Goal: Information Seeking & Learning: Find specific fact

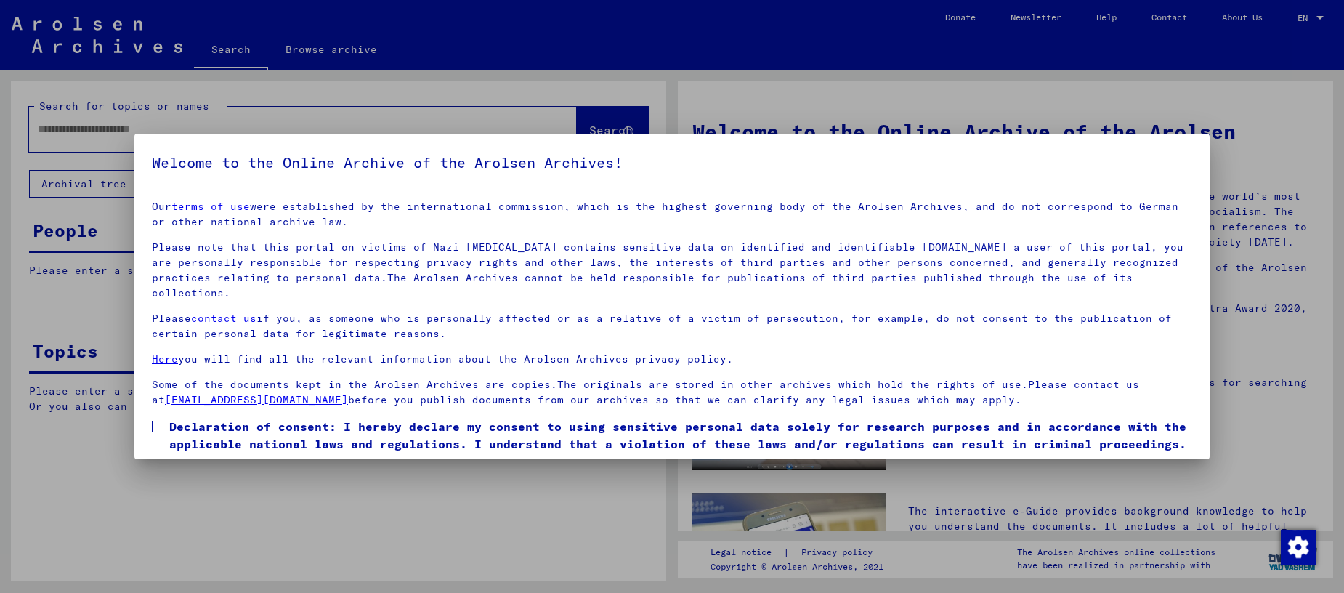
scroll to position [1, 0]
drag, startPoint x: 158, startPoint y: 405, endPoint x: 168, endPoint y: 424, distance: 21.1
click at [158, 419] on span at bounding box center [158, 425] width 12 height 12
click at [190, 460] on button "I agree" at bounding box center [187, 474] width 70 height 28
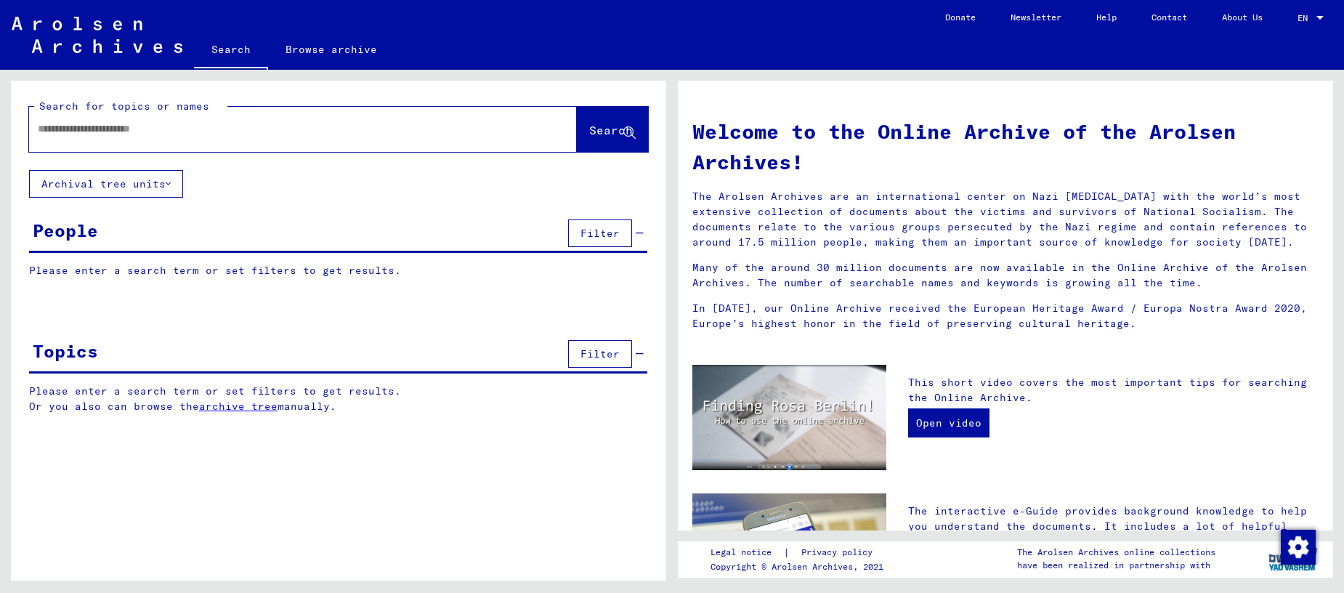
click at [123, 127] on input "text" at bounding box center [286, 128] width 496 height 15
type input "**********"
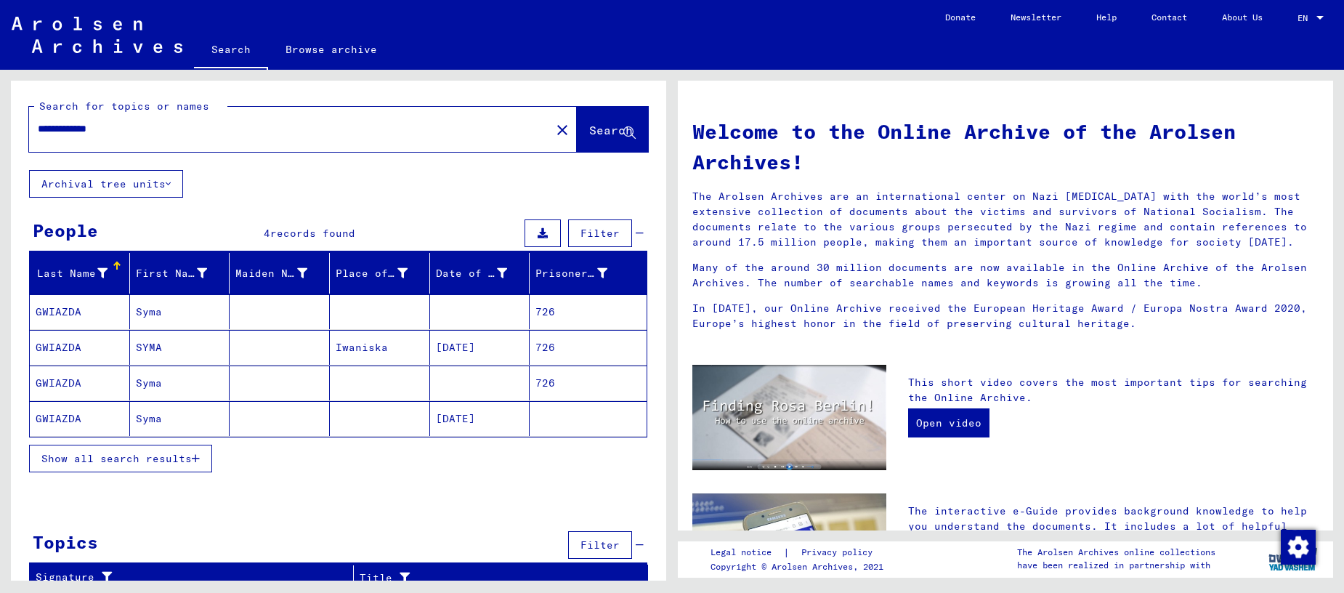
click at [113, 456] on span "Show all search results" at bounding box center [116, 458] width 150 height 13
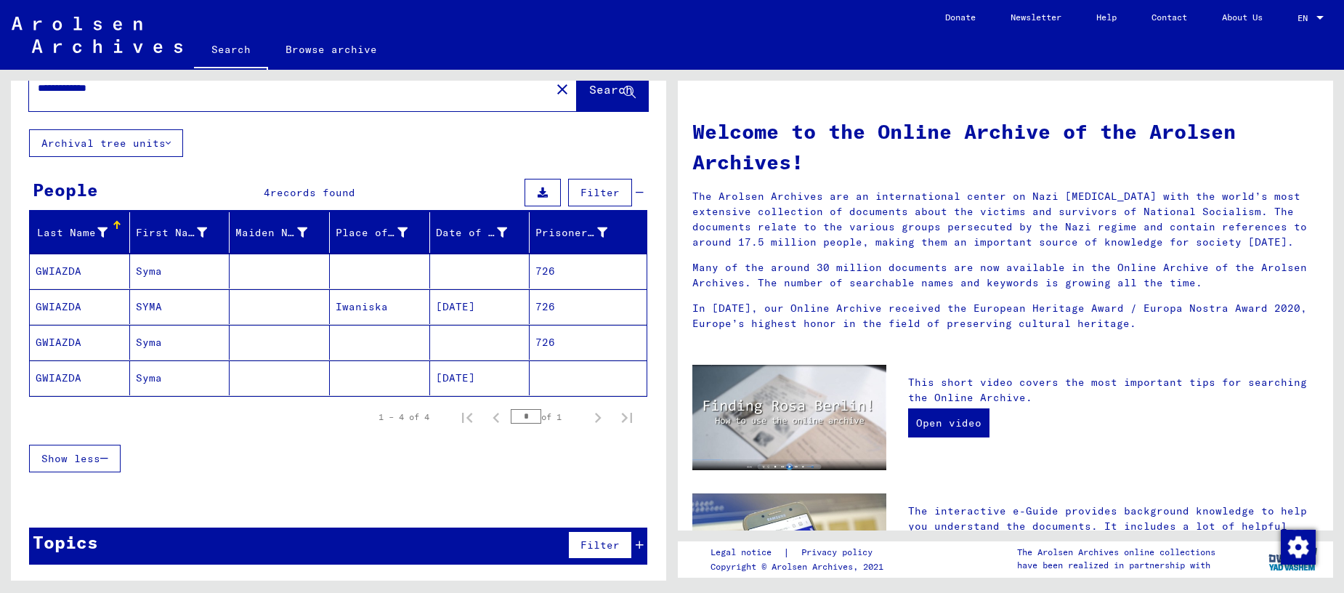
click at [403, 450] on div "Show less" at bounding box center [338, 458] width 618 height 42
click at [522, 420] on input "*" at bounding box center [526, 416] width 31 height 15
click at [46, 273] on mat-cell "GWIAZDA" at bounding box center [80, 271] width 100 height 35
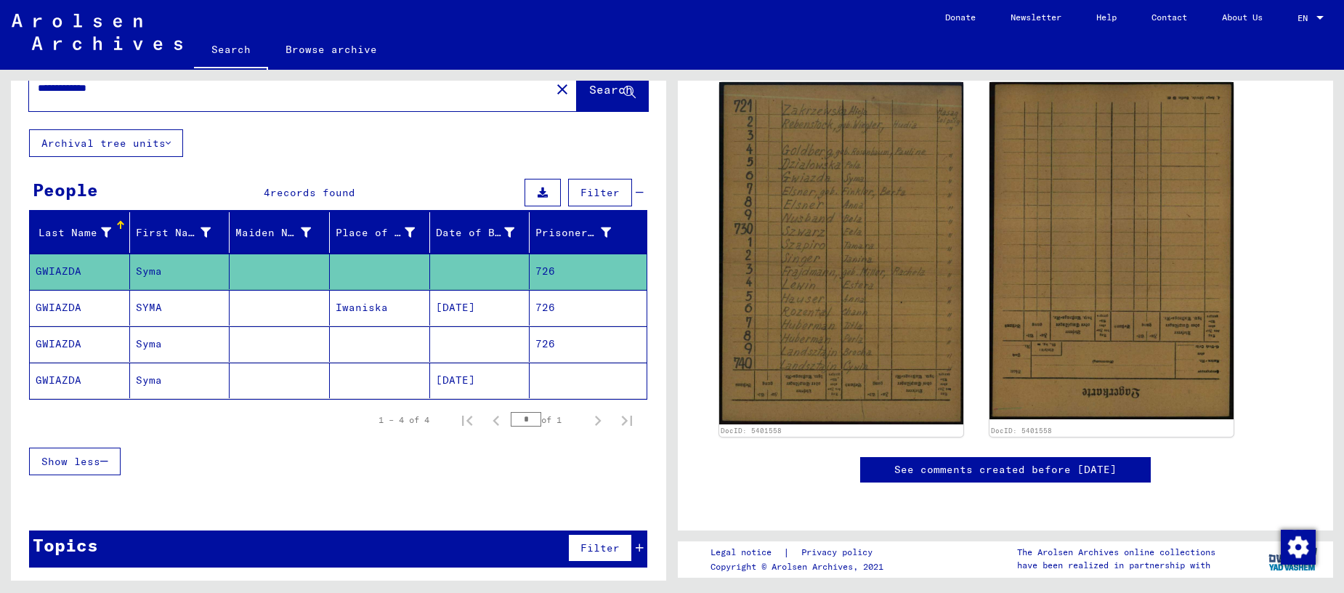
scroll to position [110, 0]
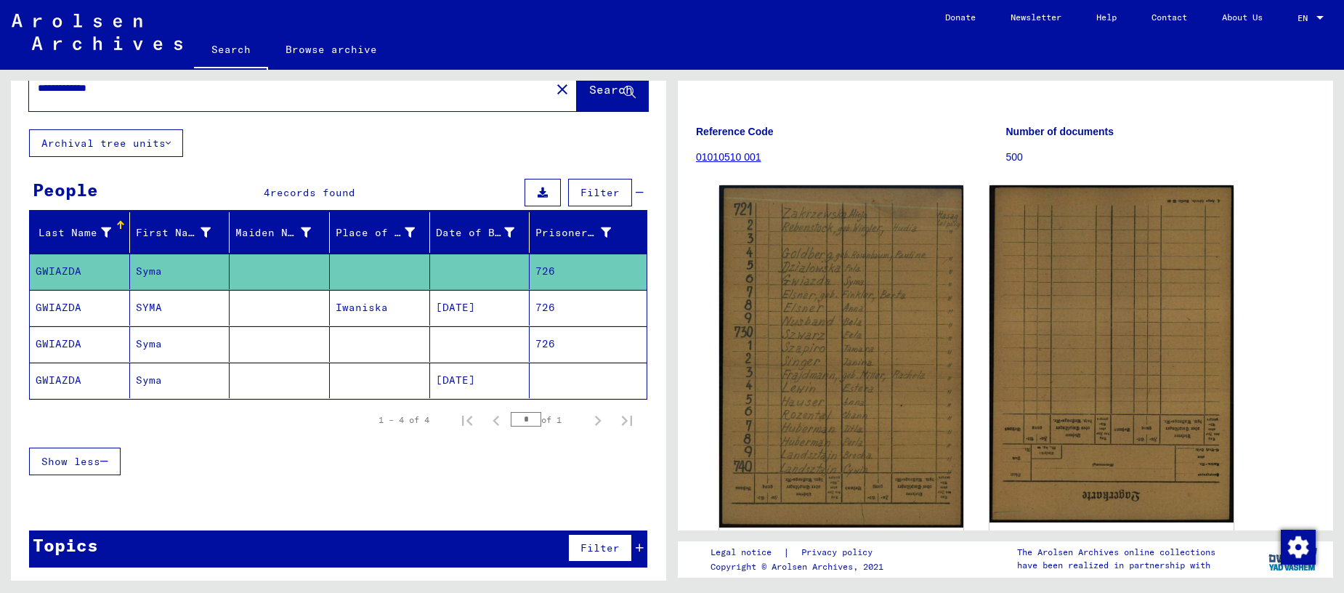
click at [145, 307] on mat-cell "SYMA" at bounding box center [180, 308] width 100 height 36
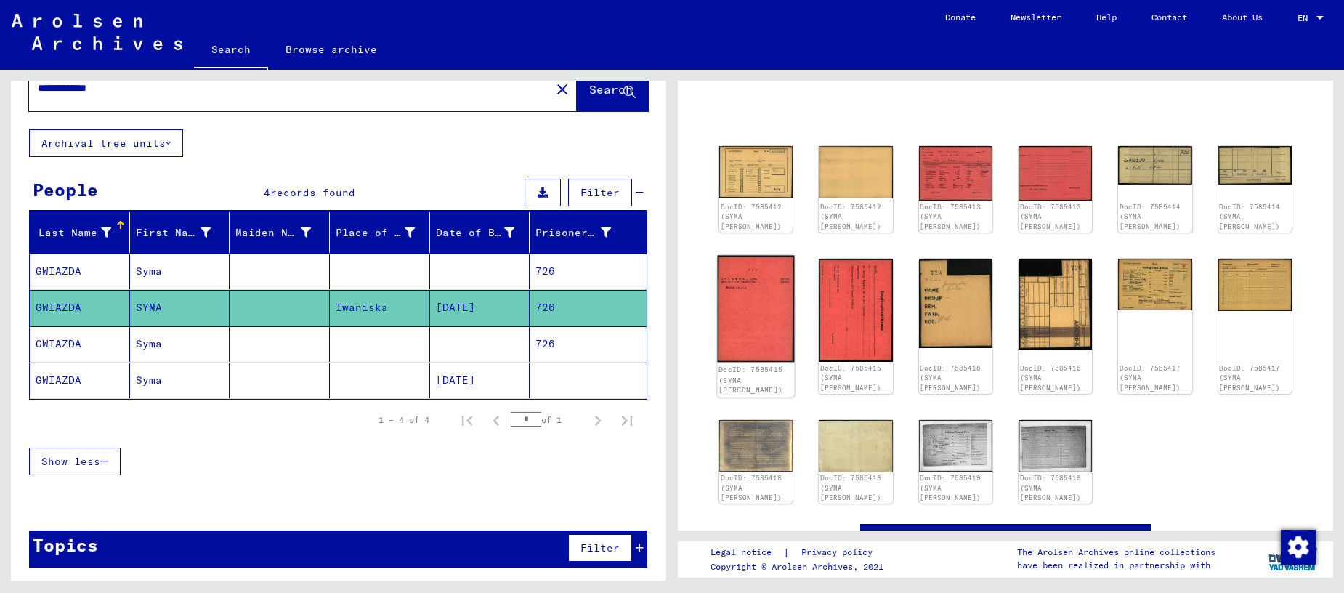
click at [747, 298] on img at bounding box center [755, 308] width 77 height 107
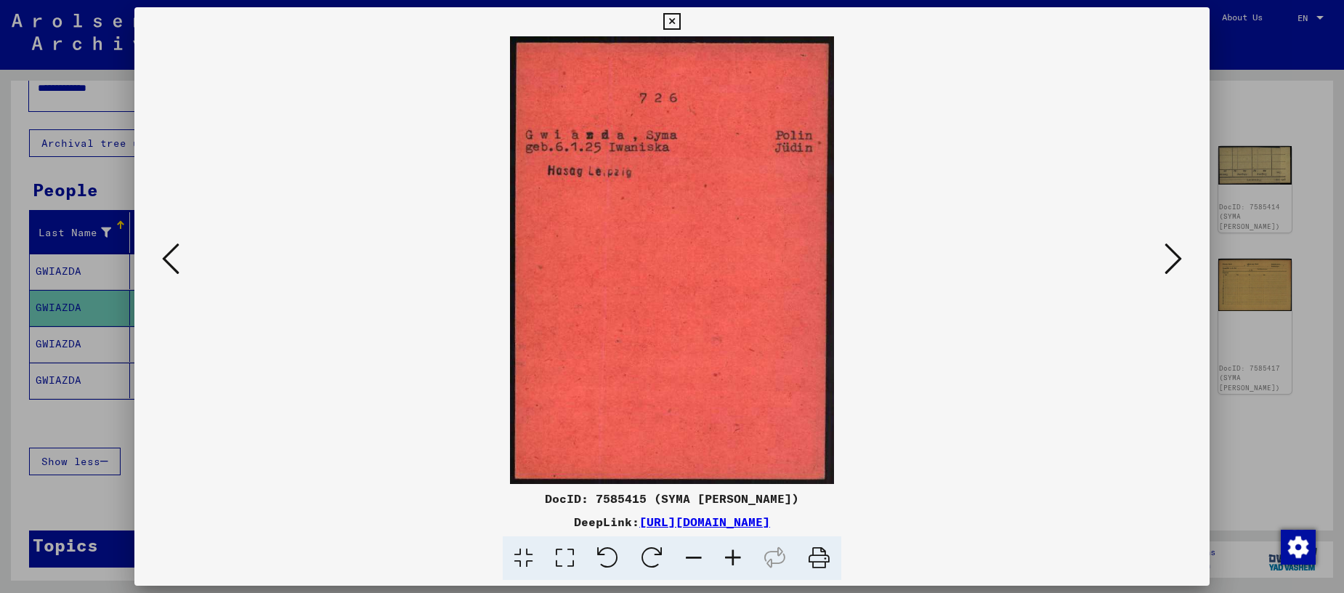
click at [680, 22] on icon at bounding box center [671, 21] width 17 height 17
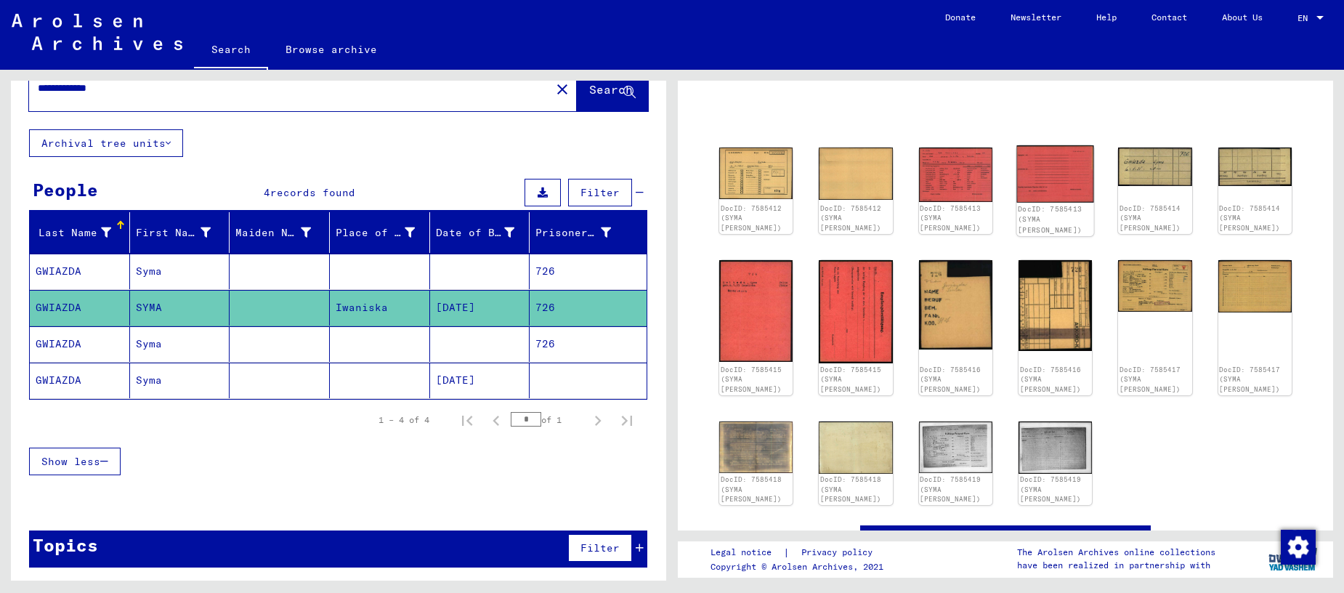
scroll to position [-1, 0]
click at [855, 294] on img at bounding box center [855, 310] width 77 height 108
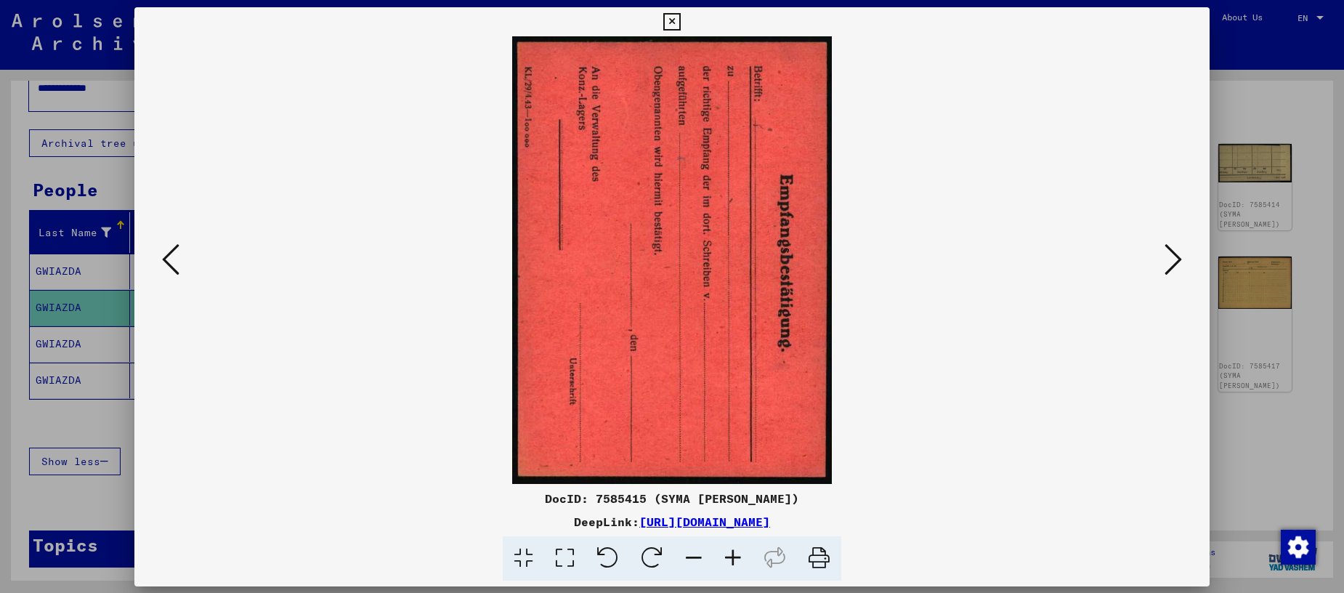
scroll to position [-1, -1]
click at [1169, 256] on icon at bounding box center [1173, 258] width 17 height 35
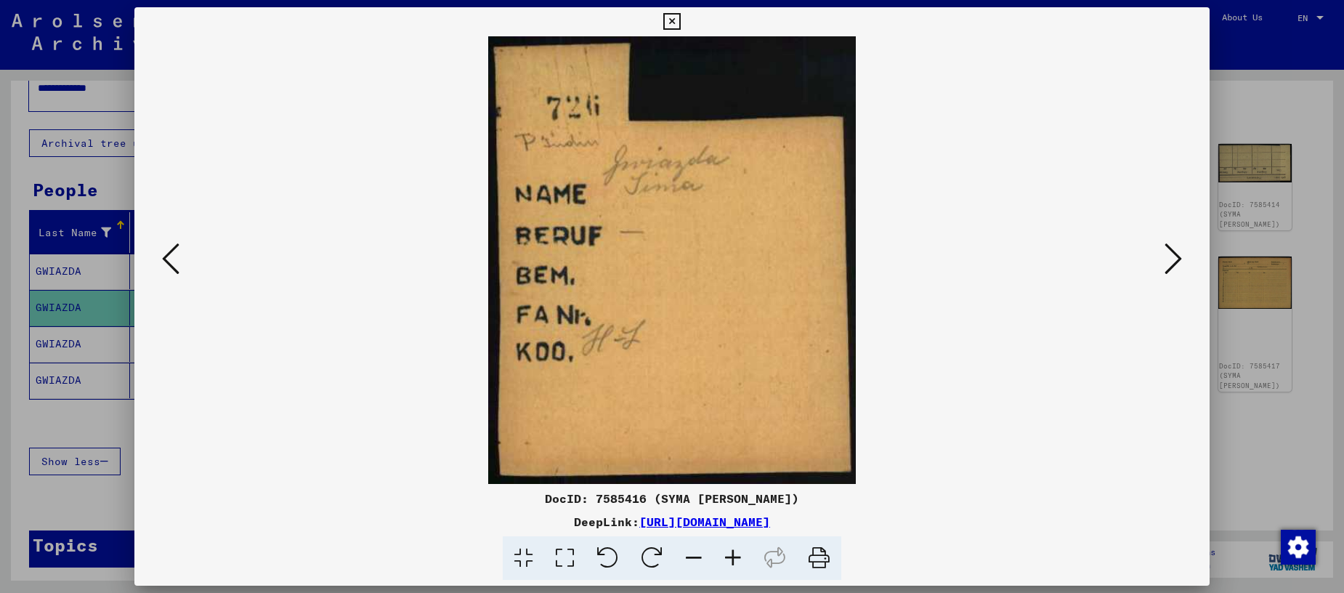
scroll to position [1, 0]
click at [819, 554] on icon at bounding box center [819, 558] width 44 height 44
click at [564, 556] on icon at bounding box center [564, 558] width 41 height 44
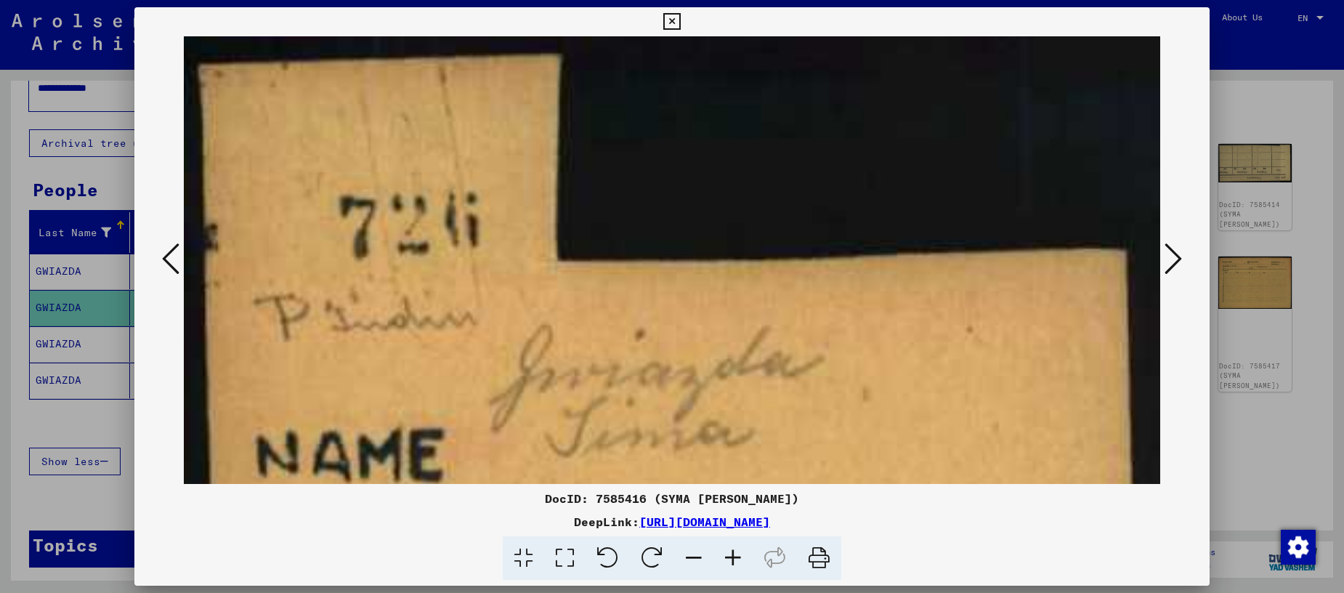
click at [522, 558] on icon at bounding box center [523, 558] width 41 height 44
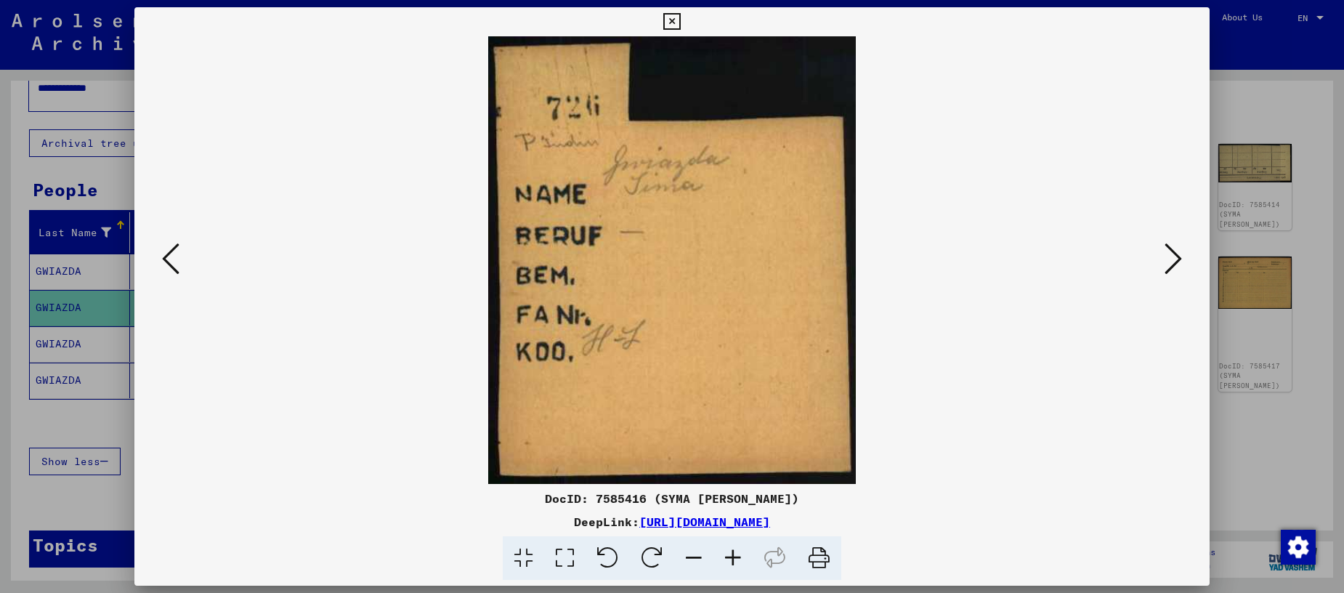
click at [1176, 256] on icon at bounding box center [1173, 258] width 17 height 35
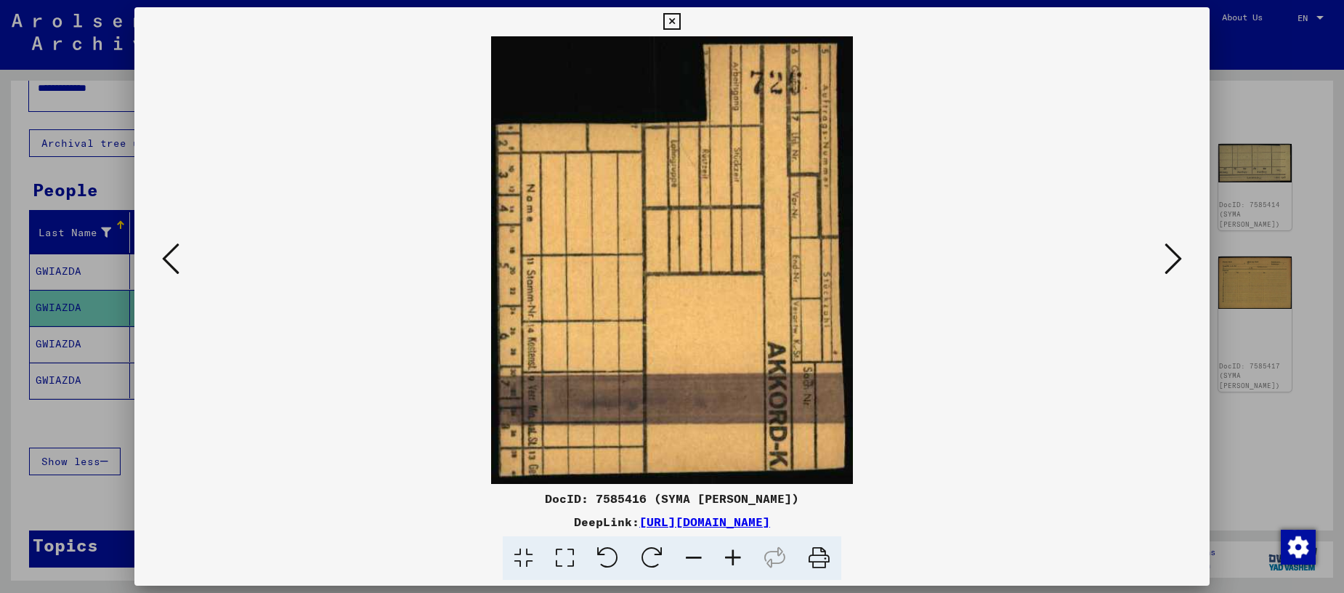
click at [1176, 256] on icon at bounding box center [1173, 258] width 17 height 35
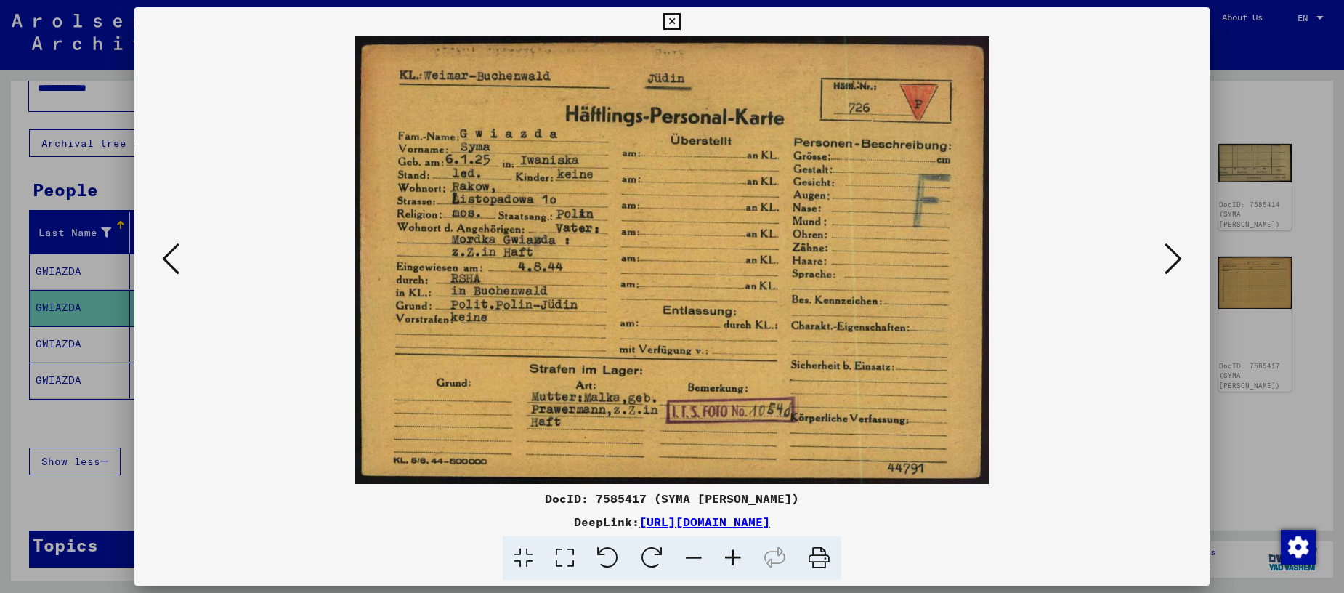
click at [1174, 262] on icon at bounding box center [1173, 258] width 17 height 35
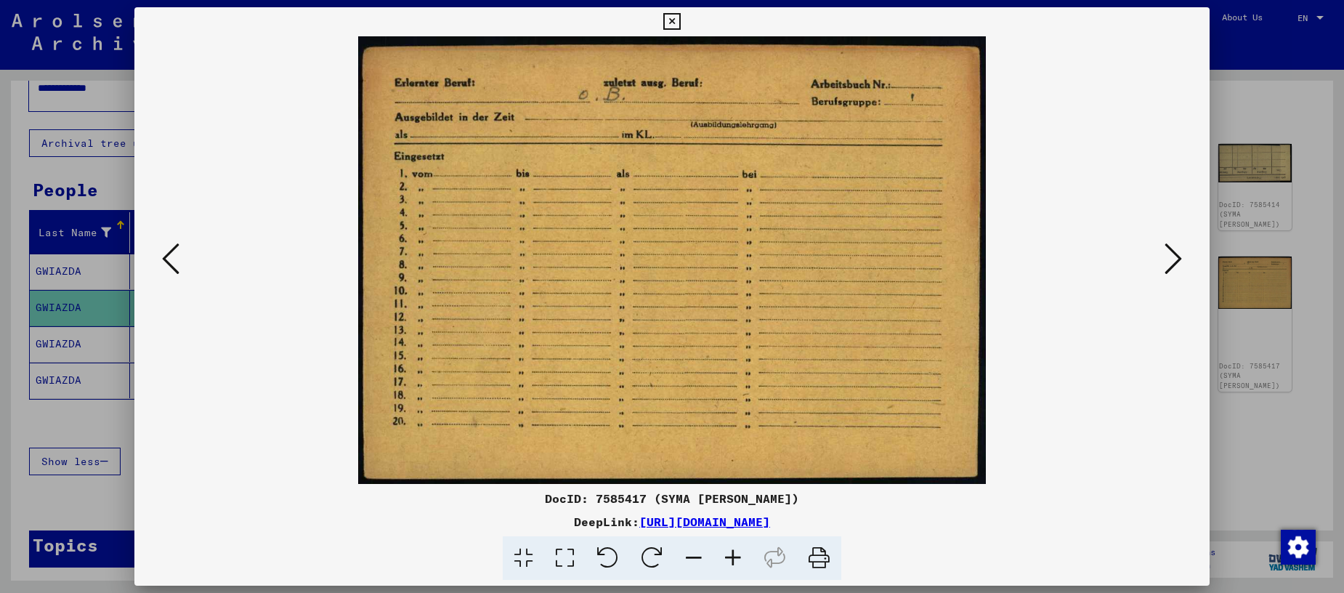
click at [1177, 259] on icon at bounding box center [1173, 258] width 17 height 35
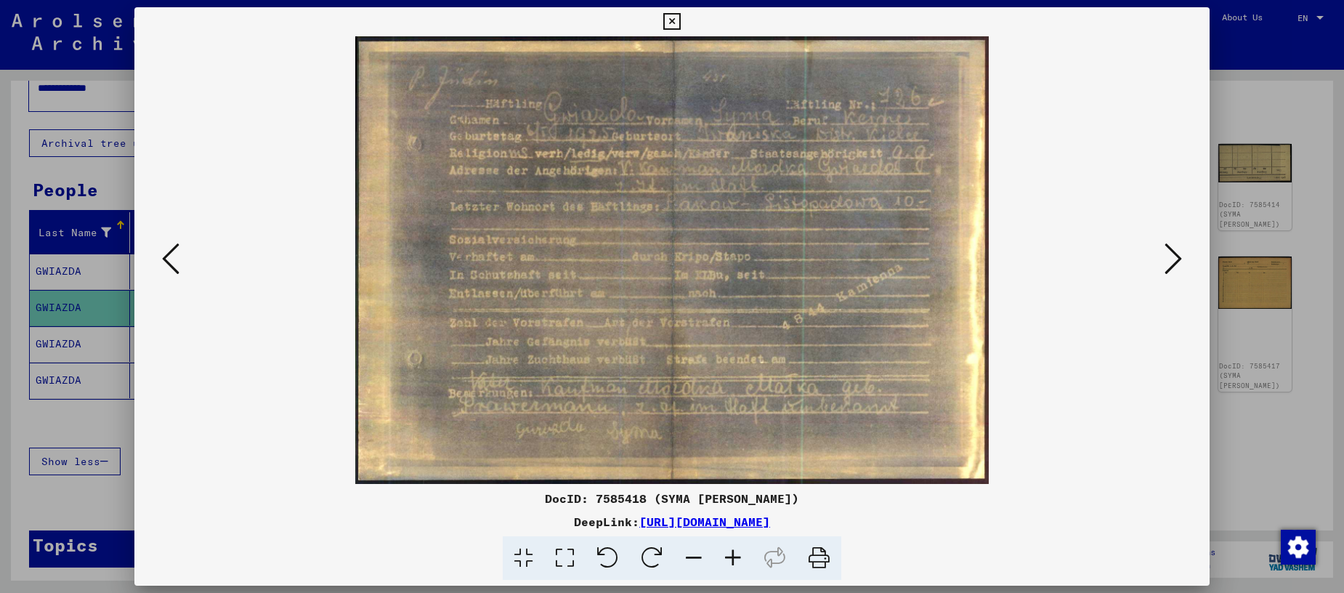
click at [1177, 259] on icon at bounding box center [1173, 258] width 17 height 35
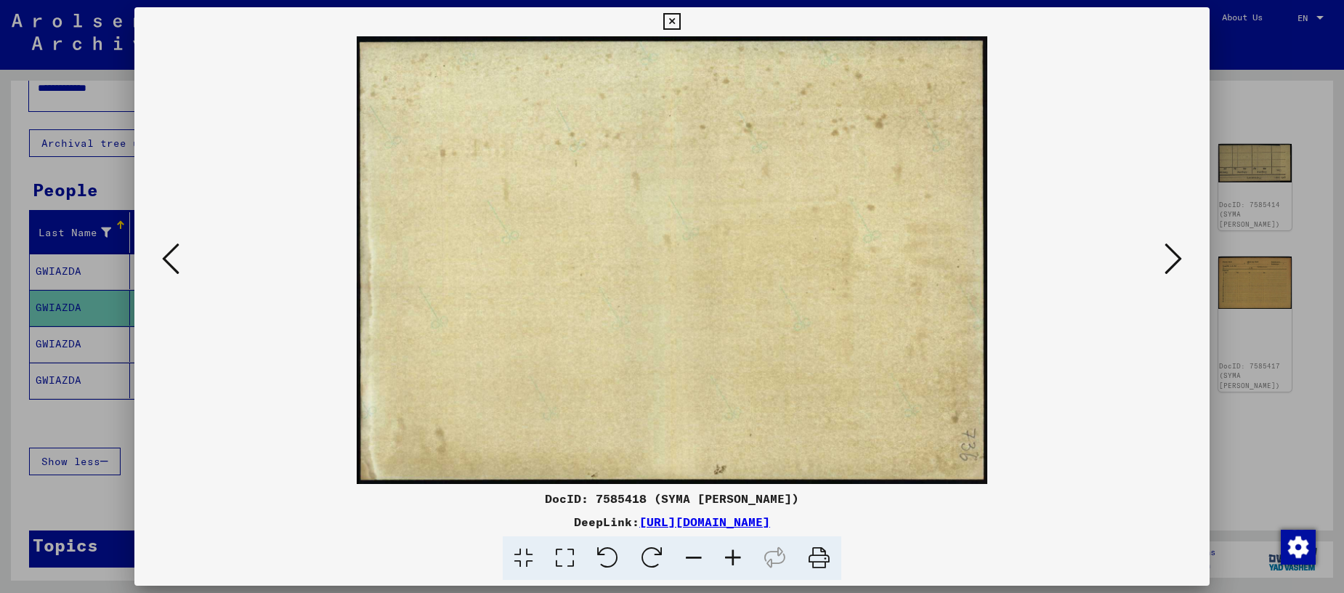
click at [1177, 259] on icon at bounding box center [1173, 258] width 17 height 35
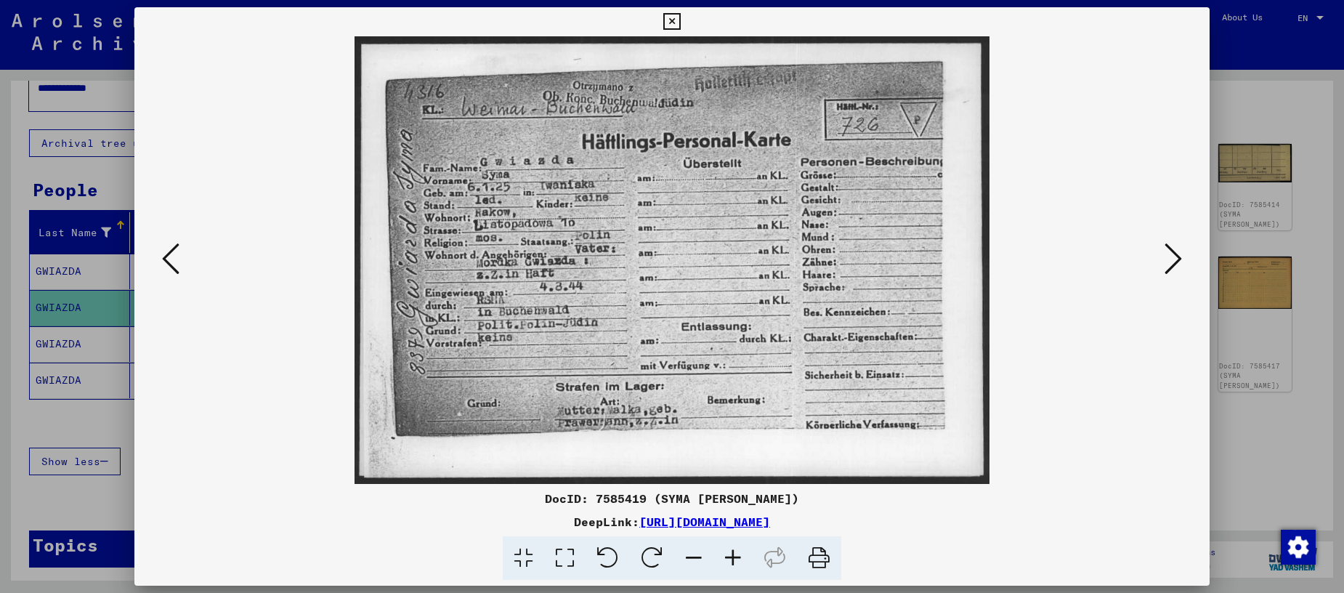
click at [680, 22] on icon at bounding box center [671, 21] width 17 height 17
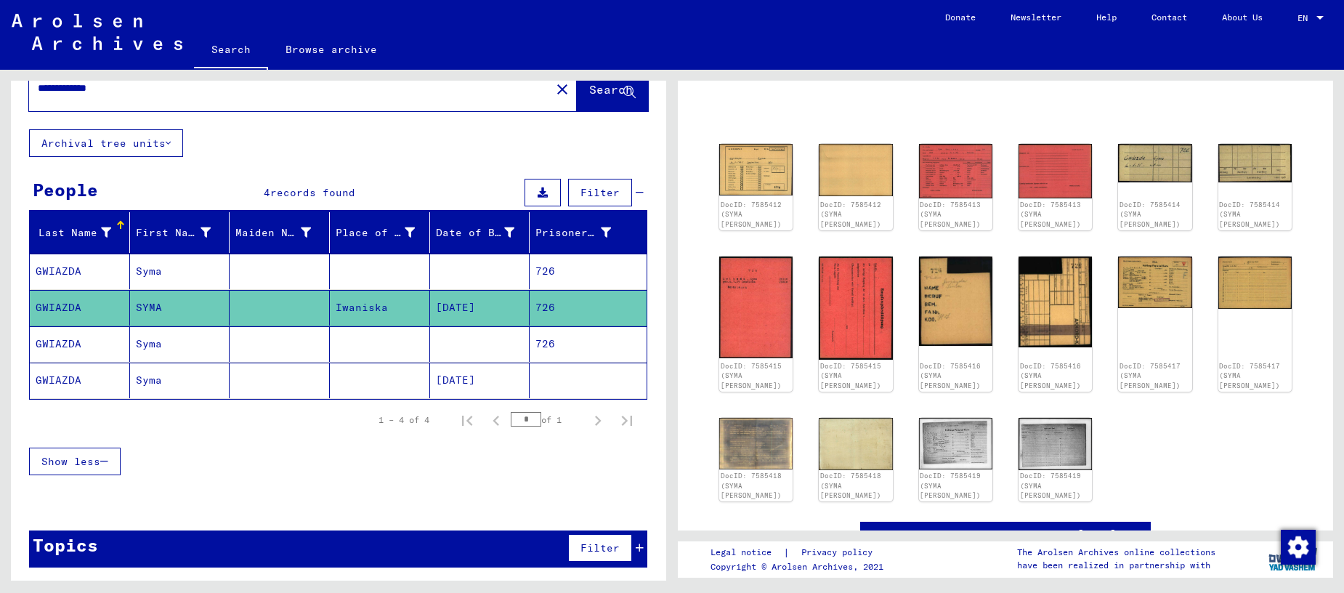
click at [546, 346] on mat-cell "726" at bounding box center [588, 344] width 117 height 36
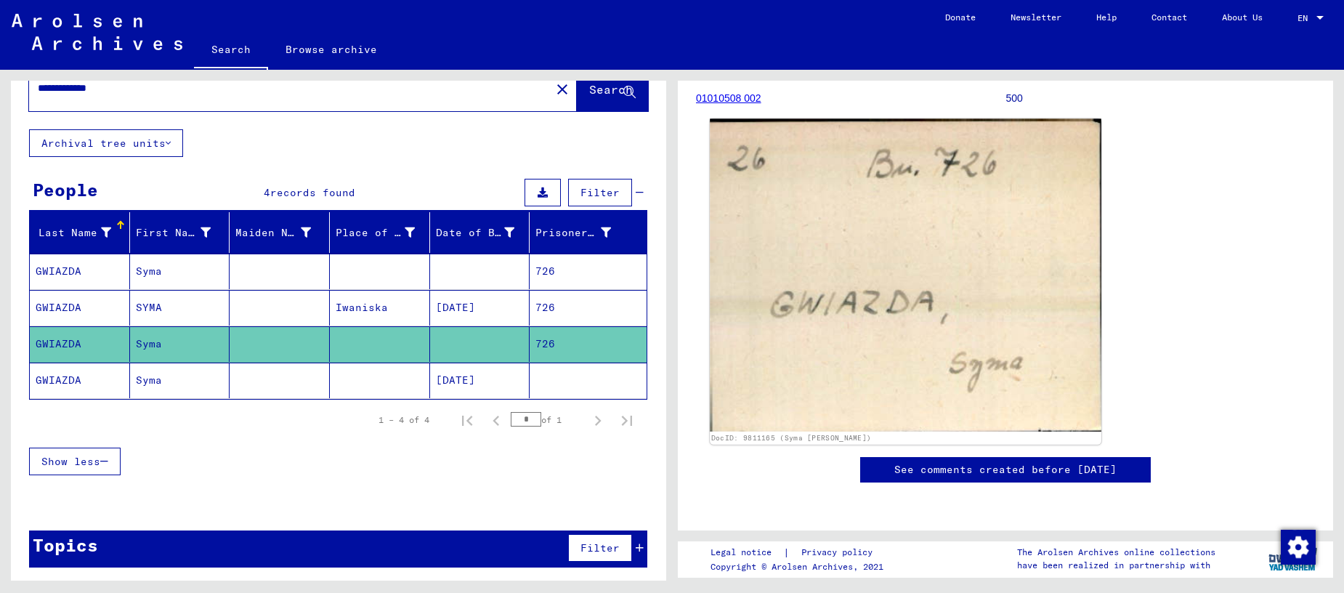
scroll to position [630, 0]
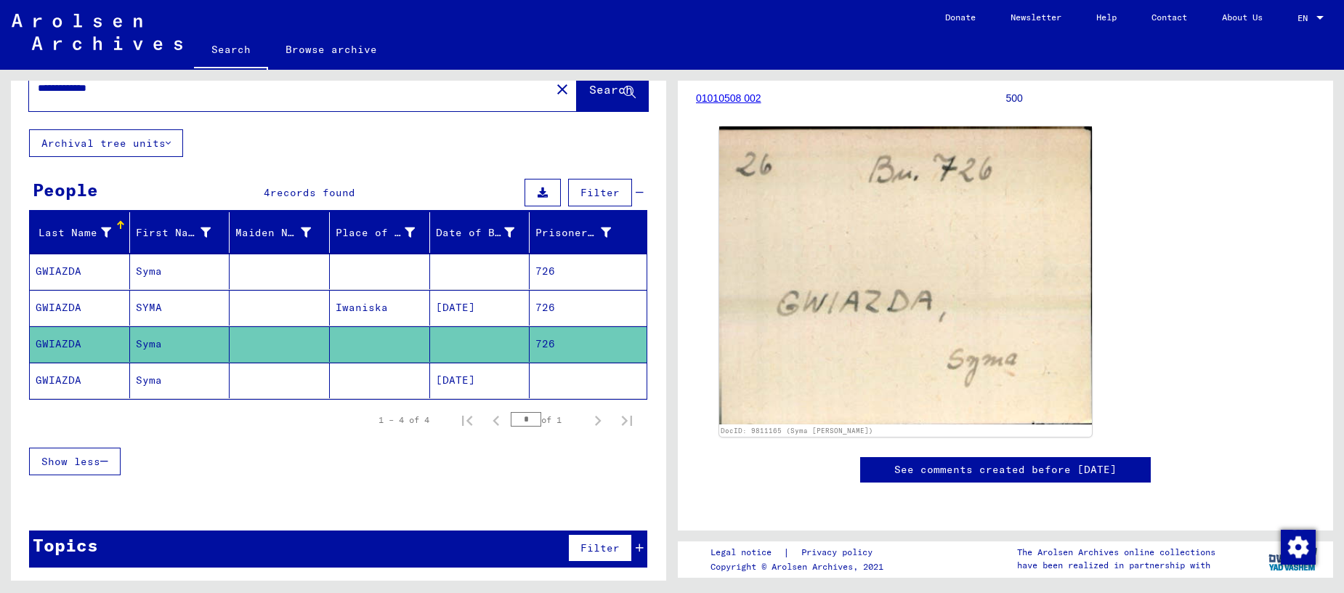
click at [476, 381] on mat-cell "[DATE]" at bounding box center [480, 381] width 100 height 36
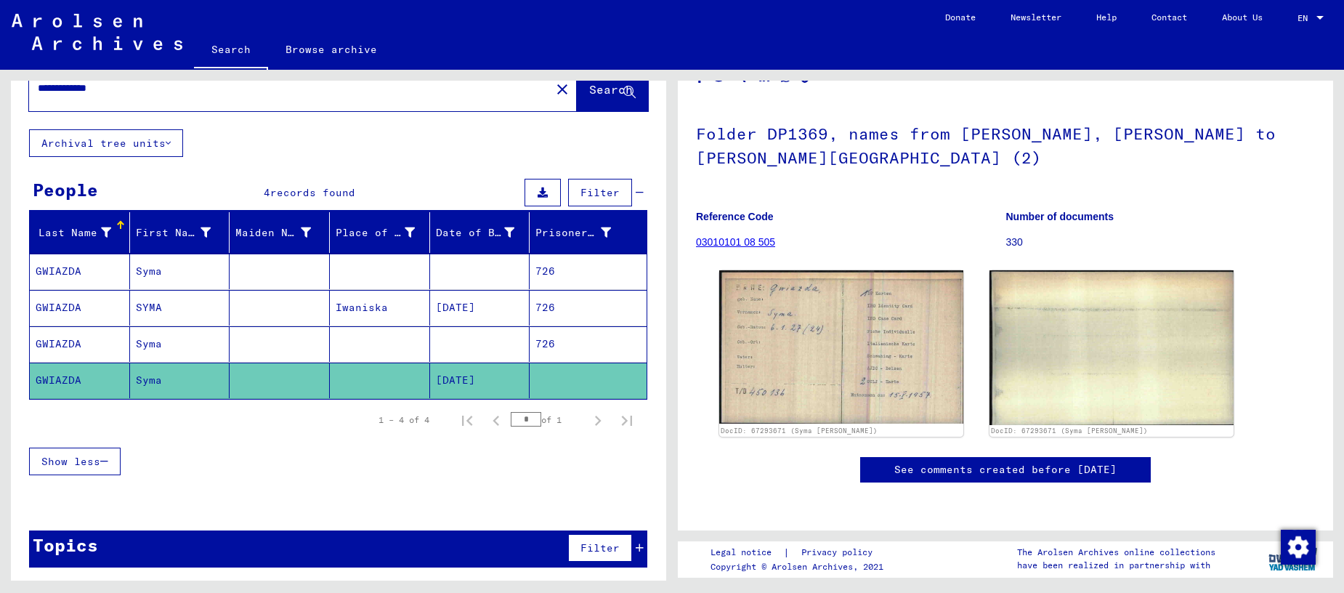
click at [727, 236] on link "03010101 08 505" at bounding box center [735, 242] width 79 height 12
click at [729, 236] on link "03010101 08 505" at bounding box center [735, 242] width 79 height 12
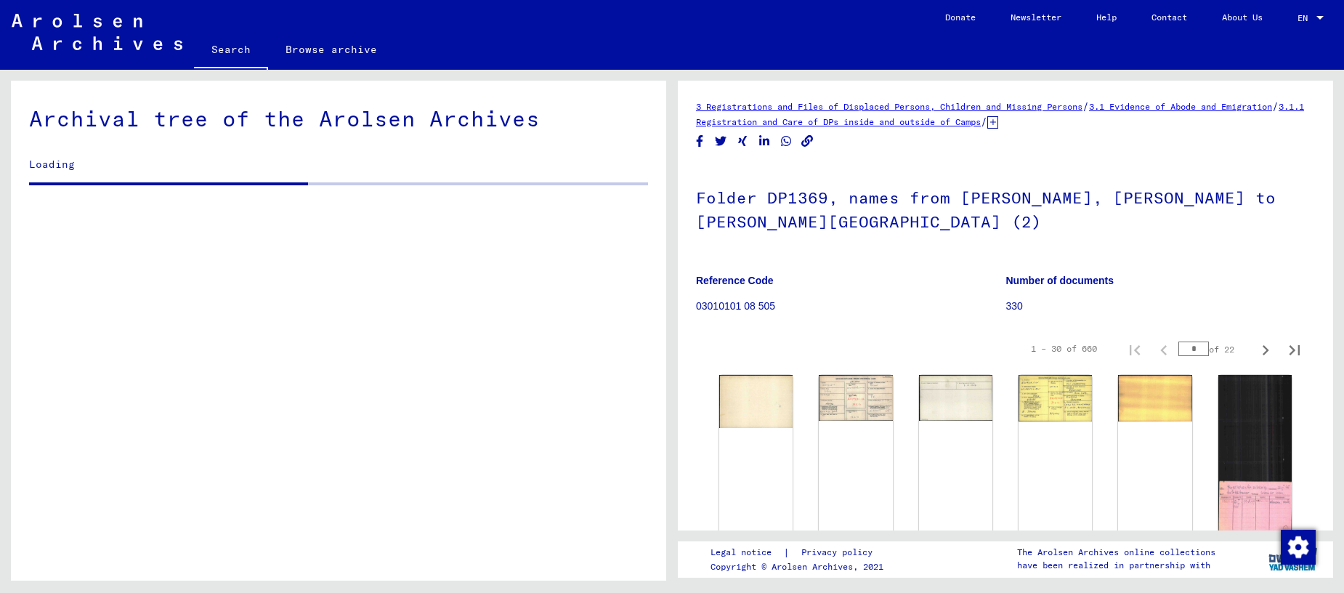
scroll to position [31761, 0]
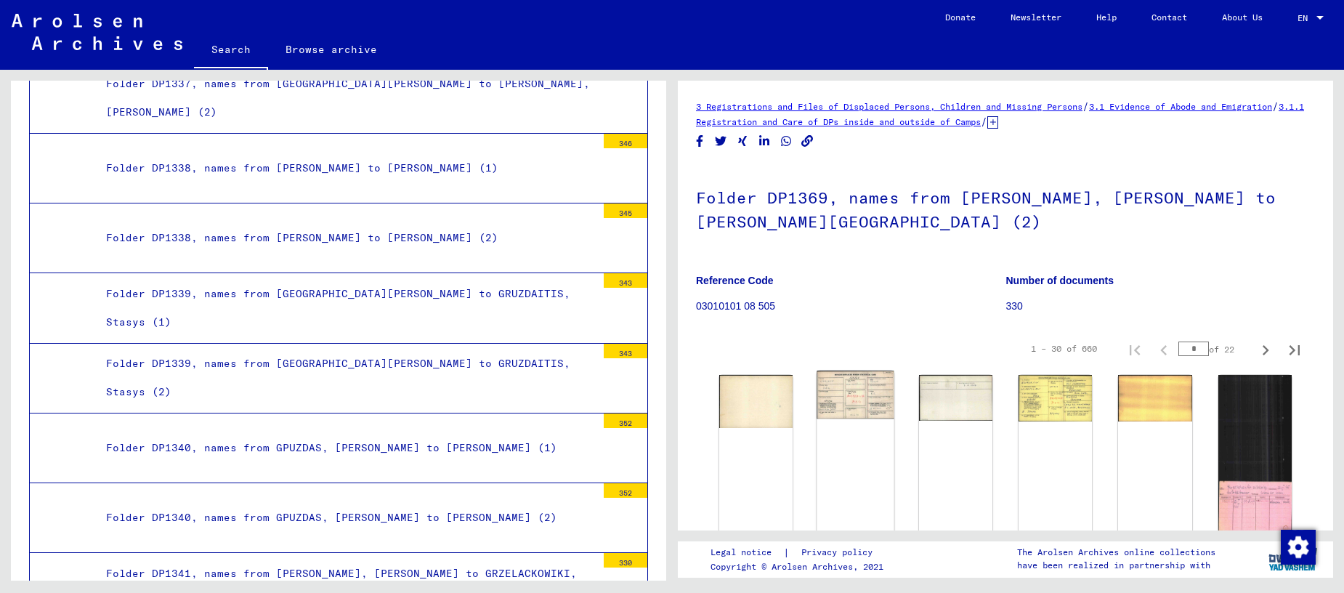
click at [862, 403] on img at bounding box center [855, 395] width 77 height 48
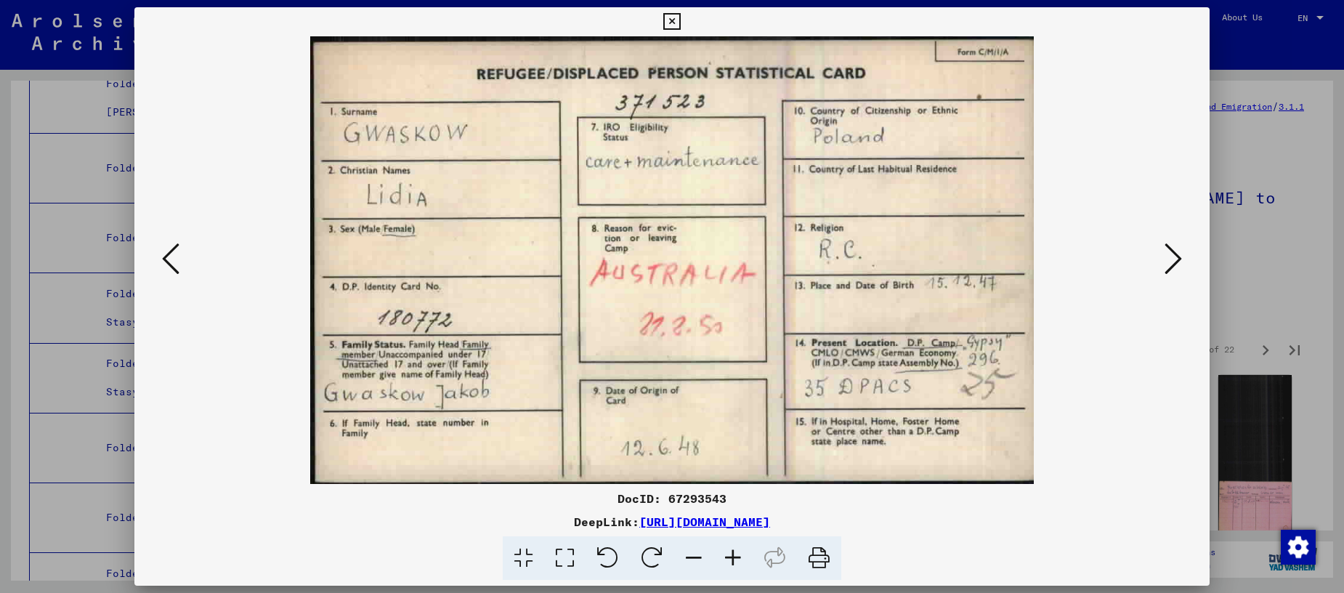
scroll to position [0, 0]
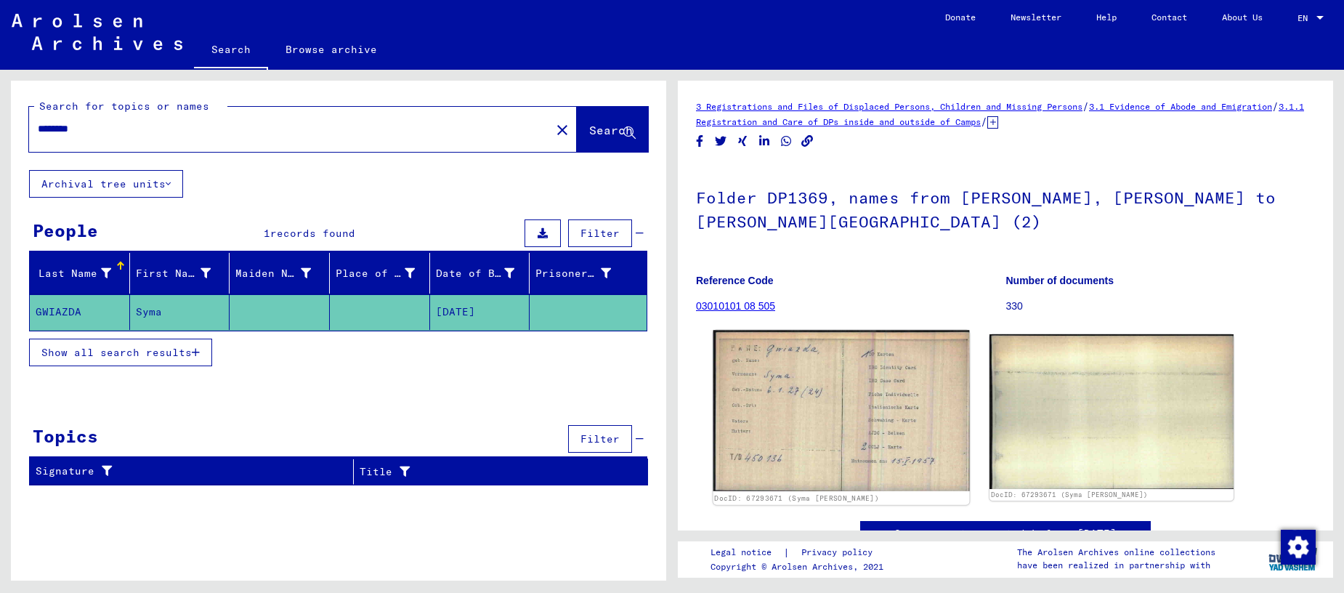
click at [876, 442] on img at bounding box center [841, 410] width 256 height 161
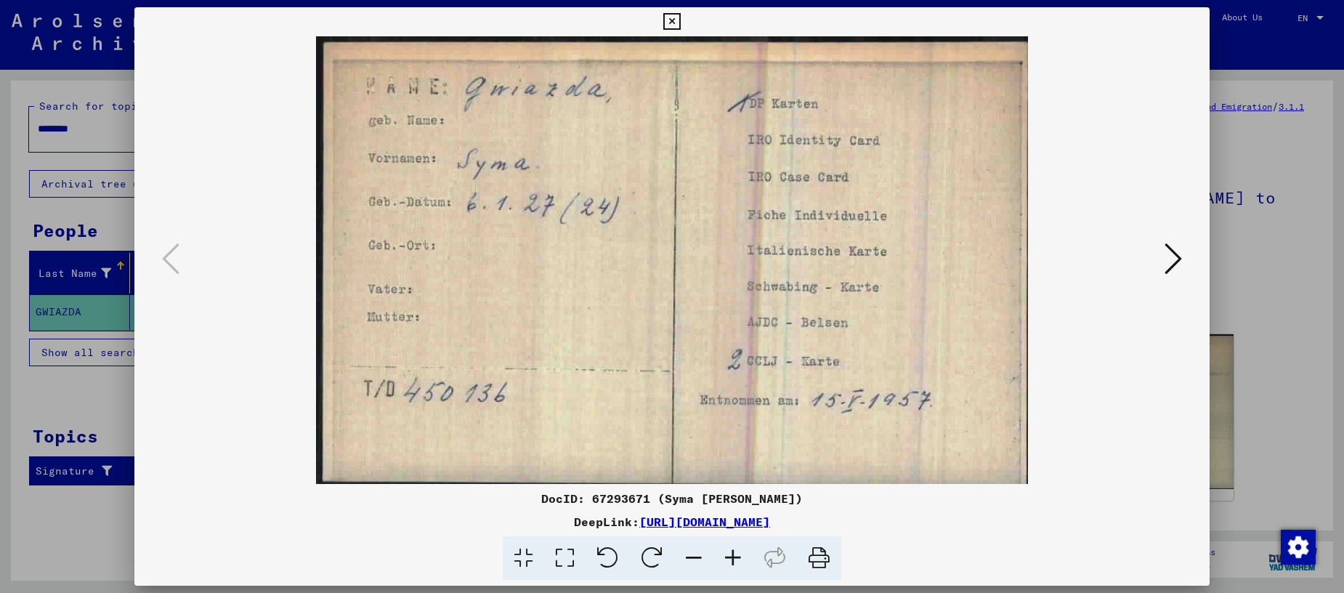
click at [680, 24] on icon at bounding box center [671, 21] width 17 height 17
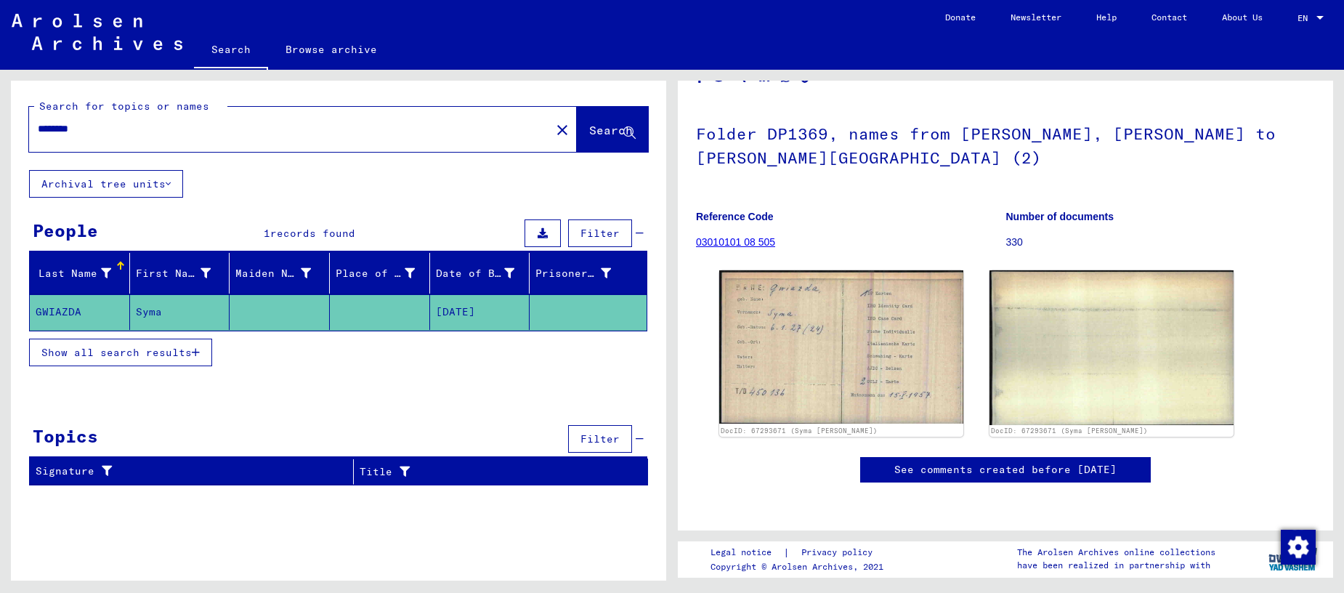
scroll to position [339, 0]
click at [988, 462] on link "See comments created before [DATE]" at bounding box center [1005, 469] width 222 height 15
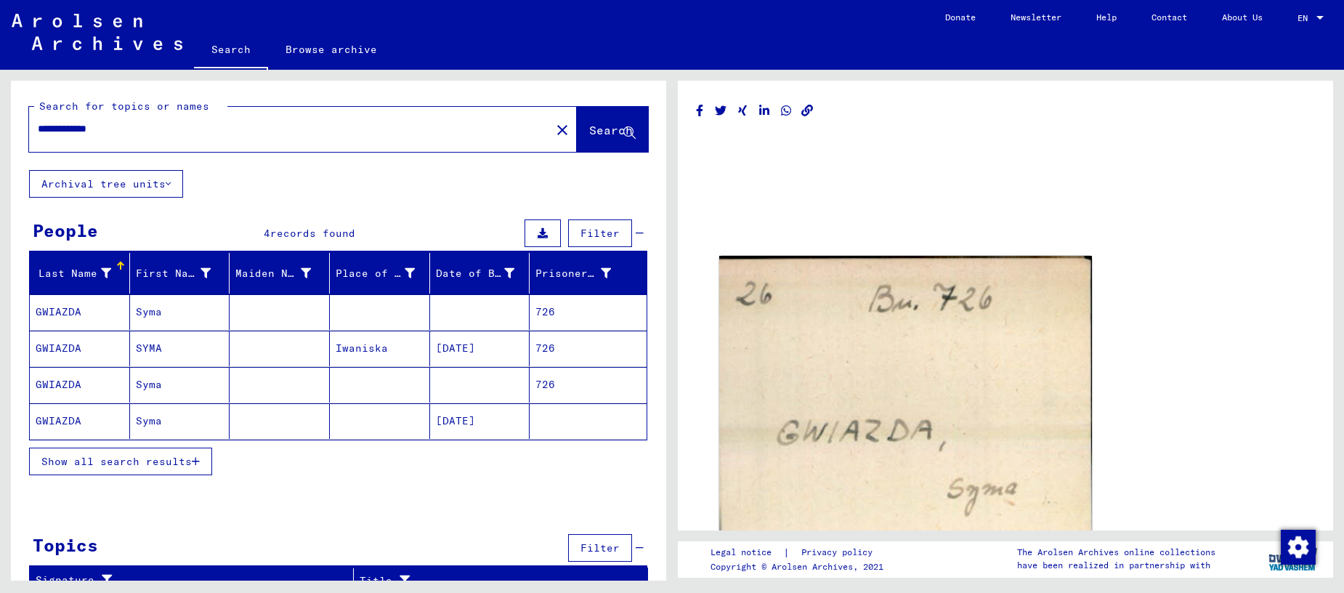
drag, startPoint x: 168, startPoint y: 127, endPoint x: 17, endPoint y: 129, distance: 151.1
click at [15, 129] on div "**********" at bounding box center [338, 125] width 655 height 89
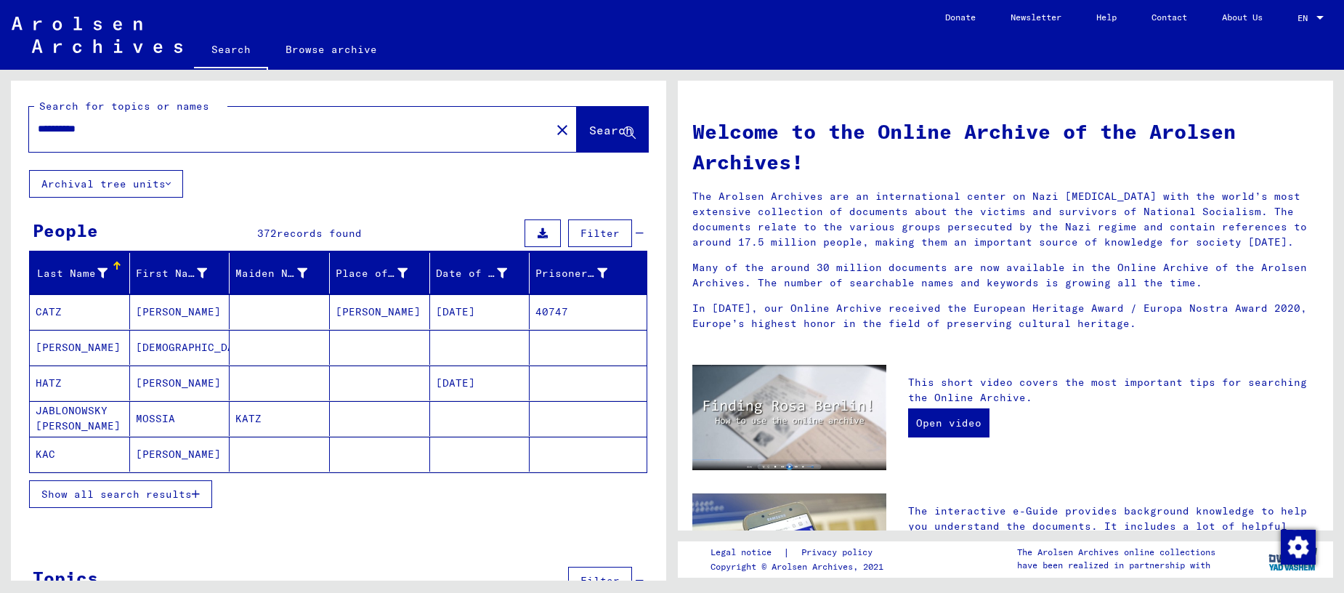
click at [155, 457] on mat-cell "[PERSON_NAME]" at bounding box center [180, 454] width 100 height 35
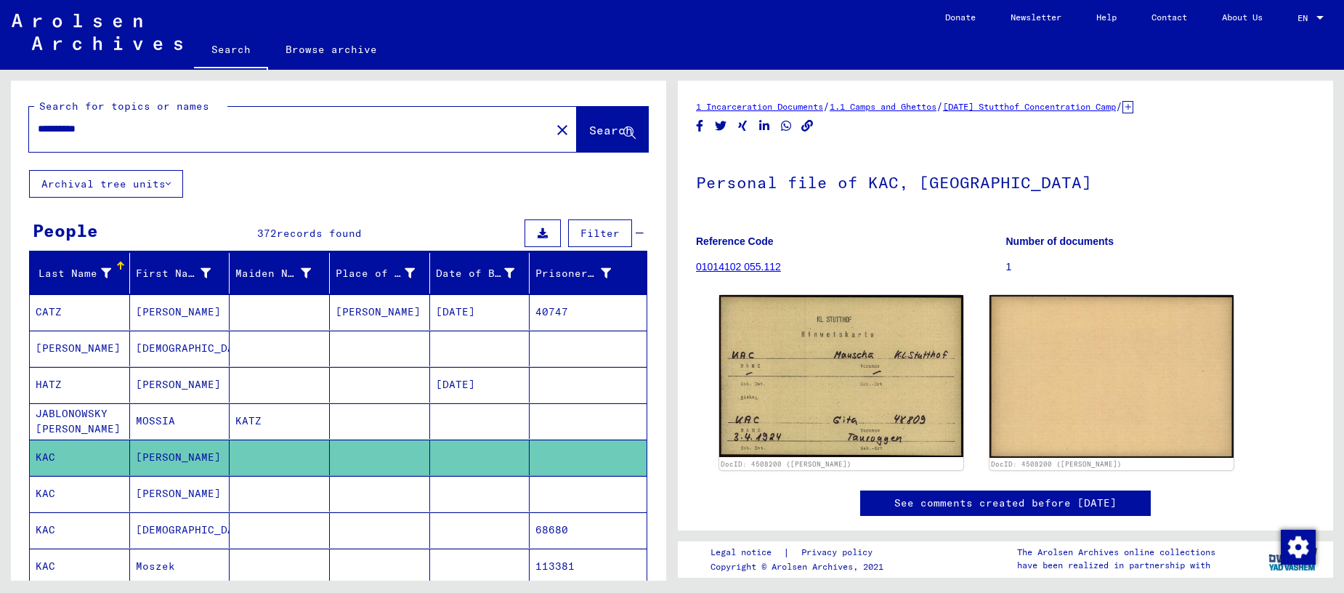
click at [282, 132] on input "**********" at bounding box center [290, 128] width 504 height 15
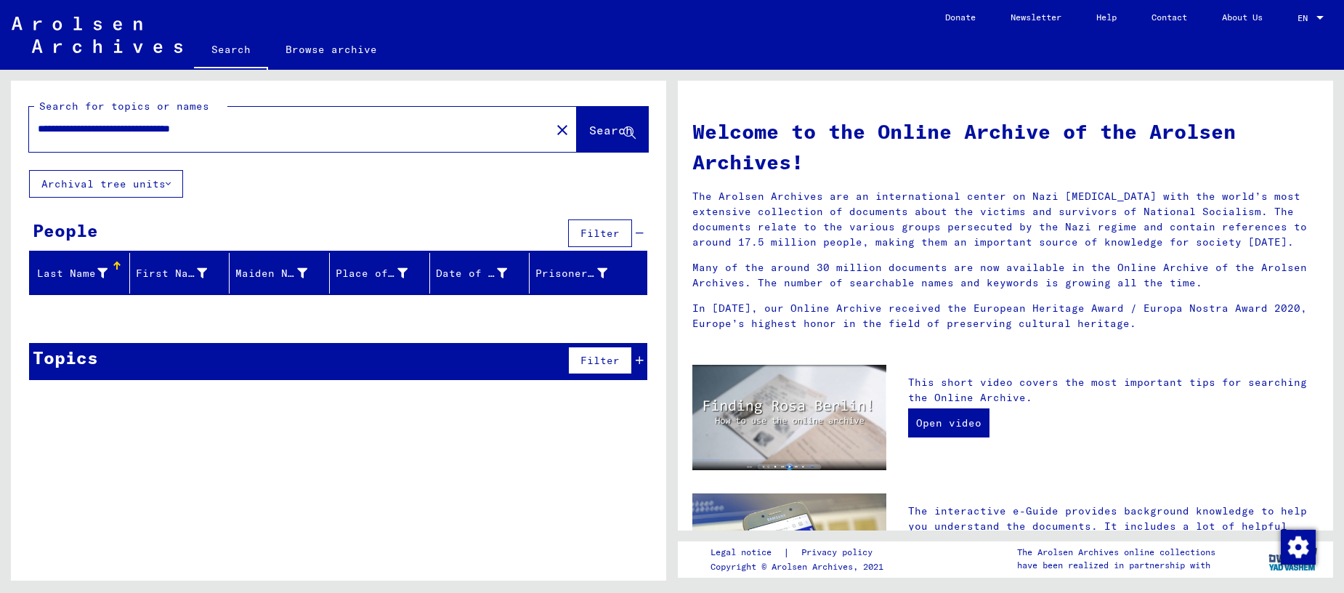
drag, startPoint x: 102, startPoint y: 133, endPoint x: 116, endPoint y: 134, distance: 14.6
click at [102, 133] on input "**********" at bounding box center [286, 128] width 496 height 15
type input "**********"
click at [603, 131] on span "Search" at bounding box center [611, 130] width 44 height 15
click at [381, 268] on div "Place of Birth" at bounding box center [372, 273] width 72 height 15
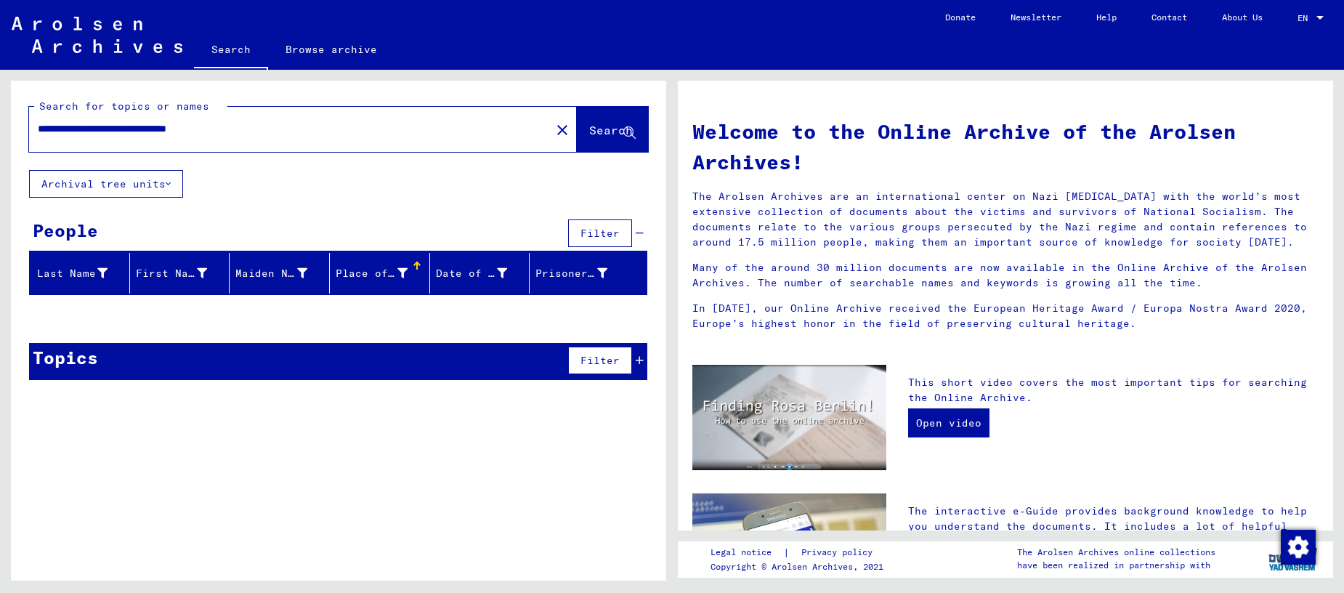
click at [384, 280] on div "Place of Birth" at bounding box center [372, 273] width 72 height 15
click at [320, 49] on link "Browse archive" at bounding box center [331, 49] width 126 height 35
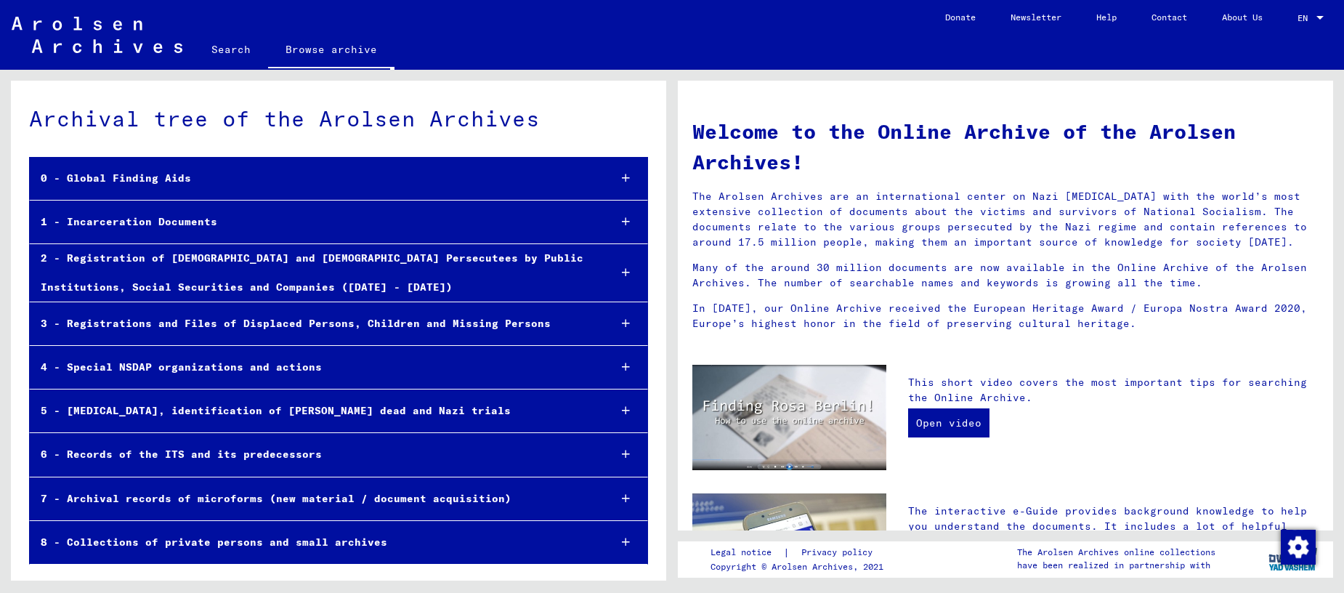
click at [278, 497] on div "7 - Archival records of microforms (new material / document acquisition)" at bounding box center [313, 499] width 567 height 28
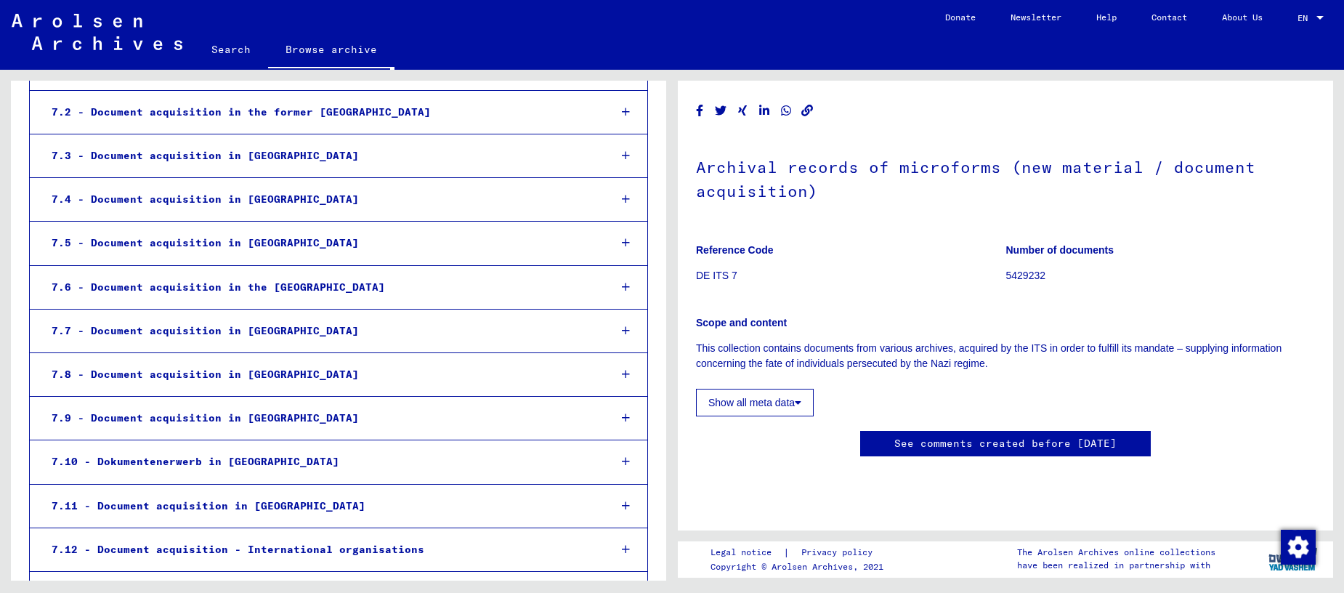
scroll to position [494, 0]
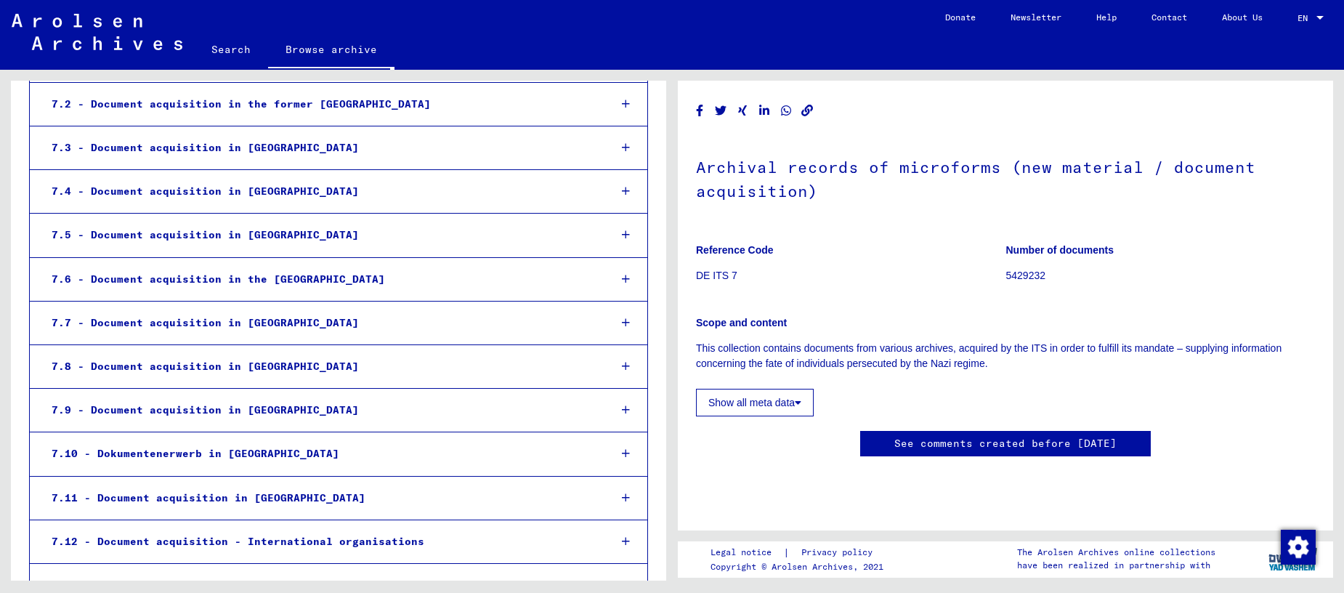
click at [175, 352] on div "7.8 - Document acquisition in [GEOGRAPHIC_DATA]" at bounding box center [319, 366] width 557 height 28
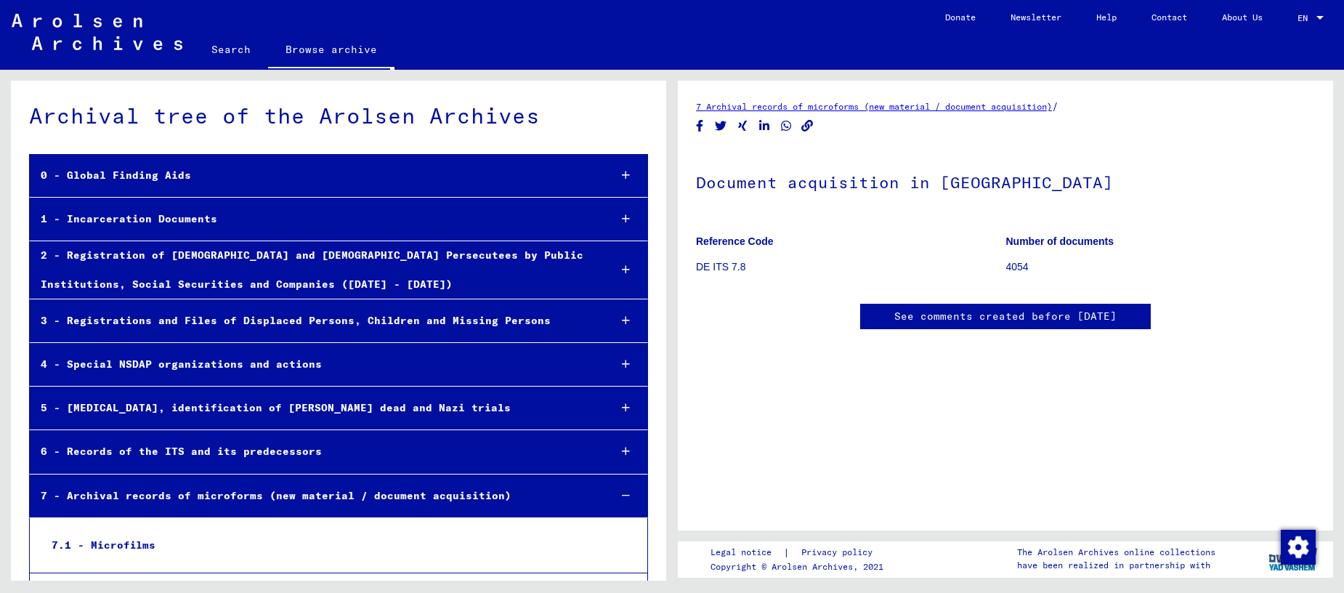
scroll to position [1, 0]
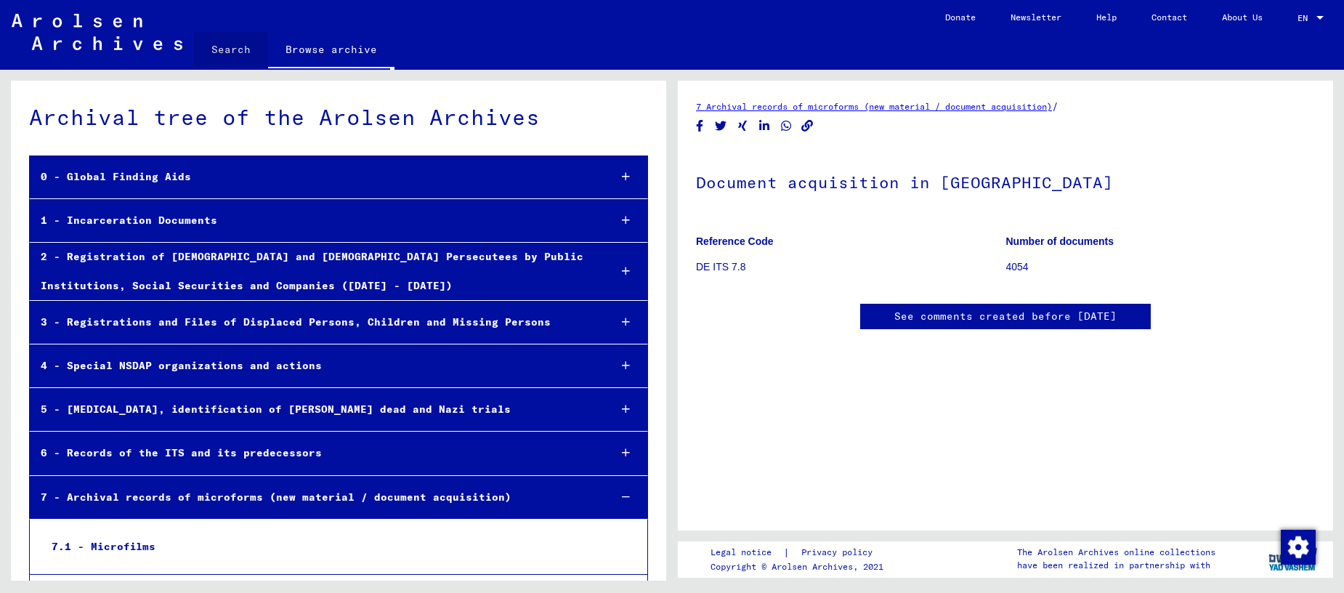
click at [214, 50] on link "Search" at bounding box center [231, 49] width 74 height 35
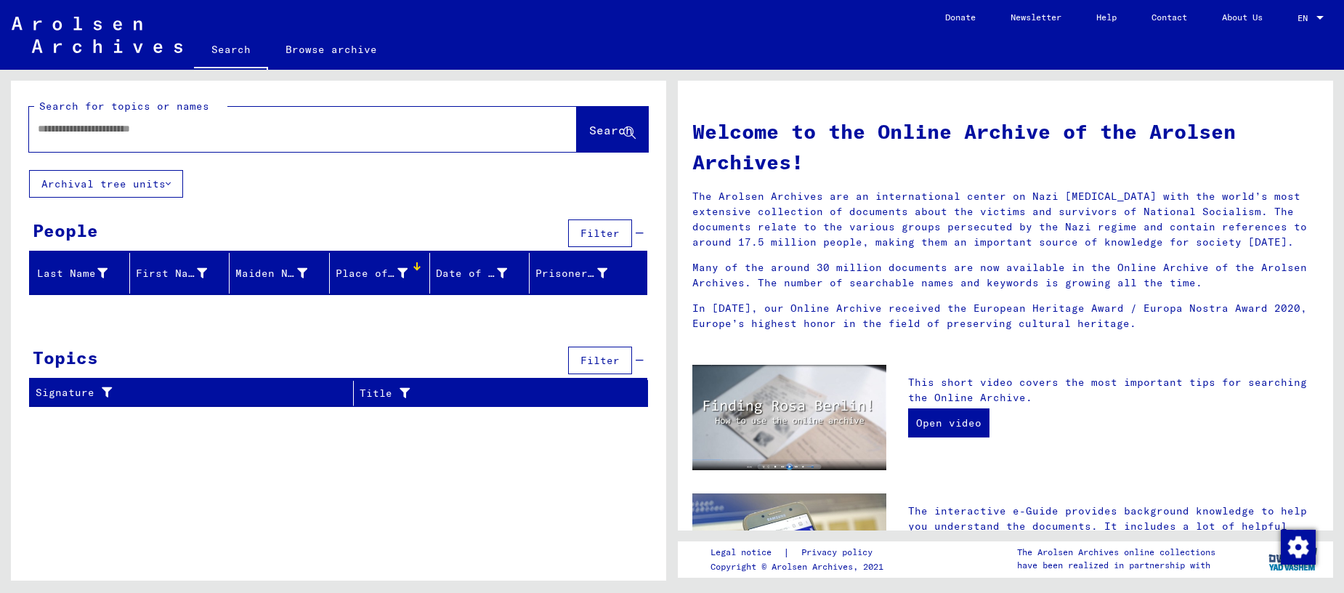
click at [189, 137] on input "text" at bounding box center [286, 128] width 496 height 15
drag, startPoint x: 49, startPoint y: 125, endPoint x: 122, endPoint y: 145, distance: 75.3
click at [52, 126] on input "*********" at bounding box center [286, 128] width 496 height 15
type input "**********"
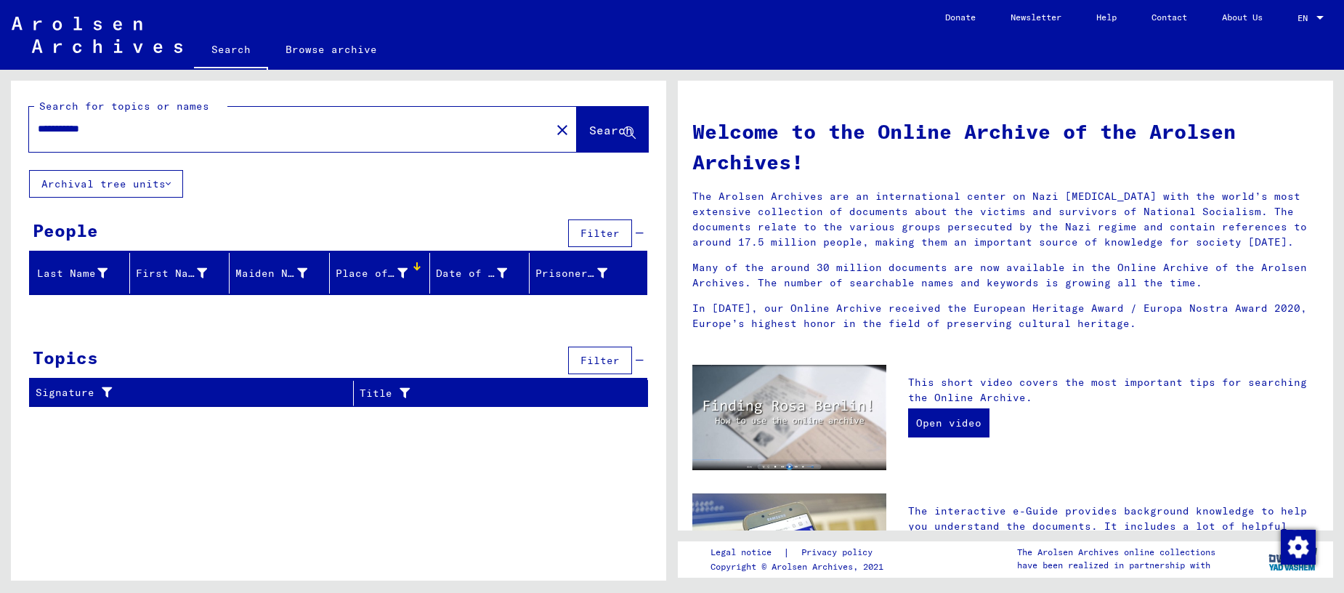
click at [597, 126] on span "Search" at bounding box center [611, 130] width 44 height 15
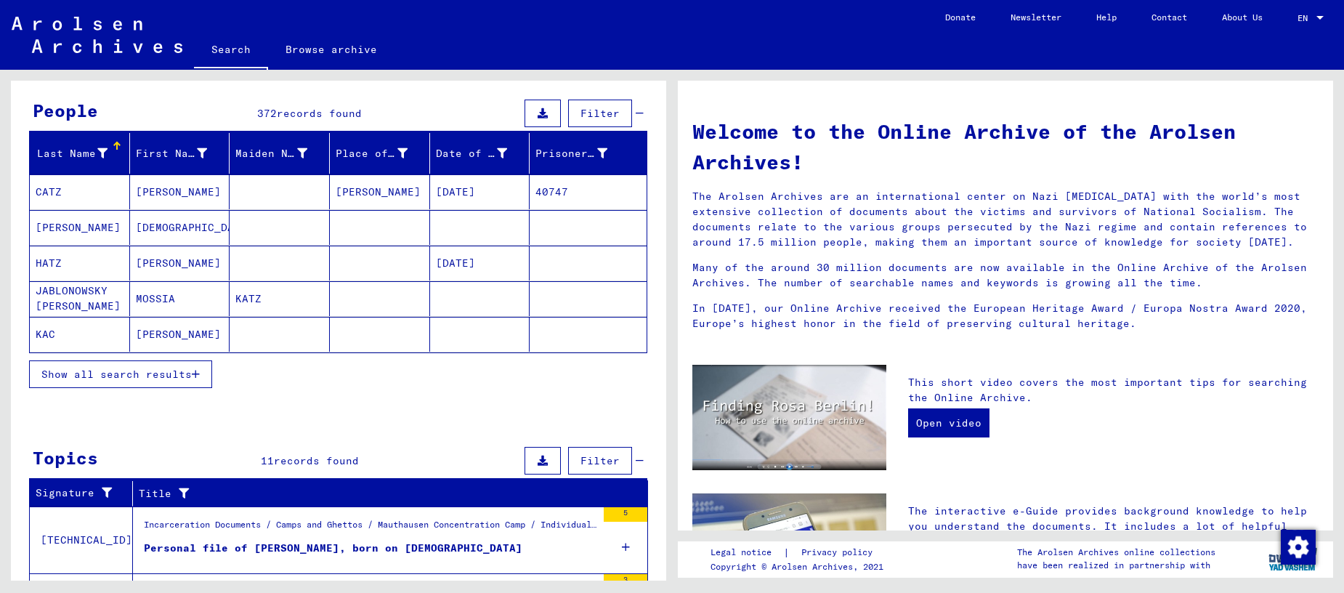
scroll to position [124, 0]
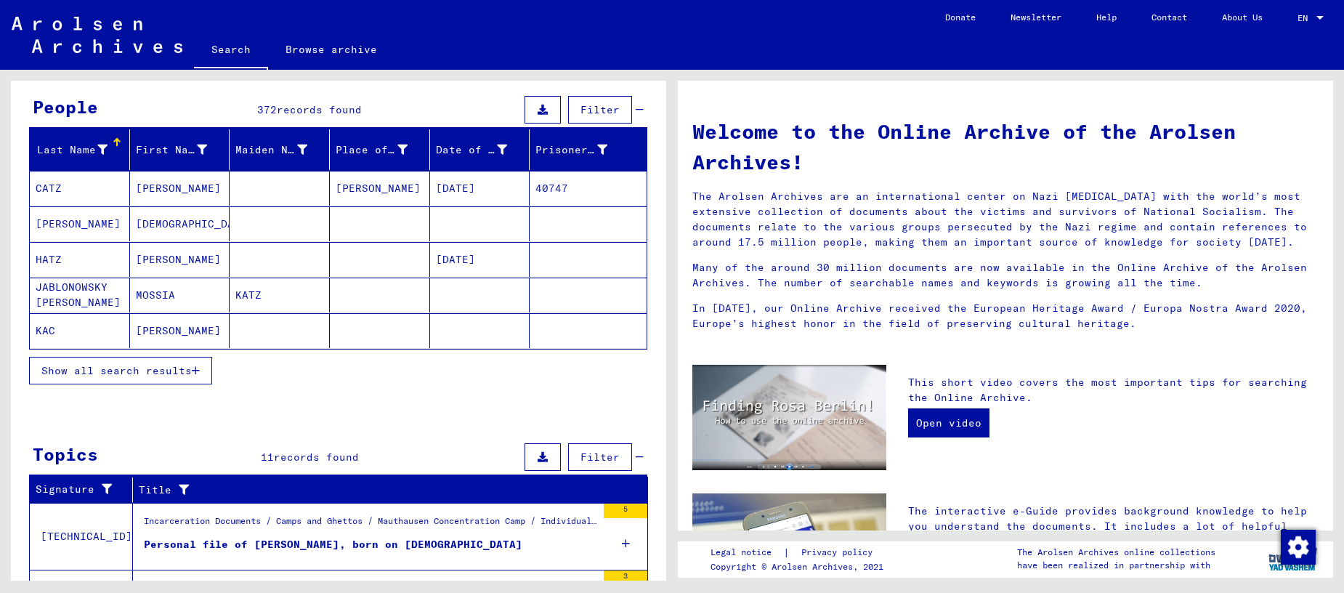
click at [193, 365] on icon "button" at bounding box center [196, 370] width 8 height 10
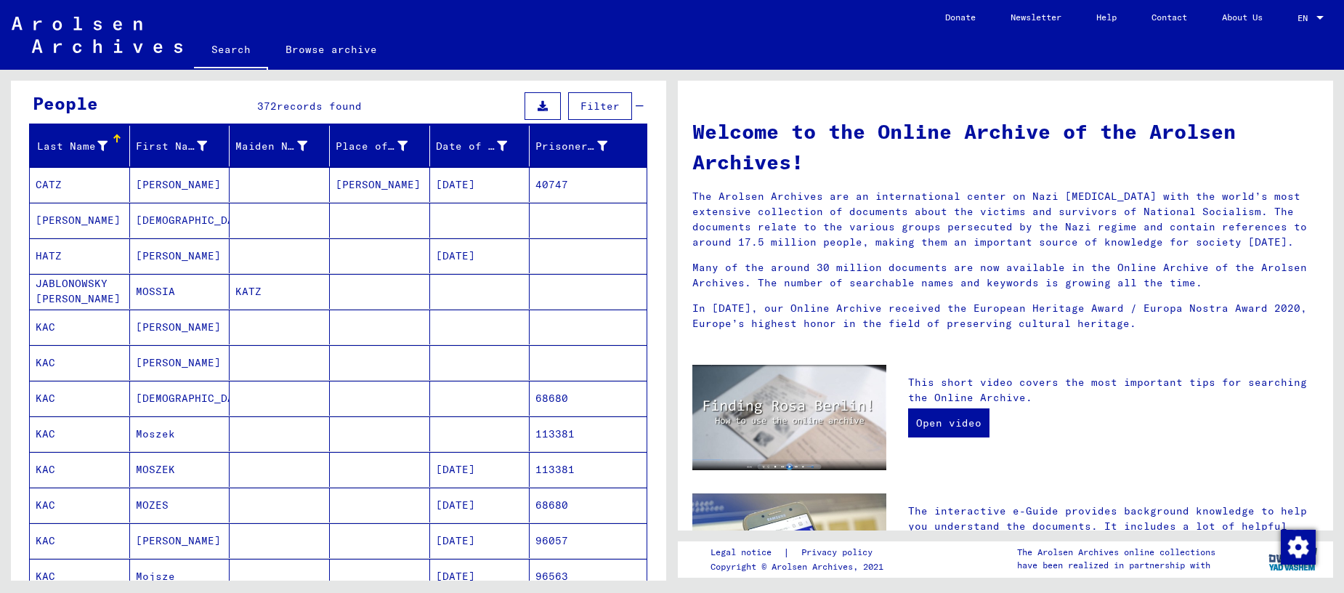
scroll to position [130, 0]
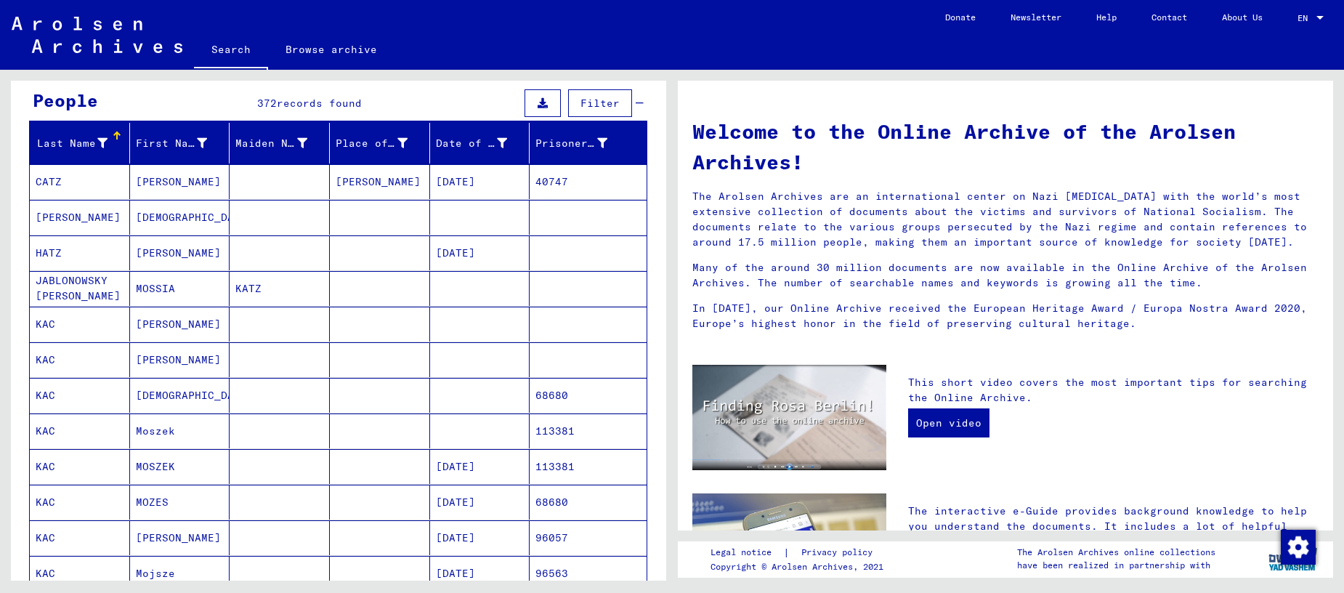
click at [163, 325] on mat-cell "[PERSON_NAME]" at bounding box center [180, 324] width 100 height 35
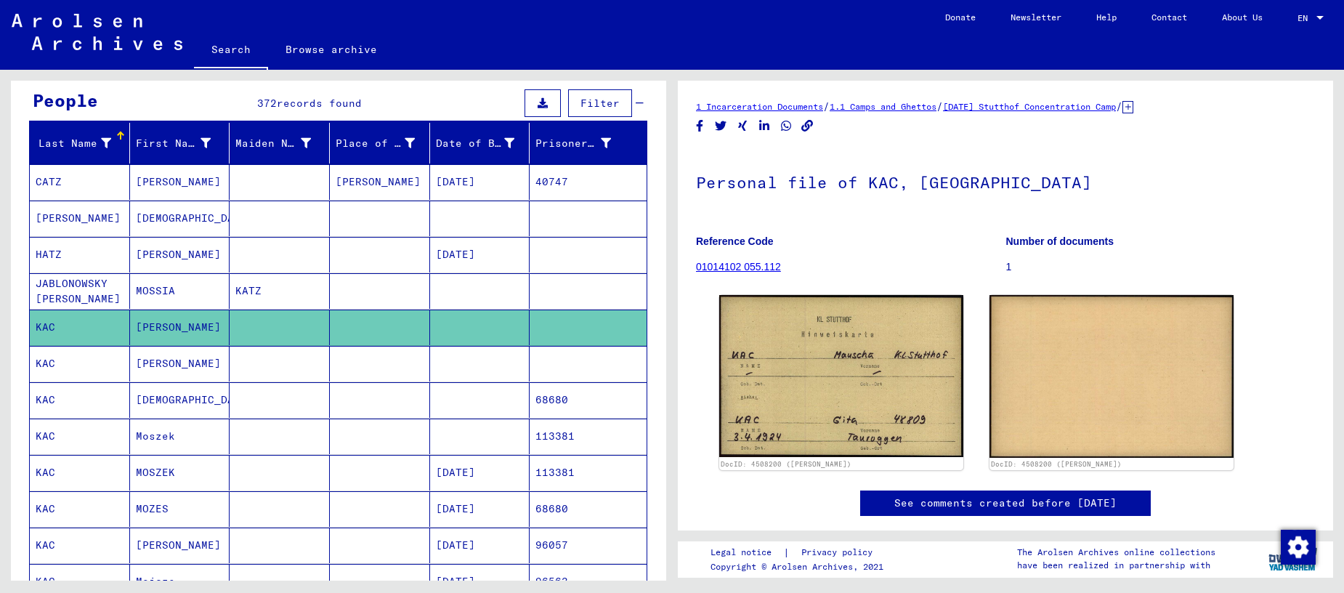
click at [158, 367] on mat-cell "[PERSON_NAME]" at bounding box center [180, 364] width 100 height 36
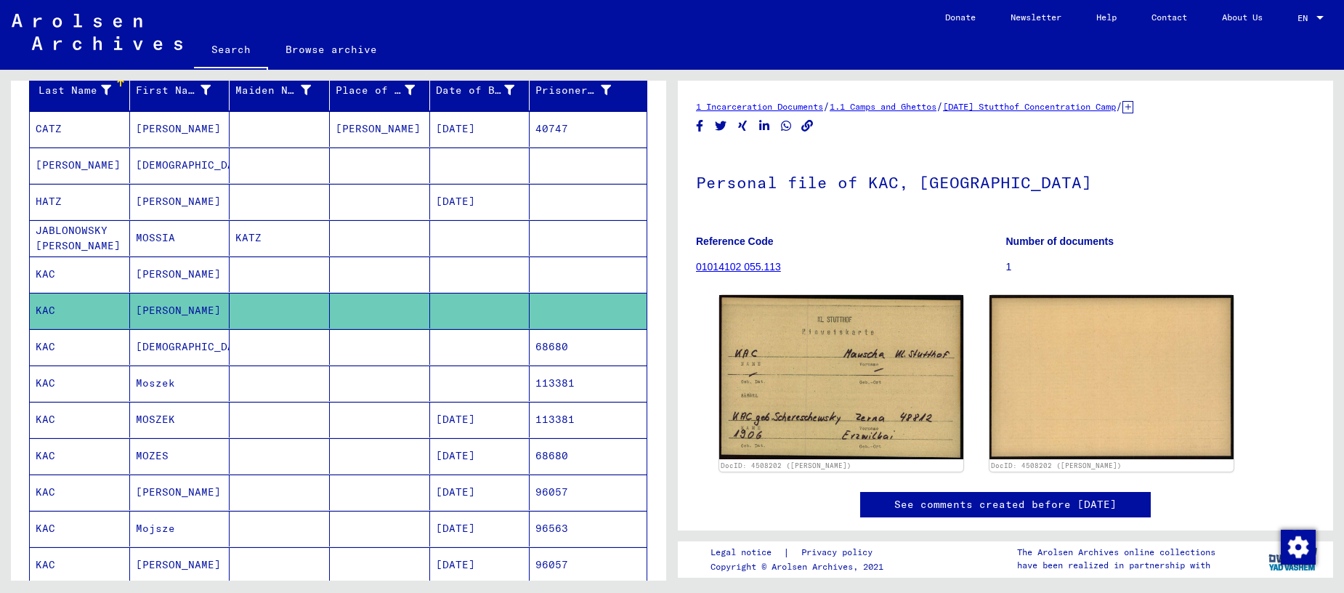
scroll to position [185, 0]
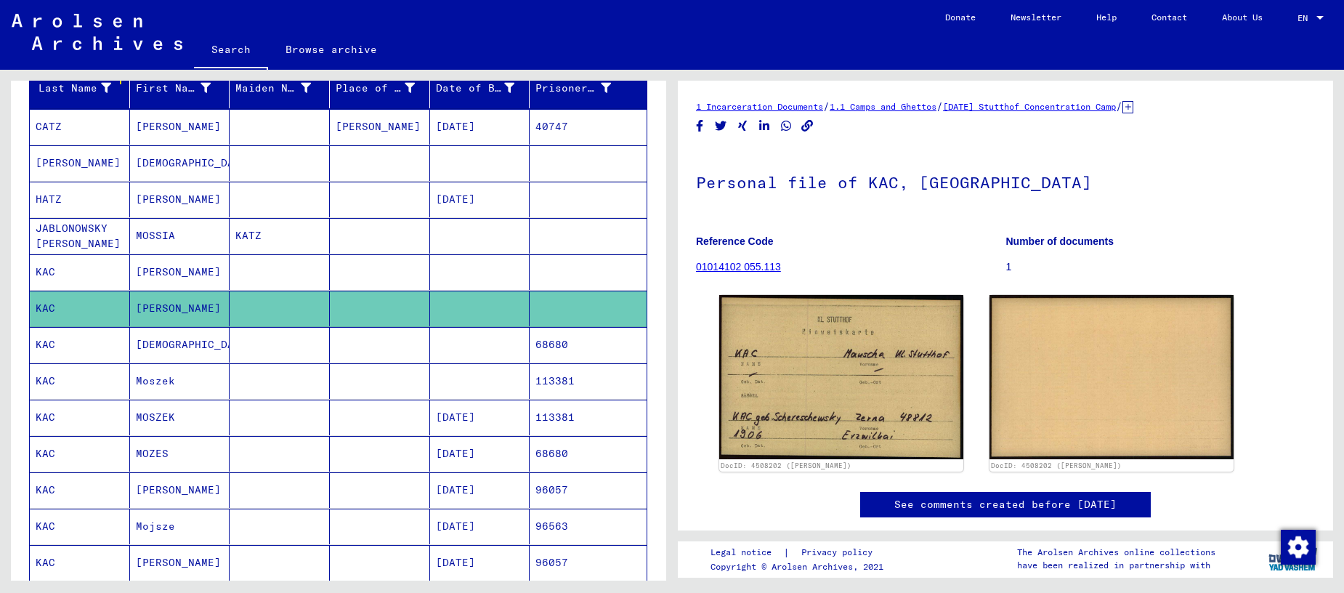
click at [153, 381] on mat-cell "Moszek" at bounding box center [180, 381] width 100 height 36
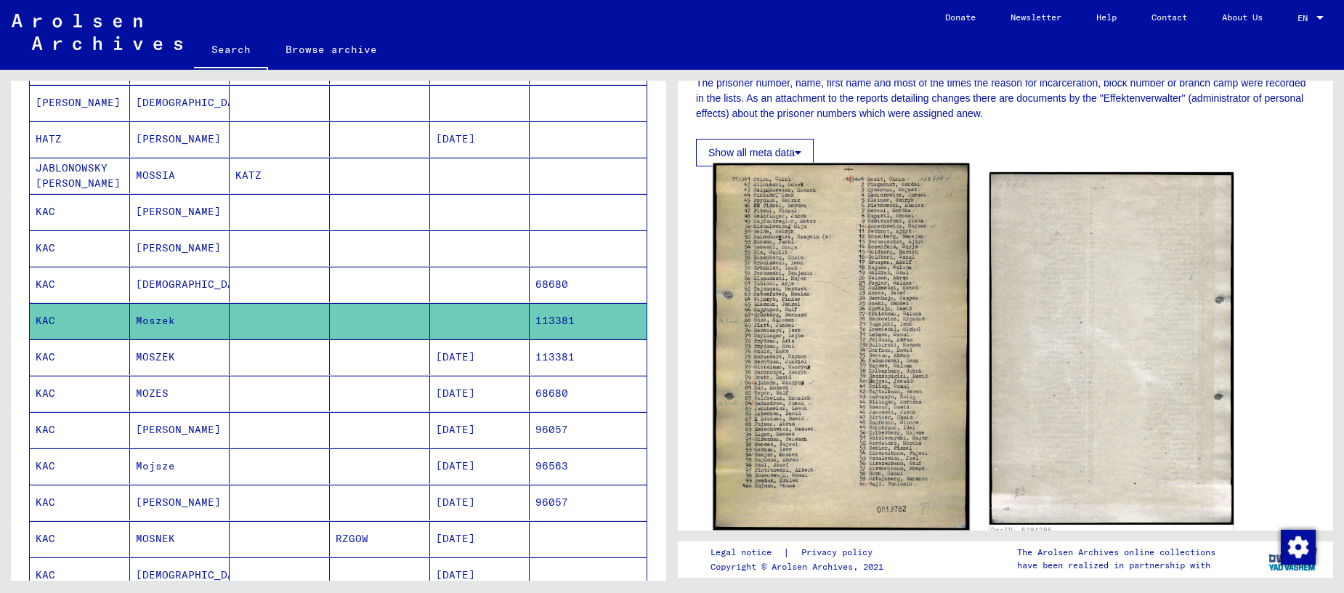
scroll to position [264, 0]
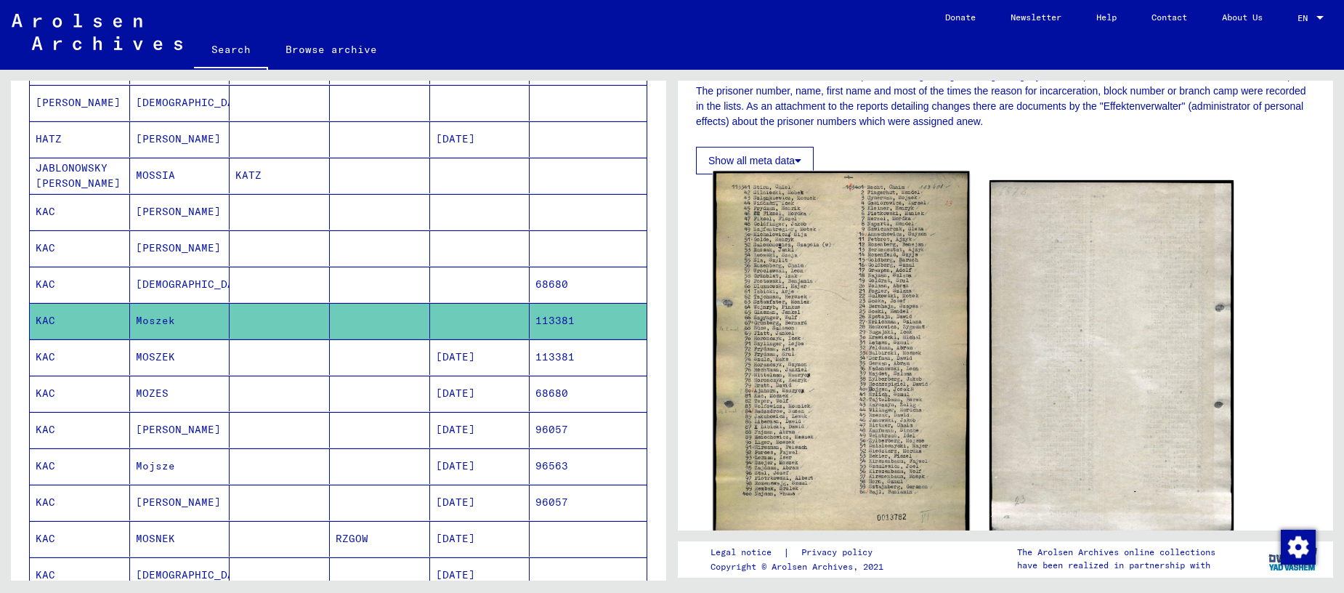
click at [818, 283] on img at bounding box center [841, 354] width 256 height 367
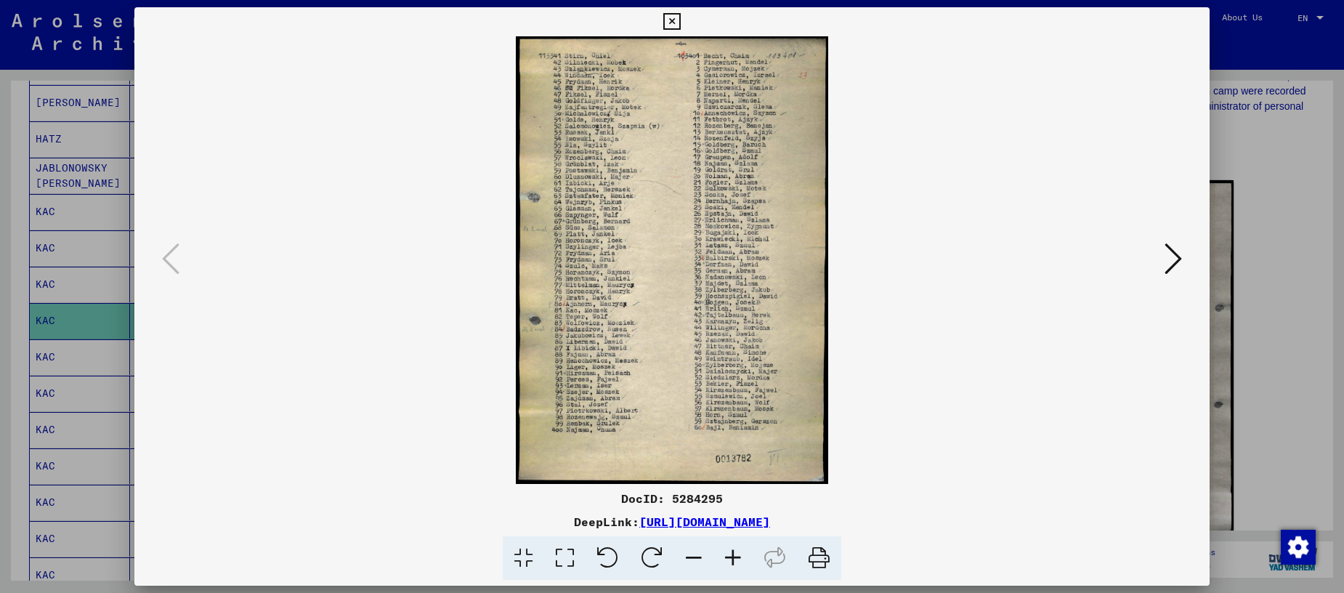
click at [585, 309] on img at bounding box center [672, 260] width 977 height 448
click at [1171, 263] on icon at bounding box center [1173, 258] width 17 height 35
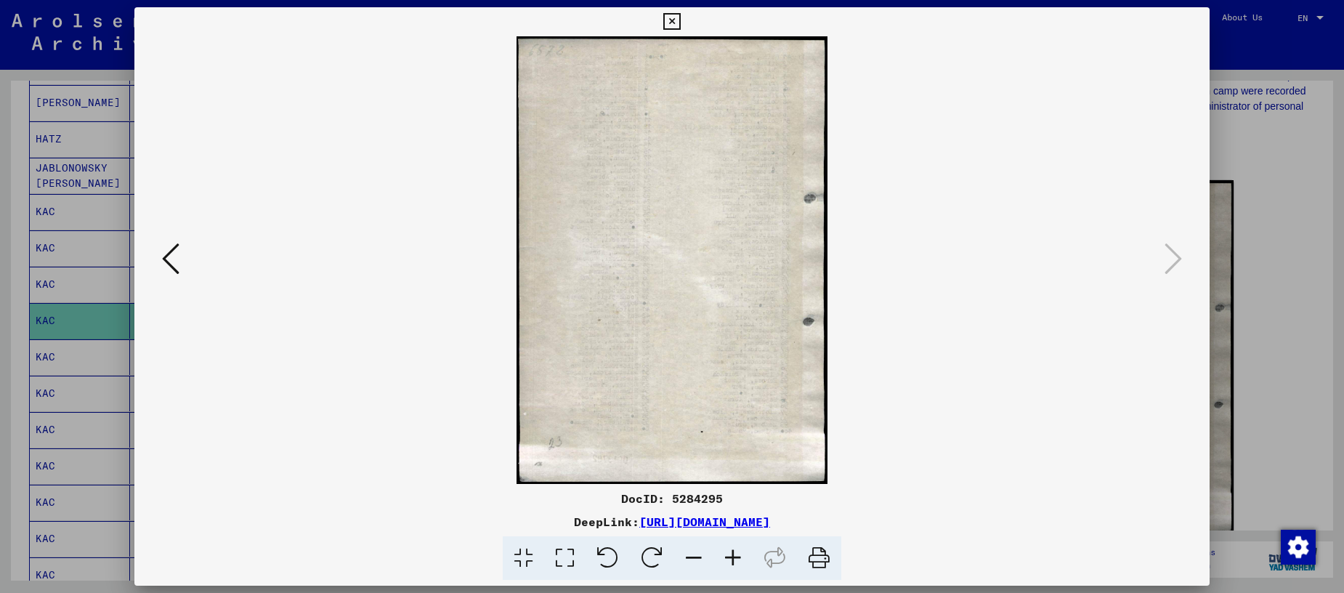
click at [163, 259] on icon at bounding box center [170, 258] width 17 height 35
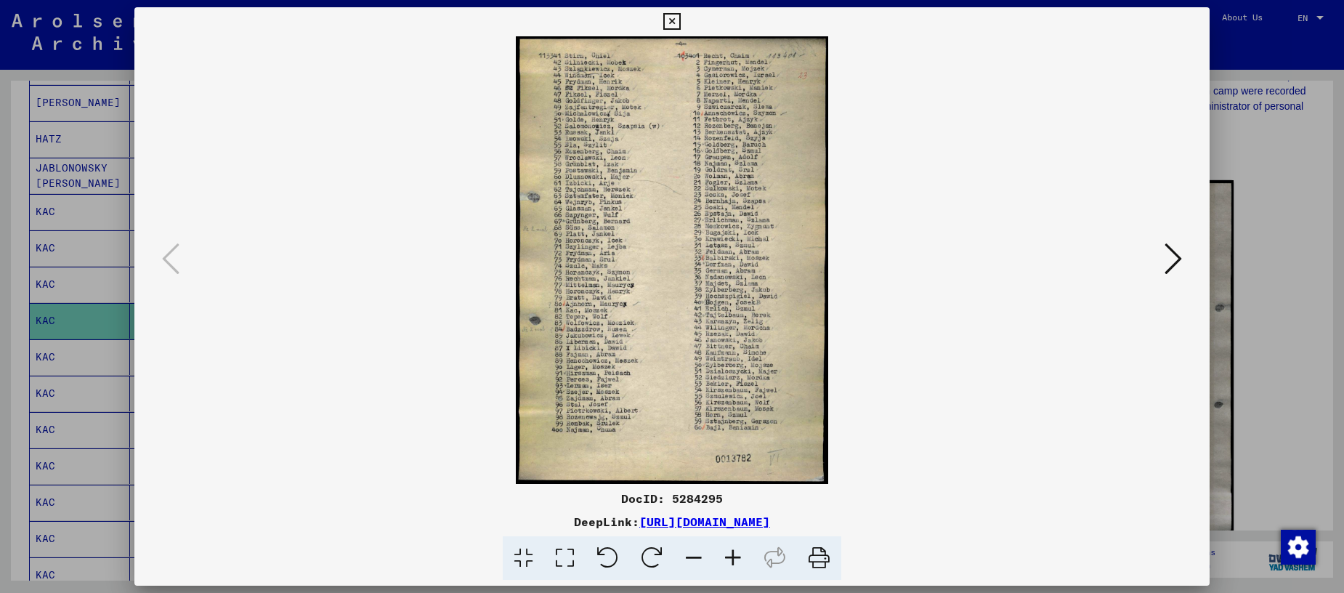
click at [680, 24] on icon at bounding box center [671, 21] width 17 height 17
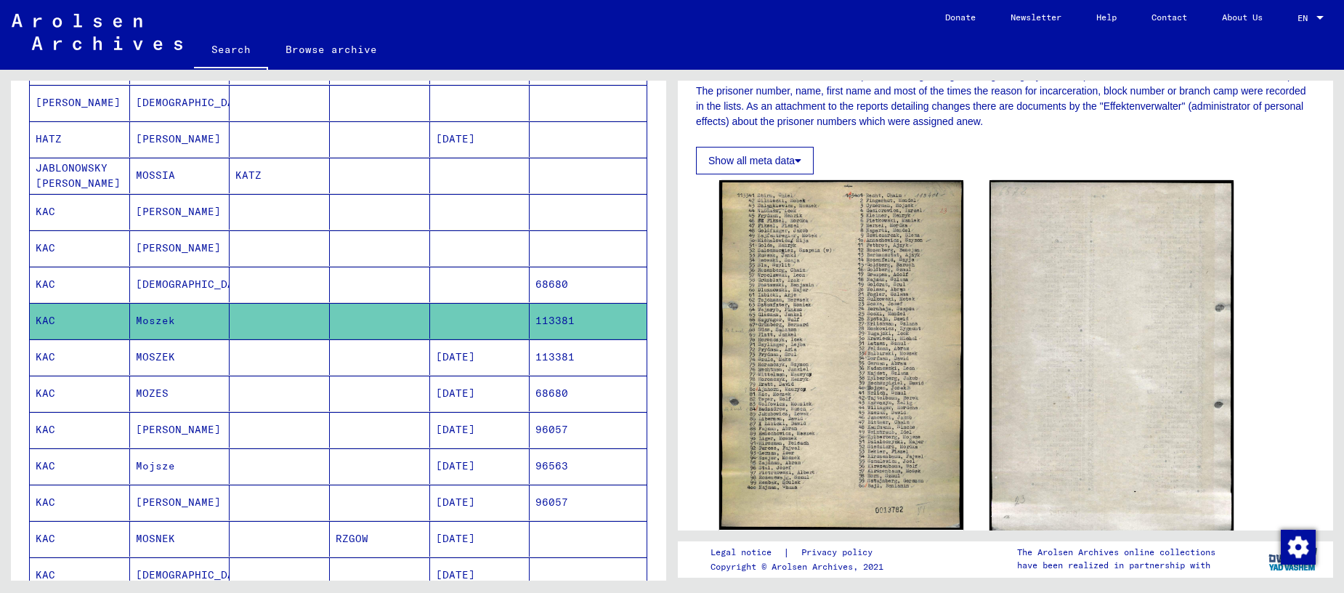
click at [148, 356] on mat-cell "MOSZEK" at bounding box center [180, 357] width 100 height 36
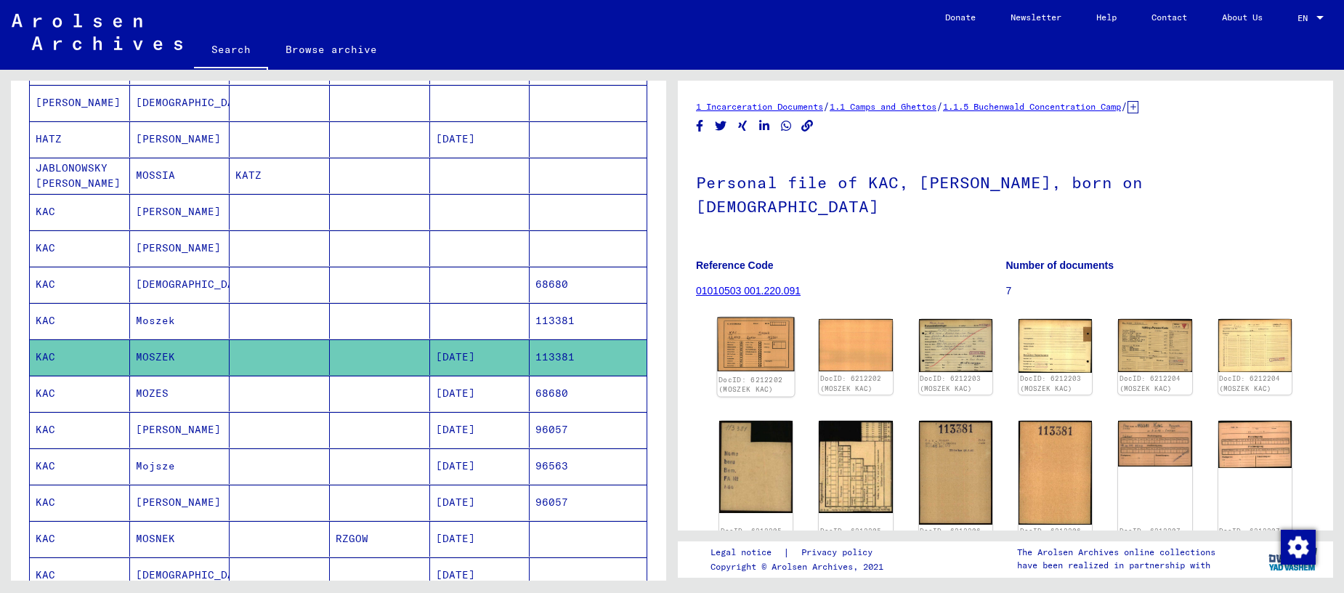
click at [764, 322] on img at bounding box center [755, 345] width 77 height 54
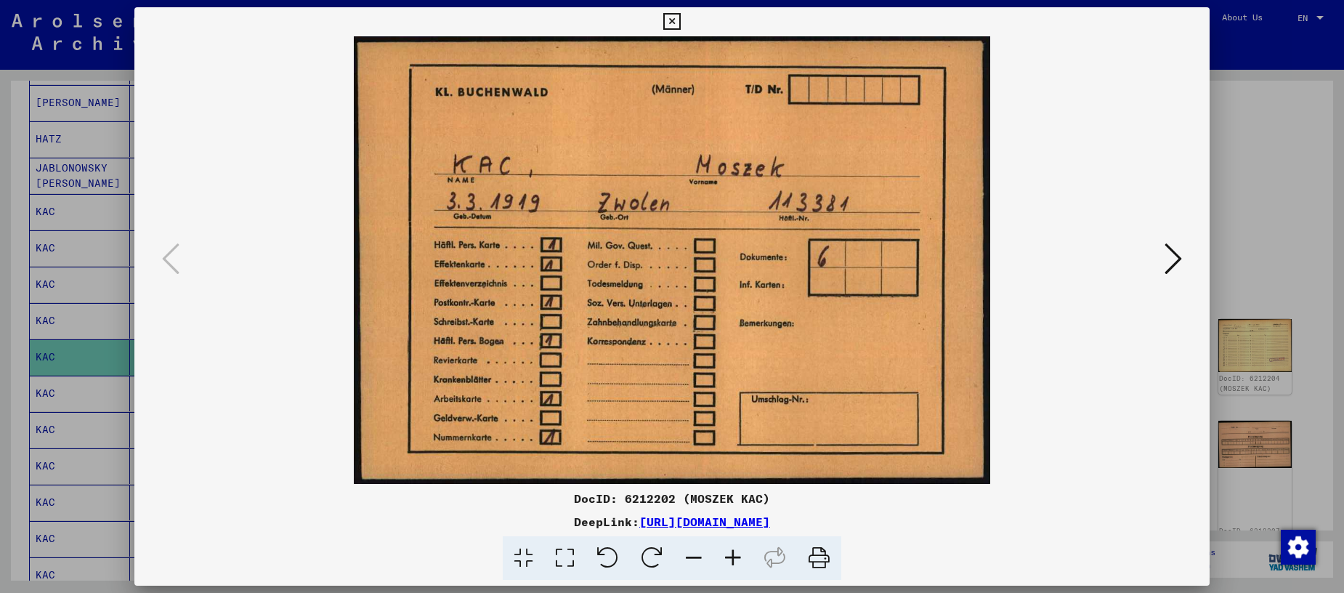
click at [680, 22] on icon at bounding box center [671, 21] width 17 height 17
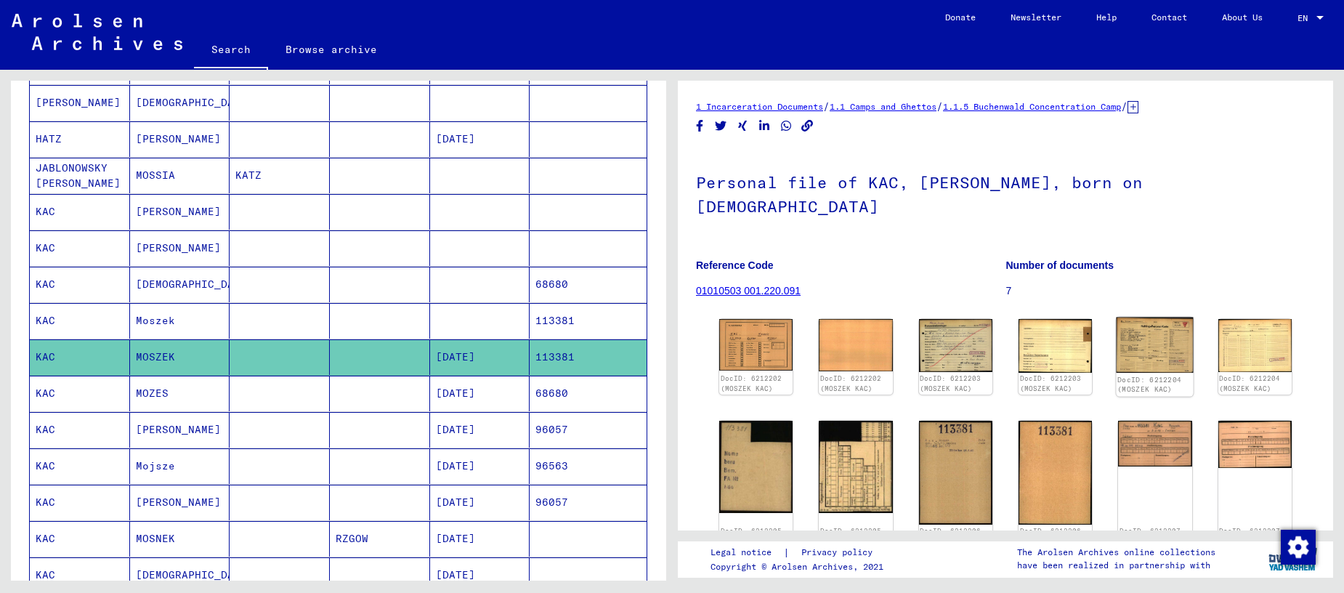
click at [1132, 328] on img at bounding box center [1155, 346] width 77 height 56
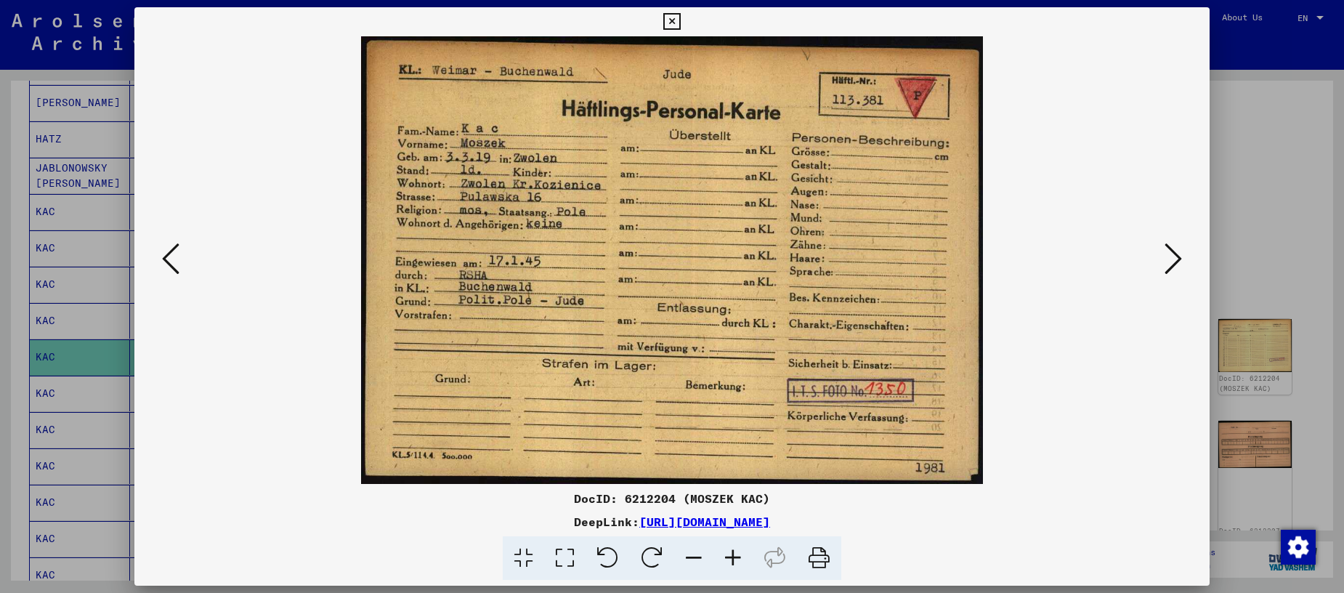
click at [680, 21] on icon at bounding box center [671, 21] width 17 height 17
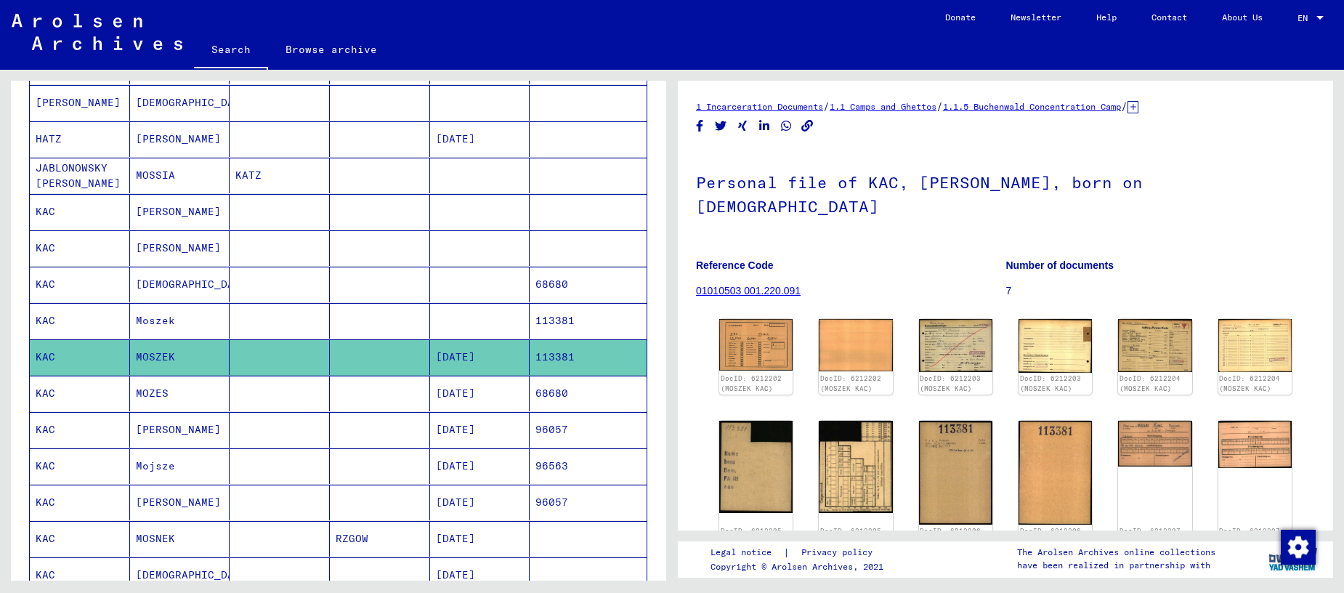
click at [158, 397] on mat-cell "MOZES" at bounding box center [180, 394] width 100 height 36
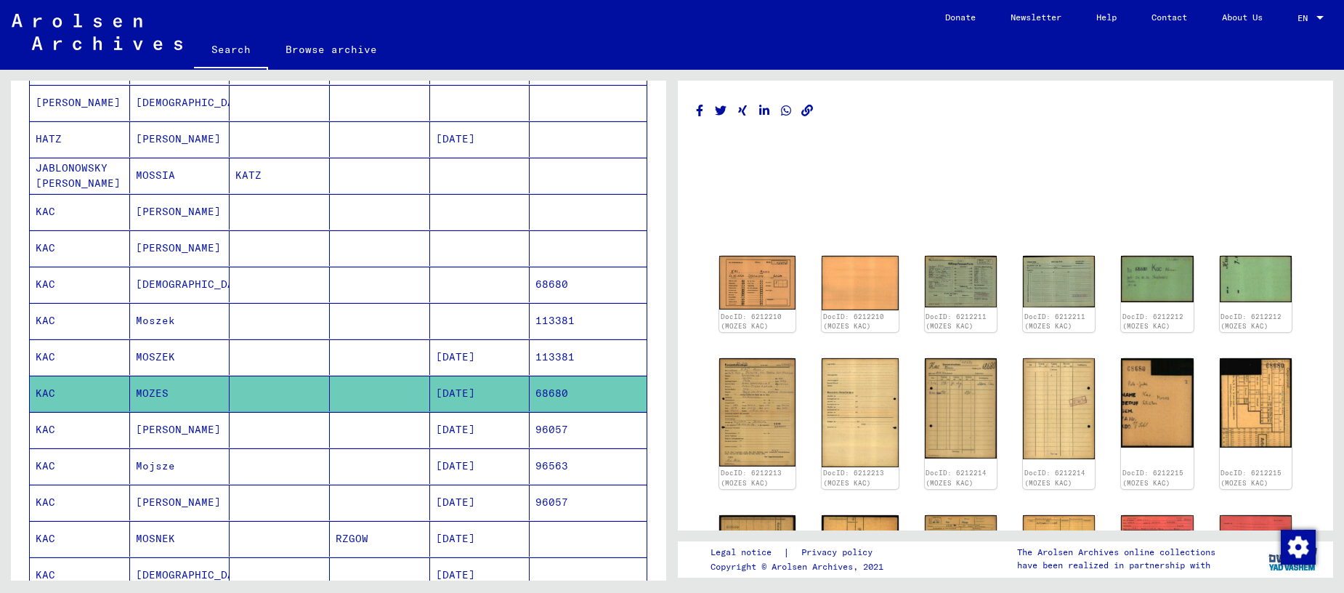
scroll to position [1, 0]
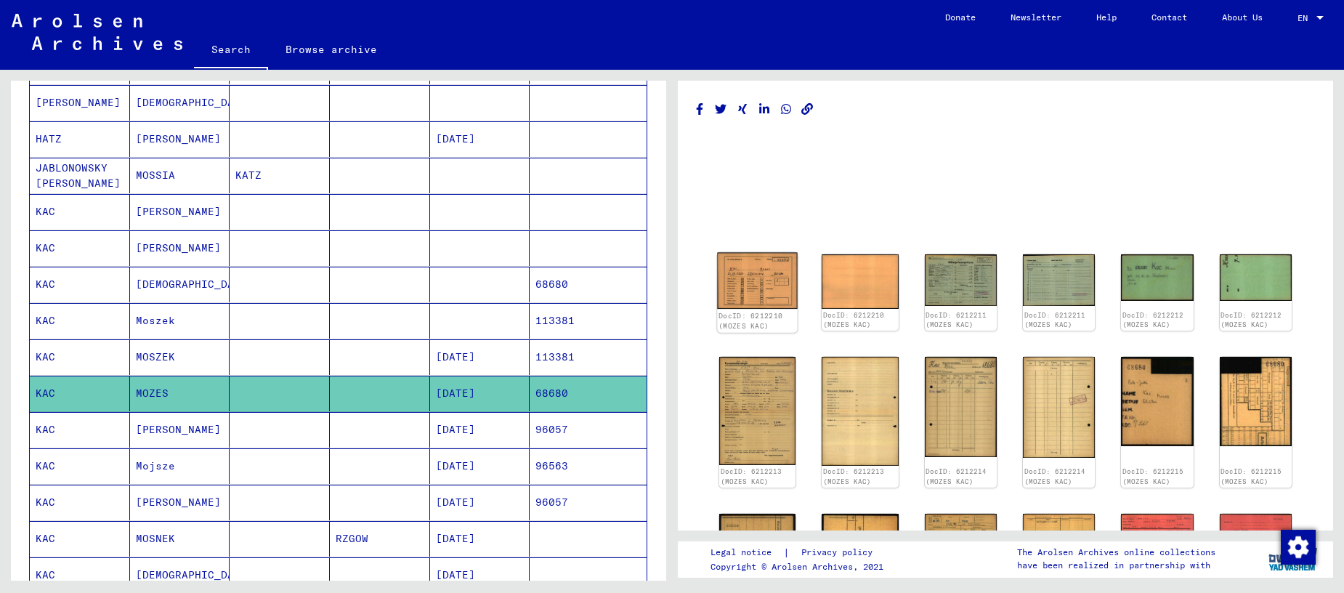
click at [778, 290] on img at bounding box center [757, 281] width 81 height 57
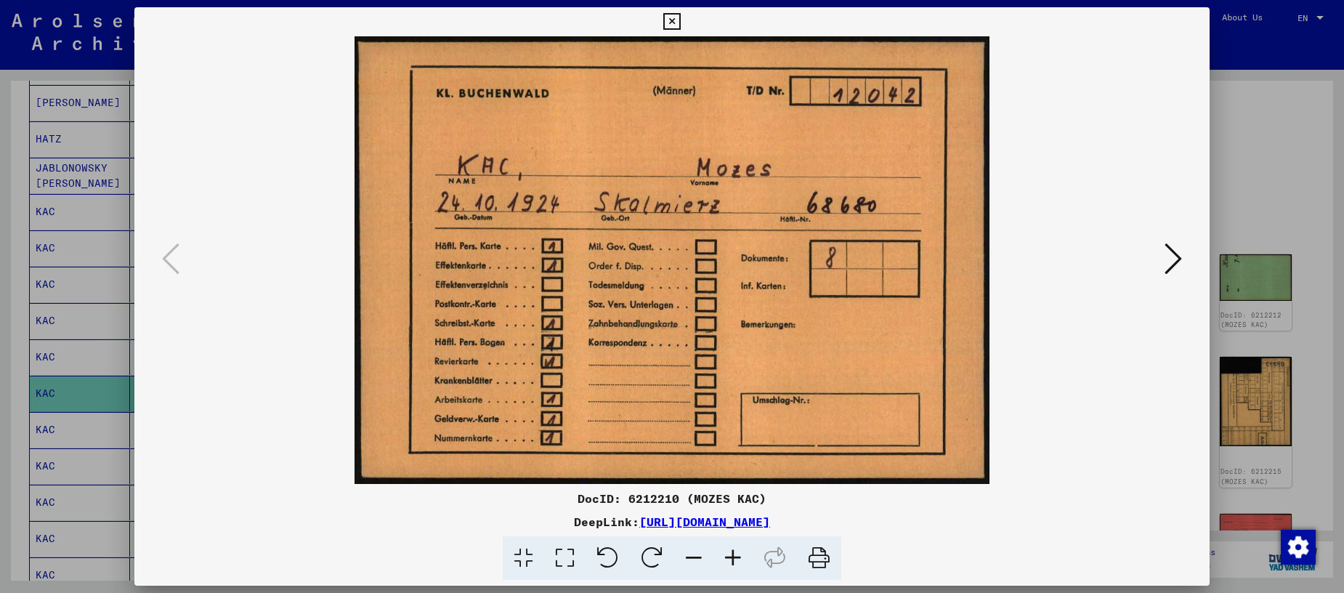
click at [680, 21] on icon at bounding box center [671, 21] width 17 height 17
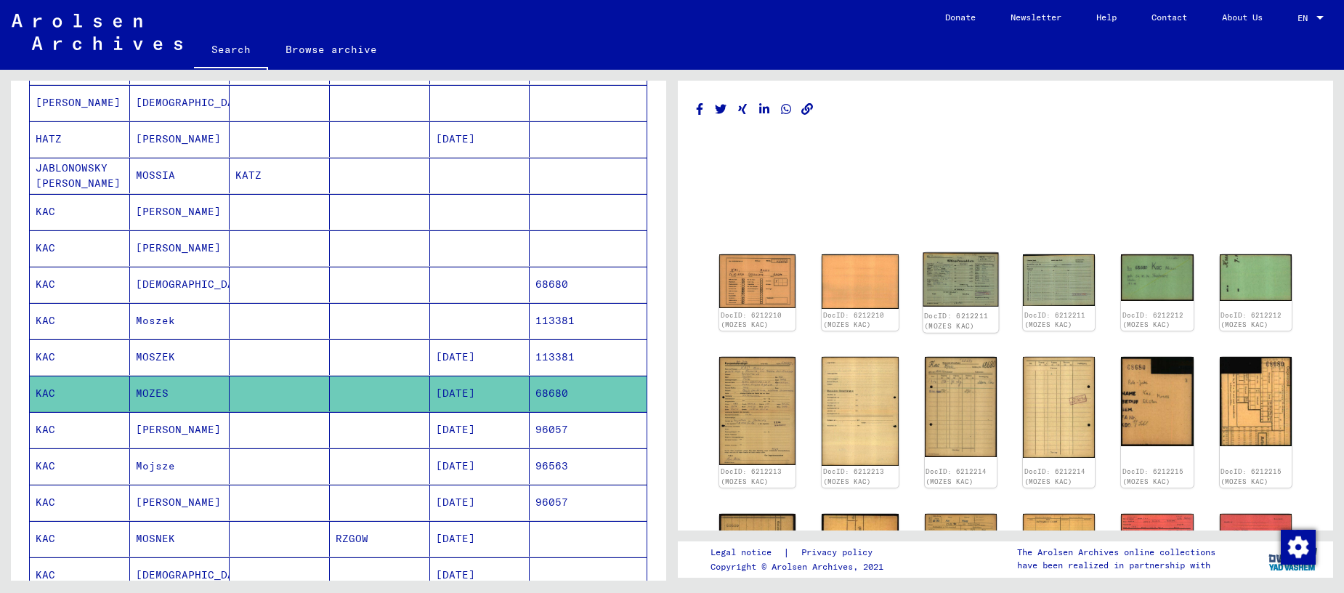
click at [947, 291] on img at bounding box center [961, 280] width 76 height 54
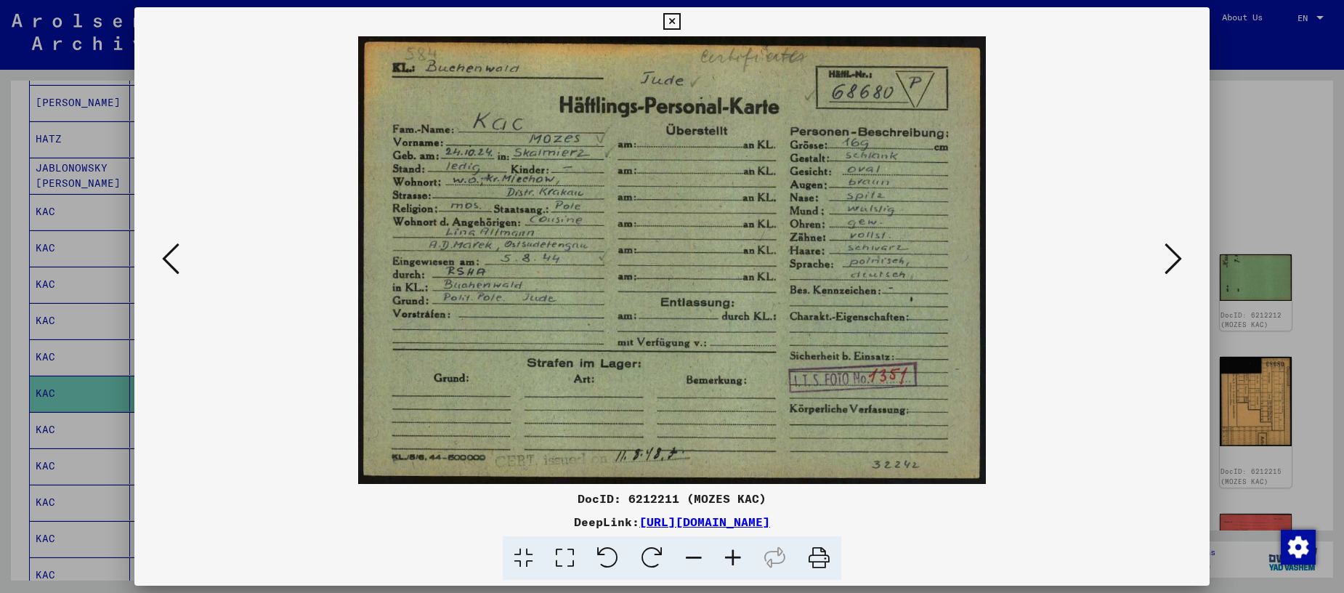
click at [680, 19] on icon at bounding box center [671, 21] width 17 height 17
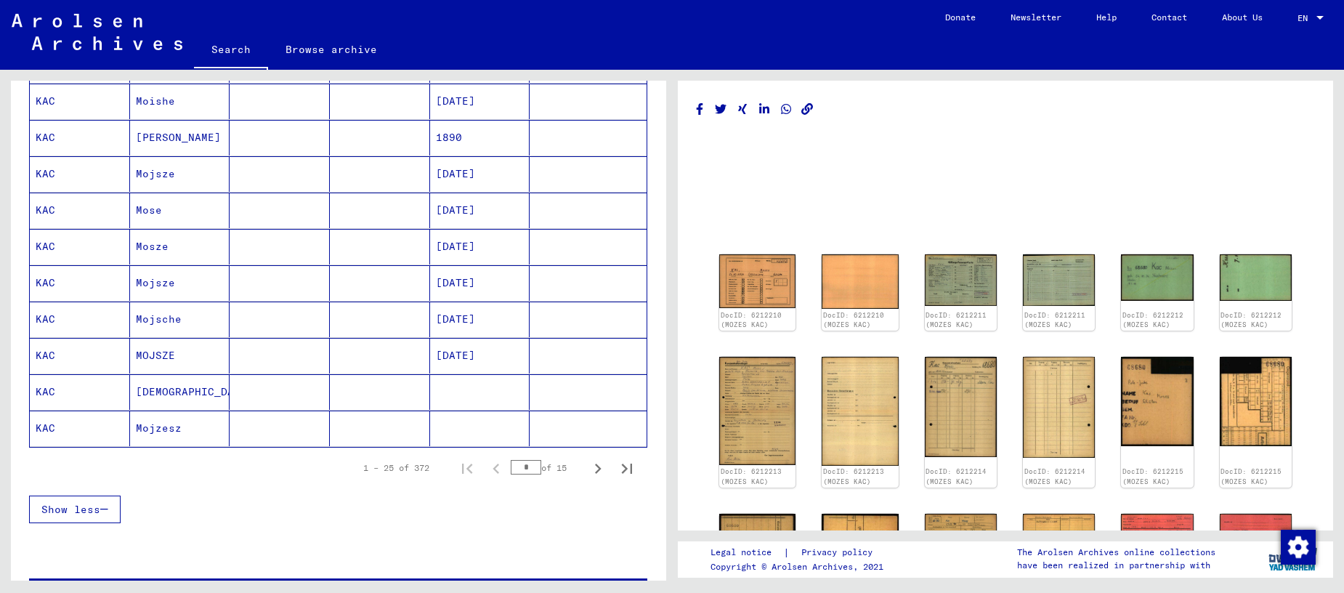
scroll to position [755, 0]
click at [594, 472] on icon "Next page" at bounding box center [598, 469] width 20 height 20
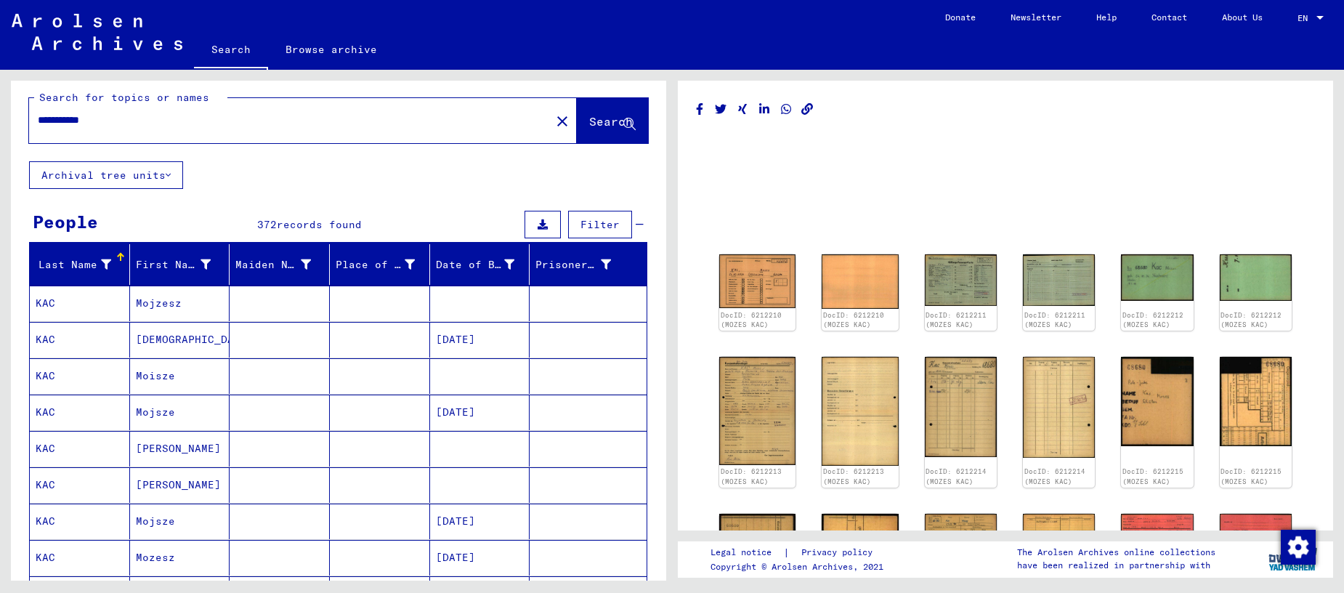
scroll to position [7, 0]
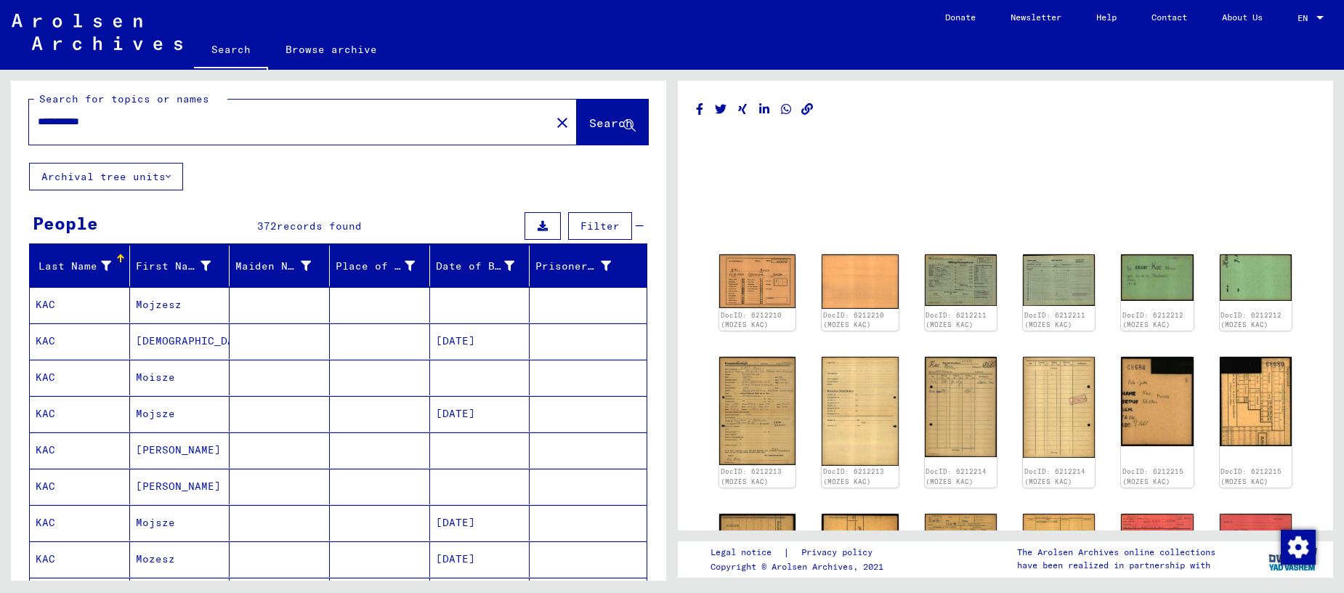
click at [147, 337] on mat-cell "[DEMOGRAPHIC_DATA]" at bounding box center [180, 341] width 100 height 36
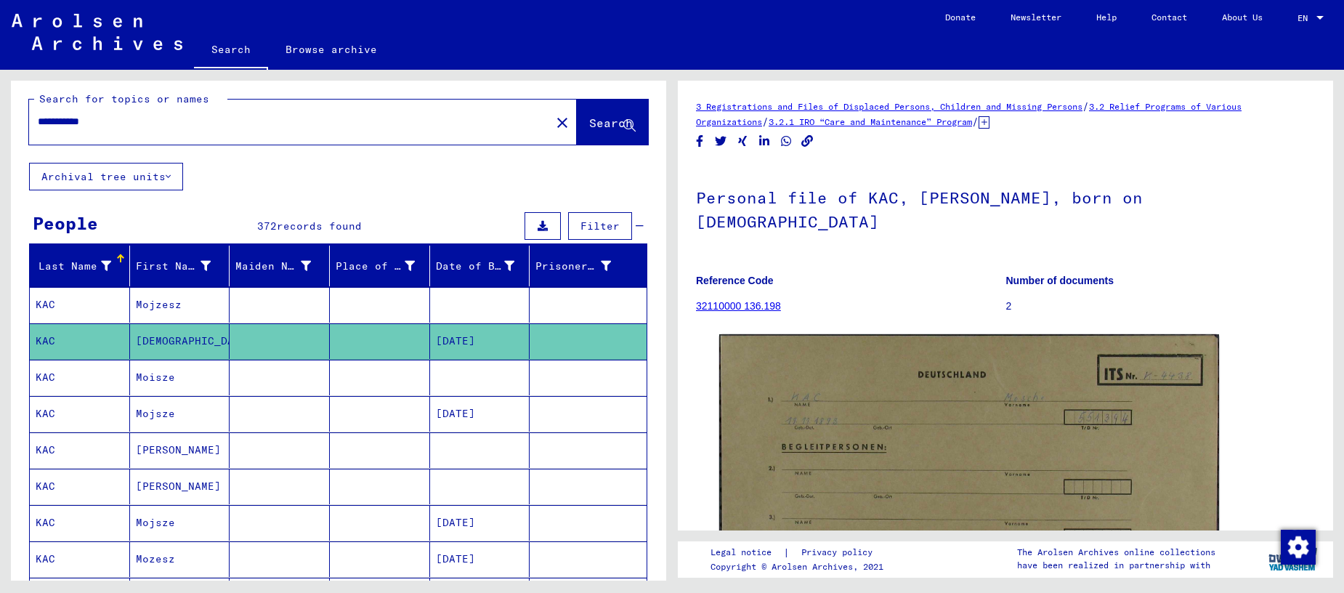
click at [150, 378] on mat-cell "Moisze" at bounding box center [180, 378] width 100 height 36
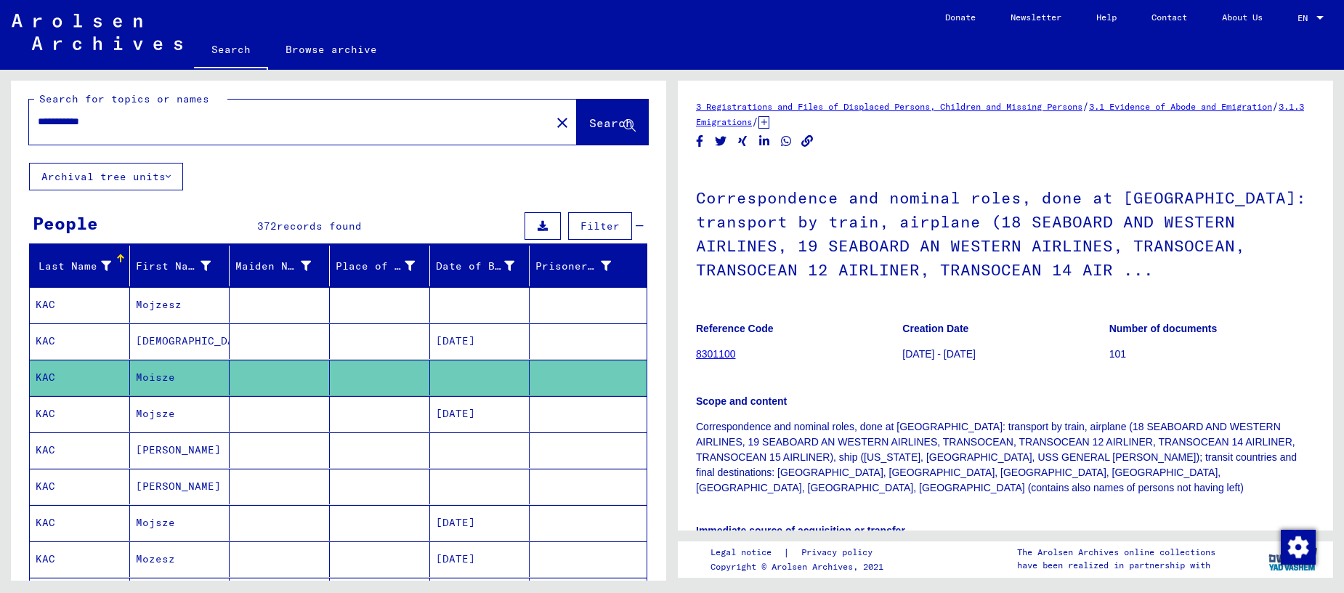
click at [159, 416] on mat-cell "Mojsze" at bounding box center [180, 414] width 100 height 36
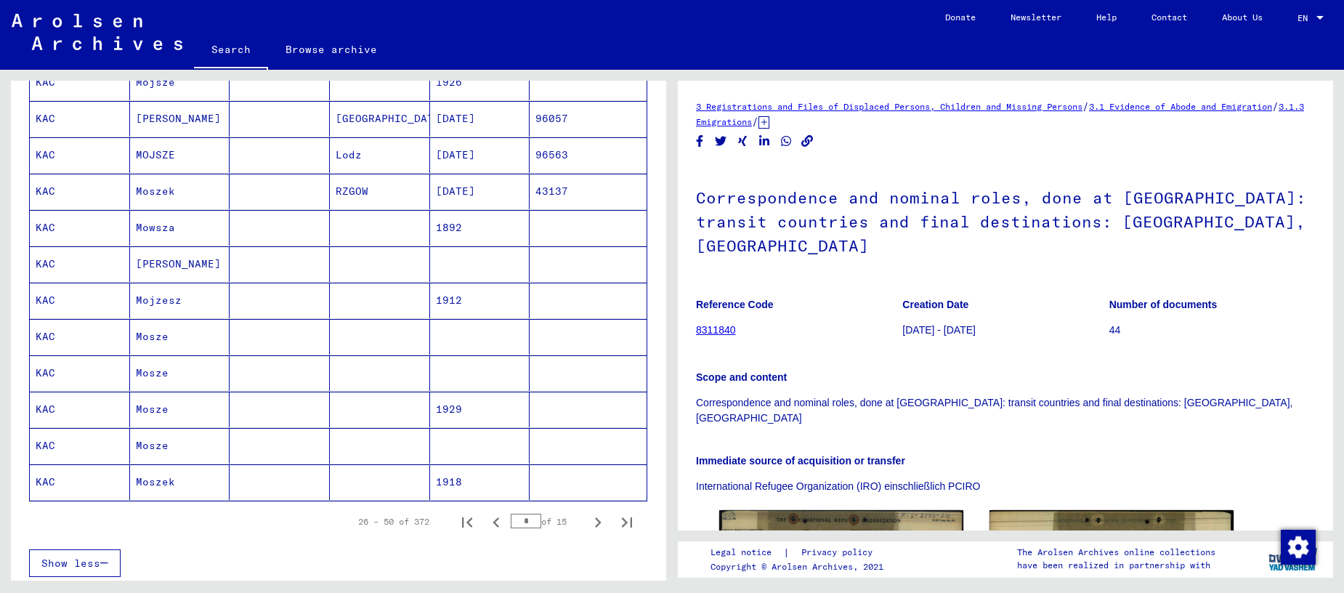
scroll to position [707, 0]
click at [596, 519] on icon "Next page" at bounding box center [598, 517] width 20 height 20
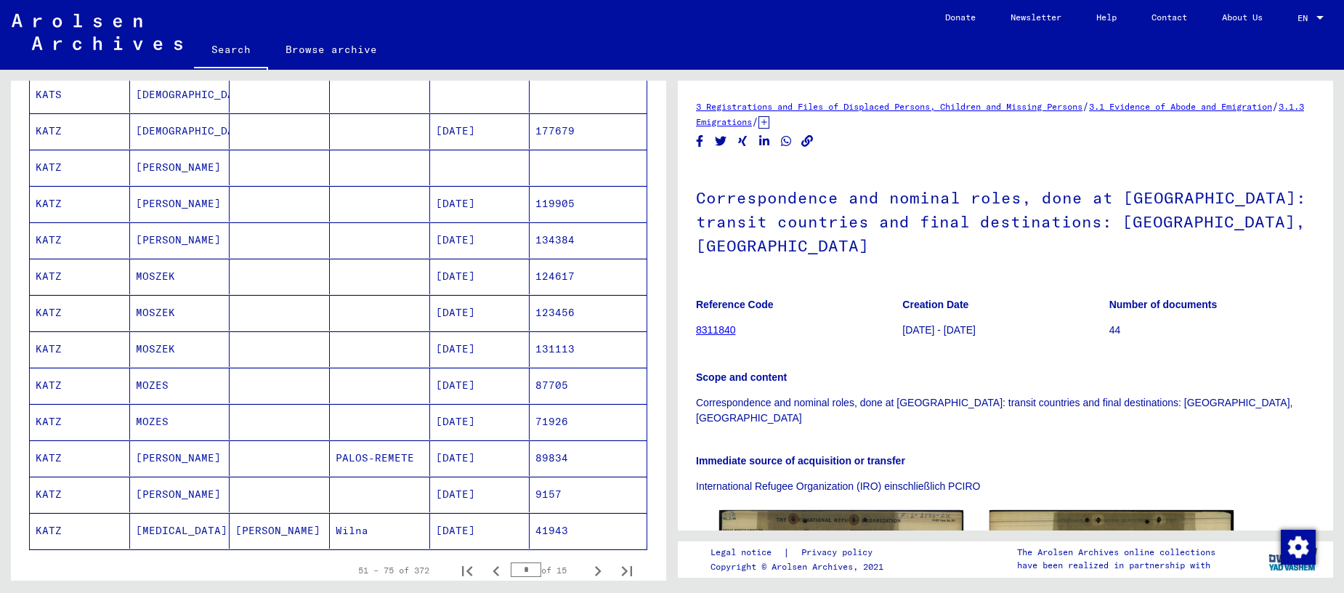
scroll to position [656, 0]
click at [151, 346] on mat-cell "MOSZEK" at bounding box center [180, 346] width 100 height 36
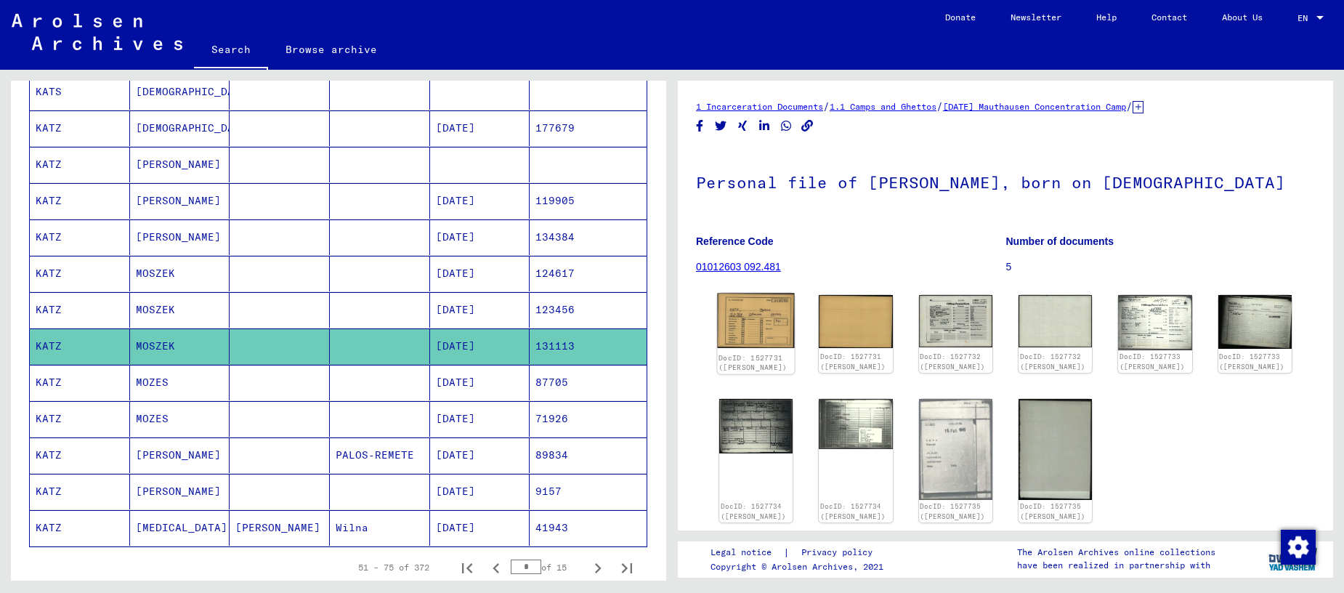
click at [774, 333] on img at bounding box center [755, 321] width 77 height 55
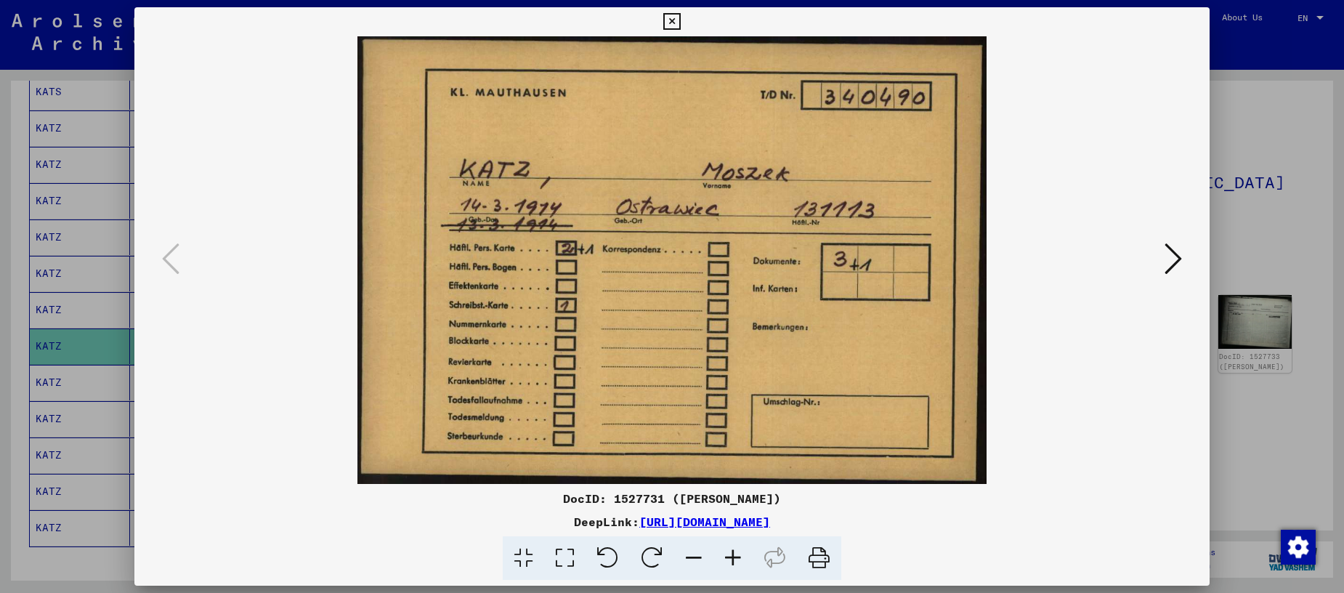
click at [1170, 266] on icon at bounding box center [1173, 258] width 17 height 35
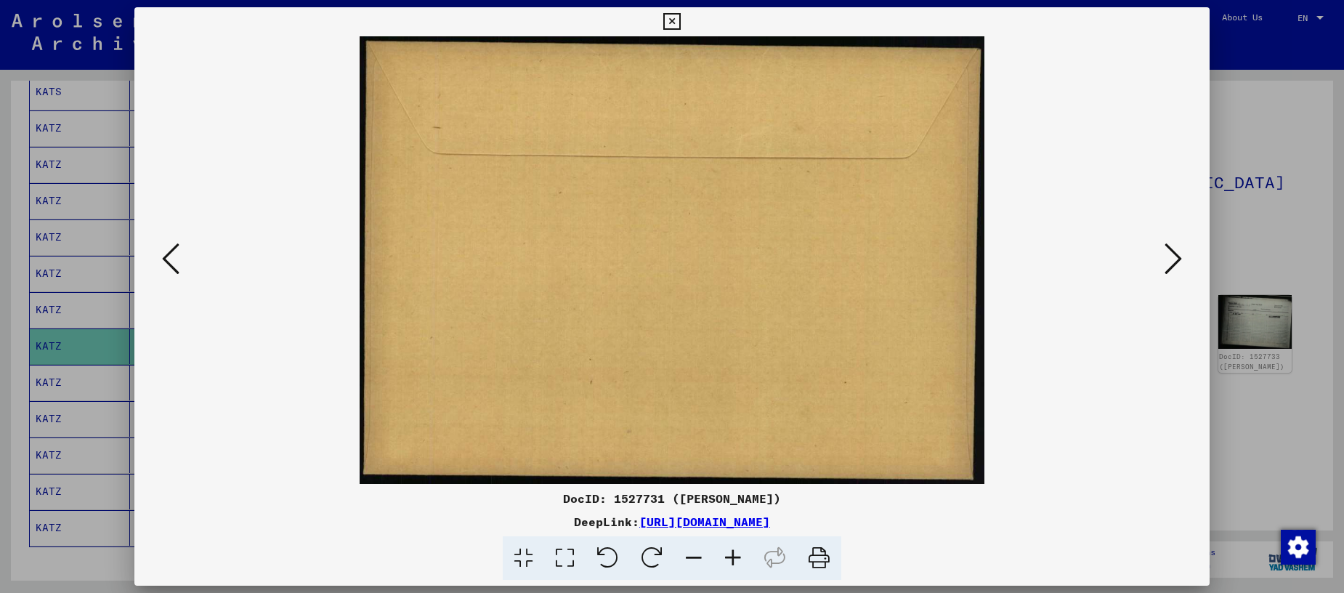
click at [1170, 266] on icon at bounding box center [1173, 258] width 17 height 35
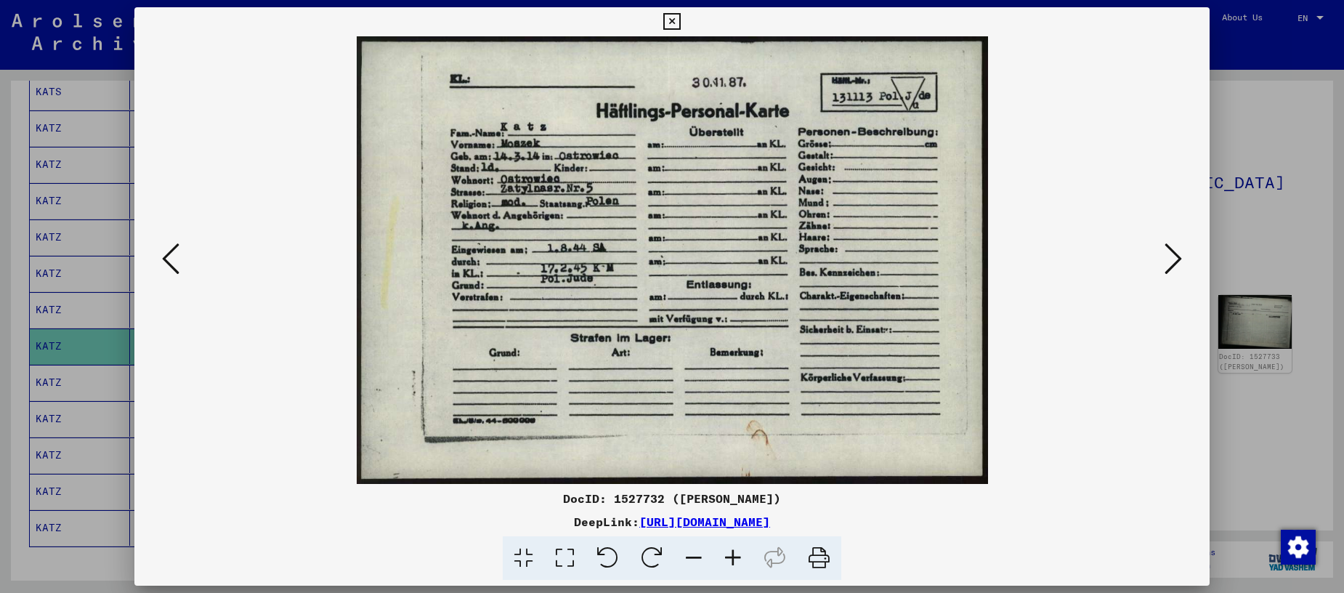
click at [1182, 257] on button at bounding box center [1173, 259] width 26 height 41
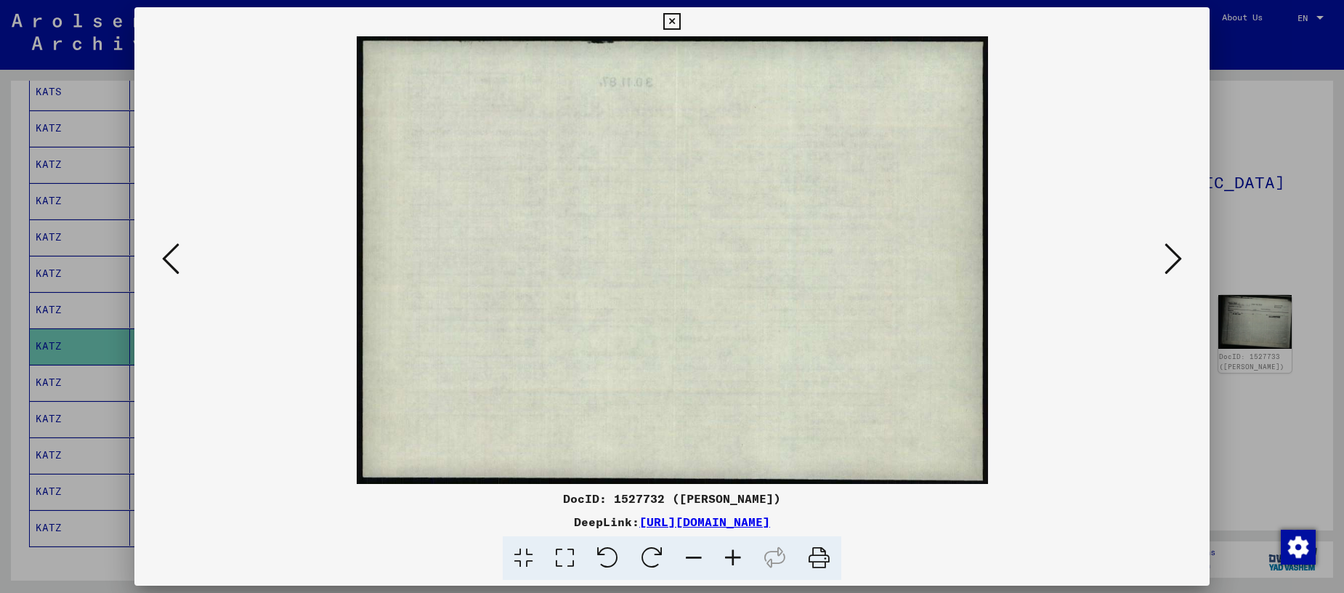
click at [1178, 259] on icon at bounding box center [1173, 258] width 17 height 35
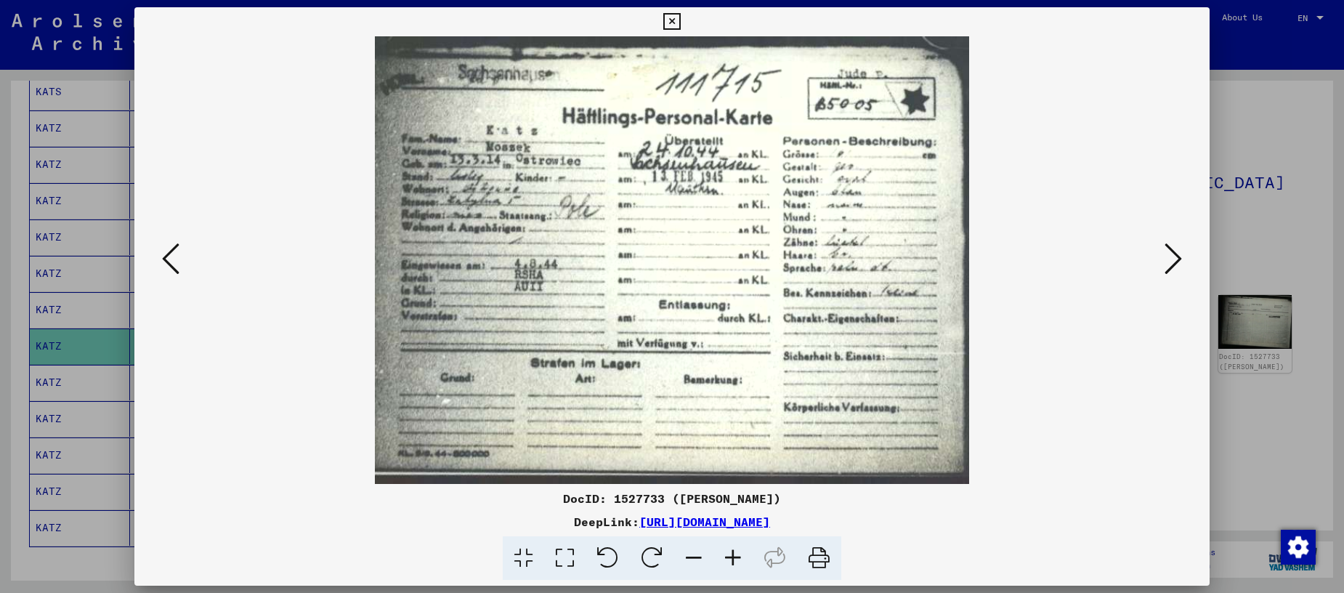
click at [1178, 259] on icon at bounding box center [1173, 258] width 17 height 35
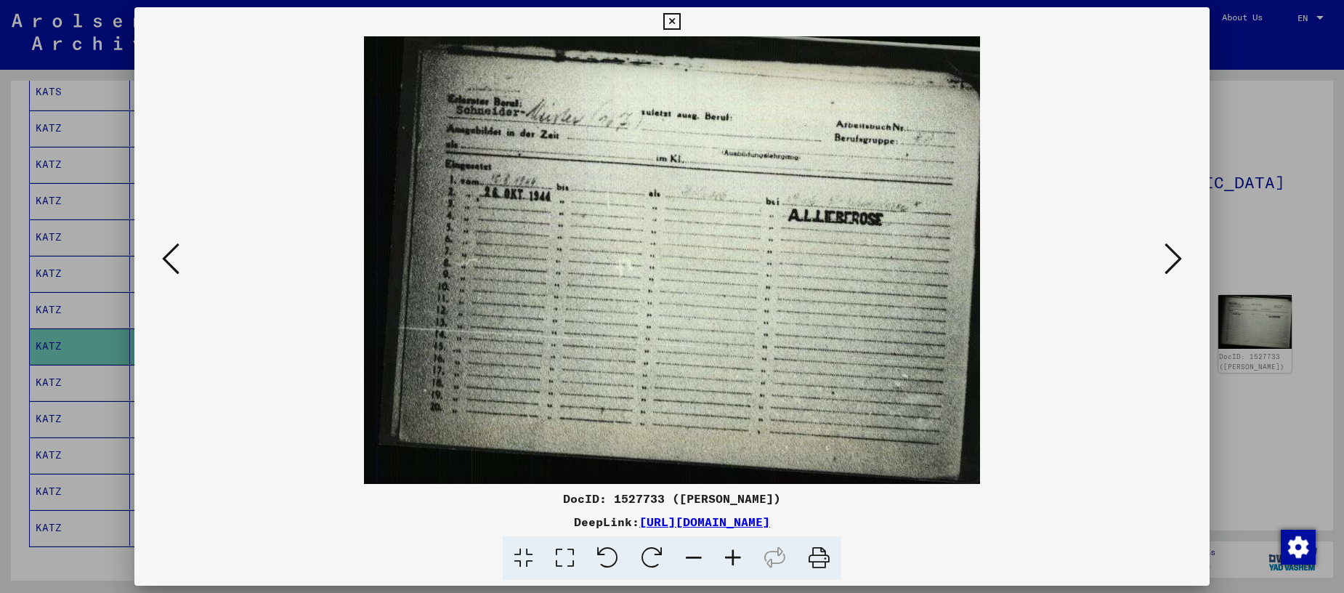
click at [1178, 259] on icon at bounding box center [1173, 258] width 17 height 35
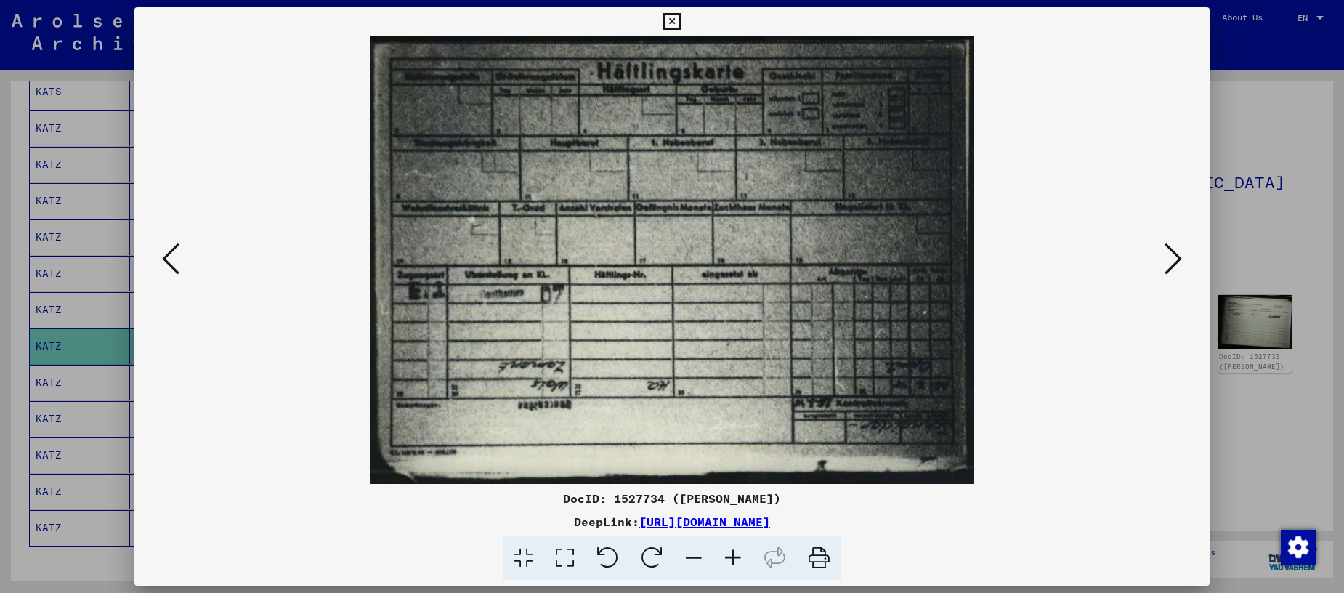
click at [1178, 259] on icon at bounding box center [1173, 258] width 17 height 35
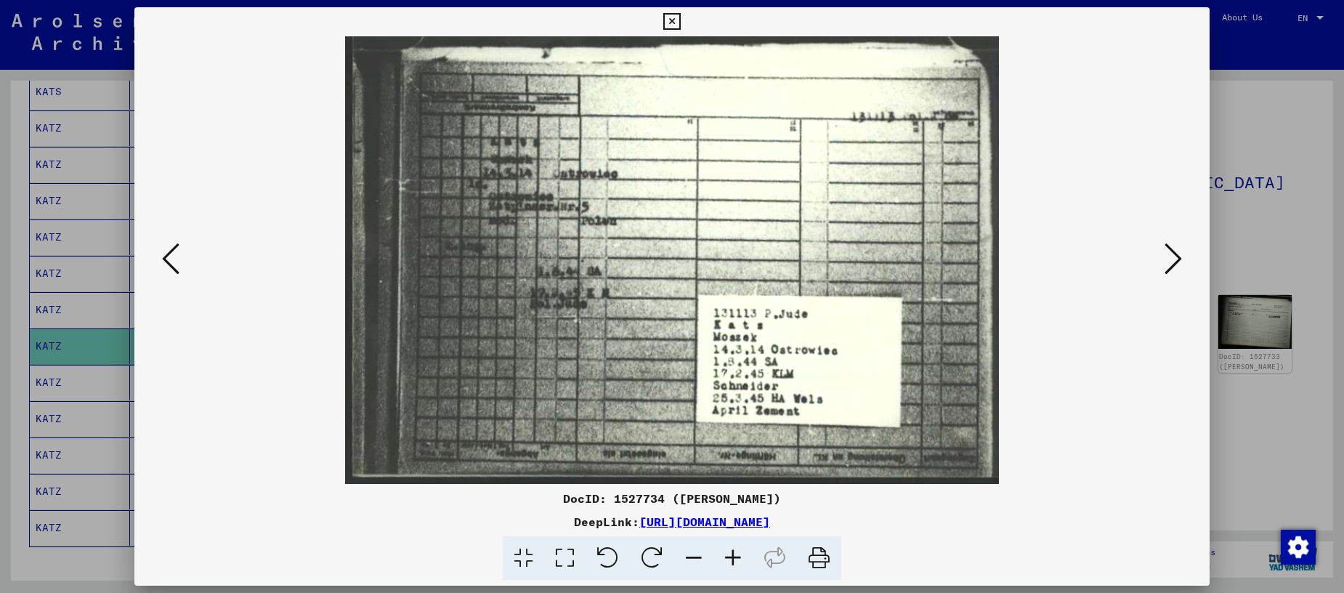
click at [1178, 259] on icon at bounding box center [1173, 258] width 17 height 35
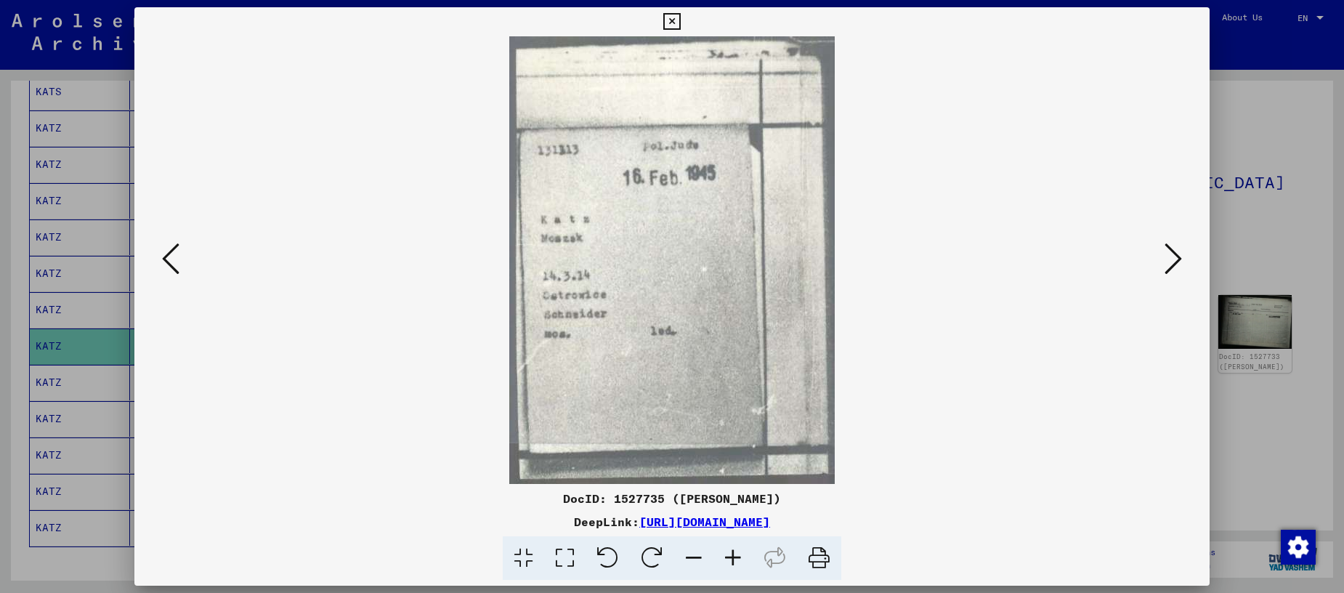
click at [1164, 261] on button at bounding box center [1173, 259] width 26 height 41
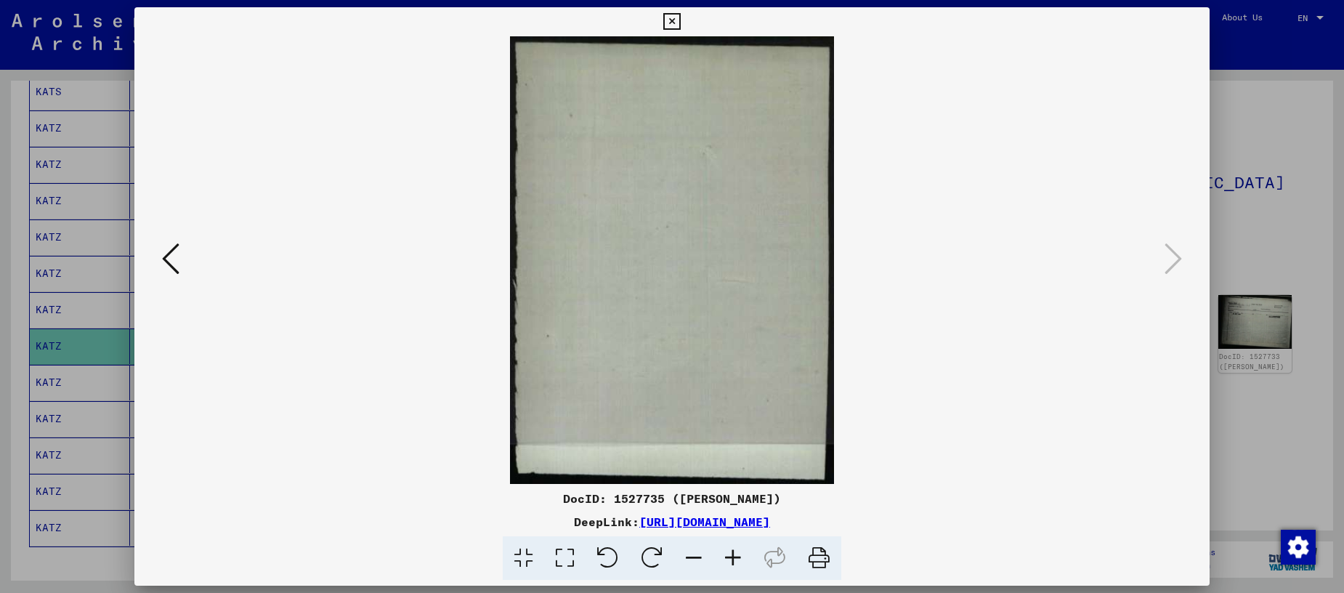
click at [680, 21] on icon at bounding box center [671, 21] width 17 height 17
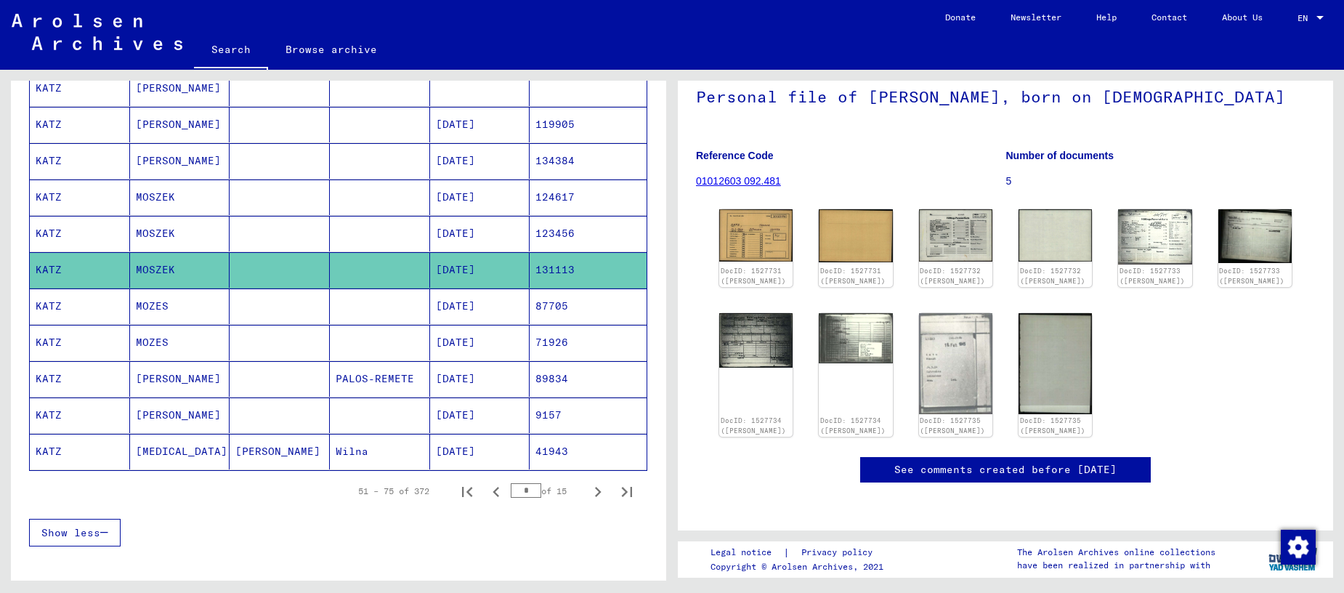
scroll to position [735, 0]
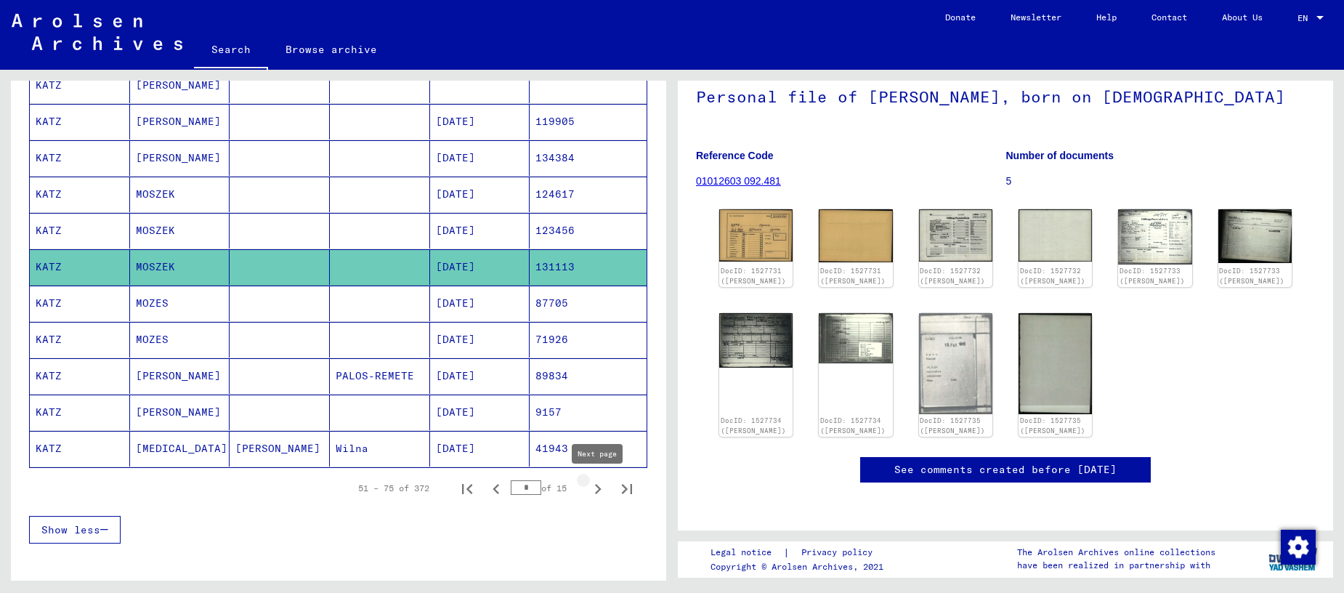
click at [596, 489] on icon "Next page" at bounding box center [598, 489] width 20 height 20
type input "*"
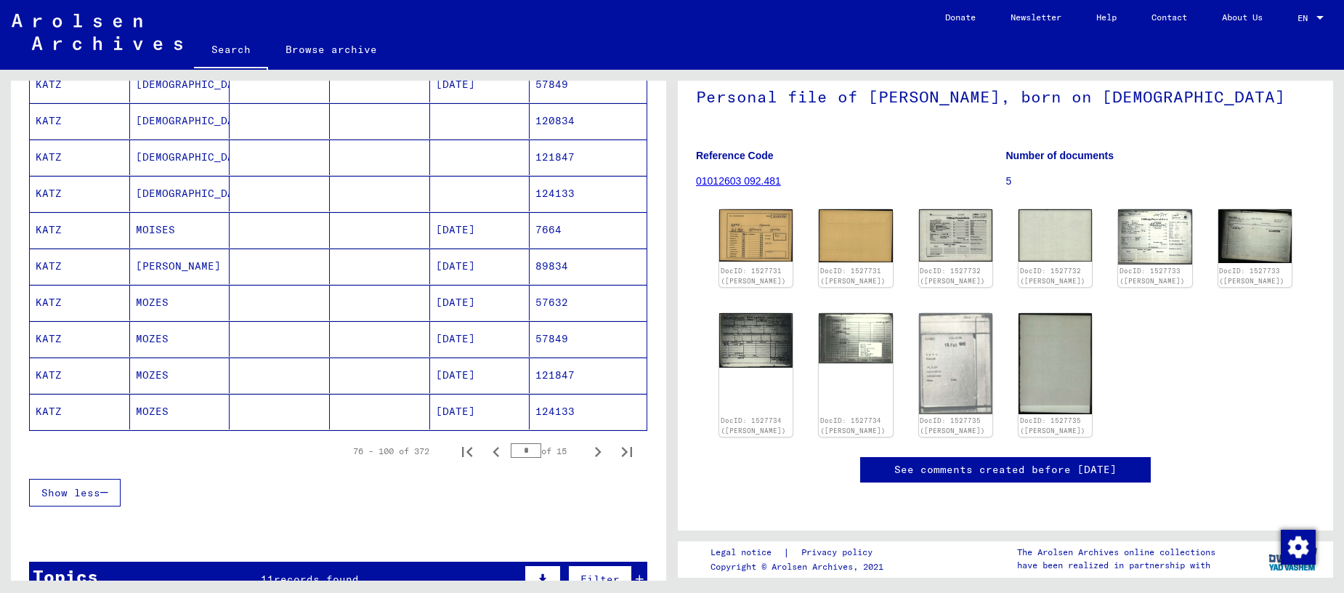
scroll to position [774, 0]
